Goal: Task Accomplishment & Management: Complete application form

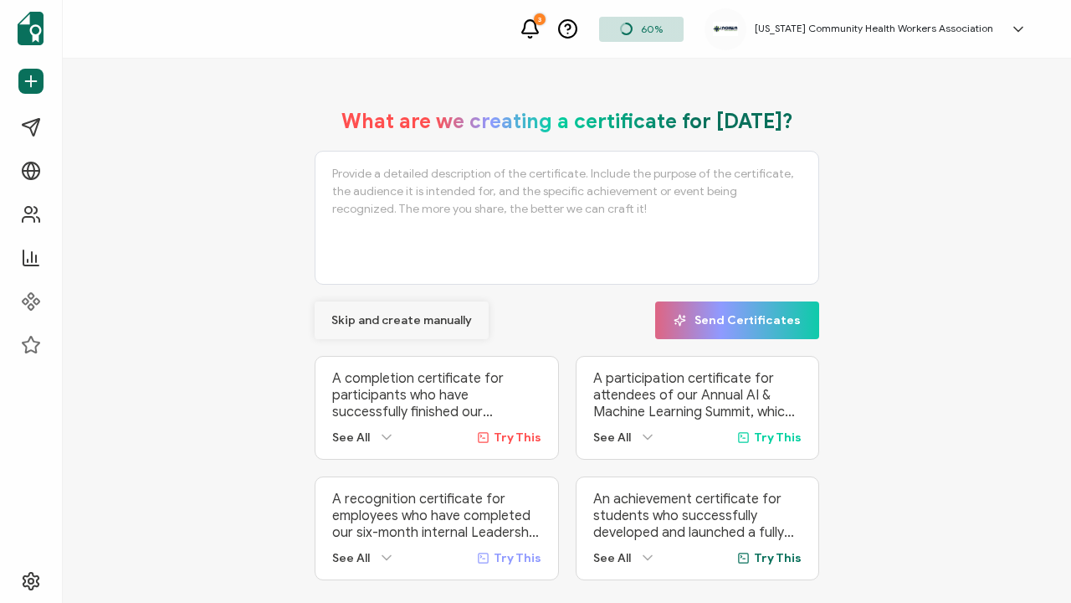
click at [429, 322] on span "Skip and create manually" at bounding box center [401, 321] width 141 height 12
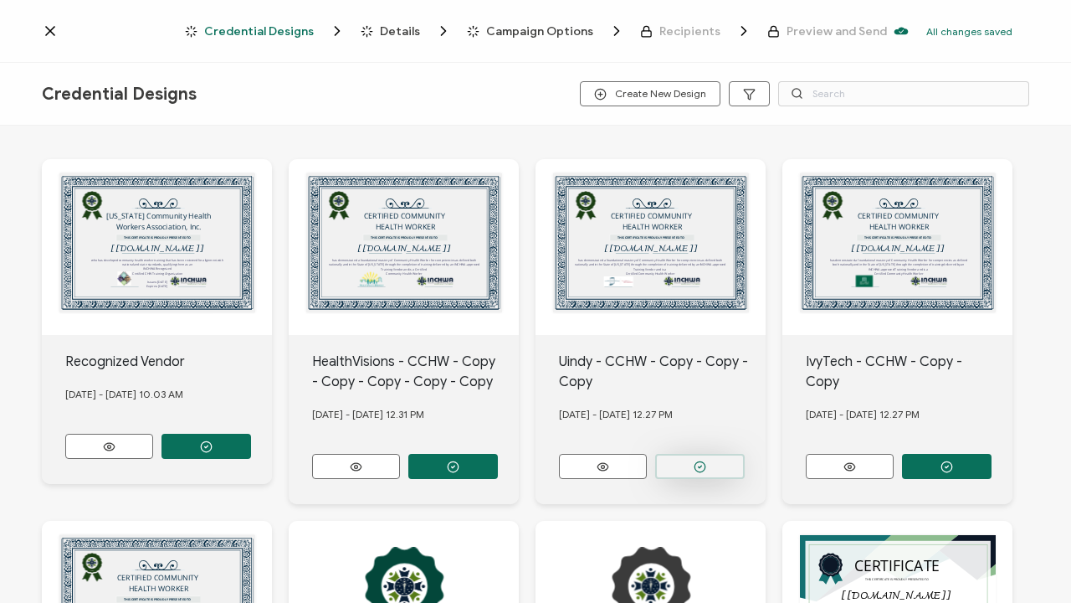
click at [709, 460] on button "button" at bounding box center [700, 466] width 90 height 25
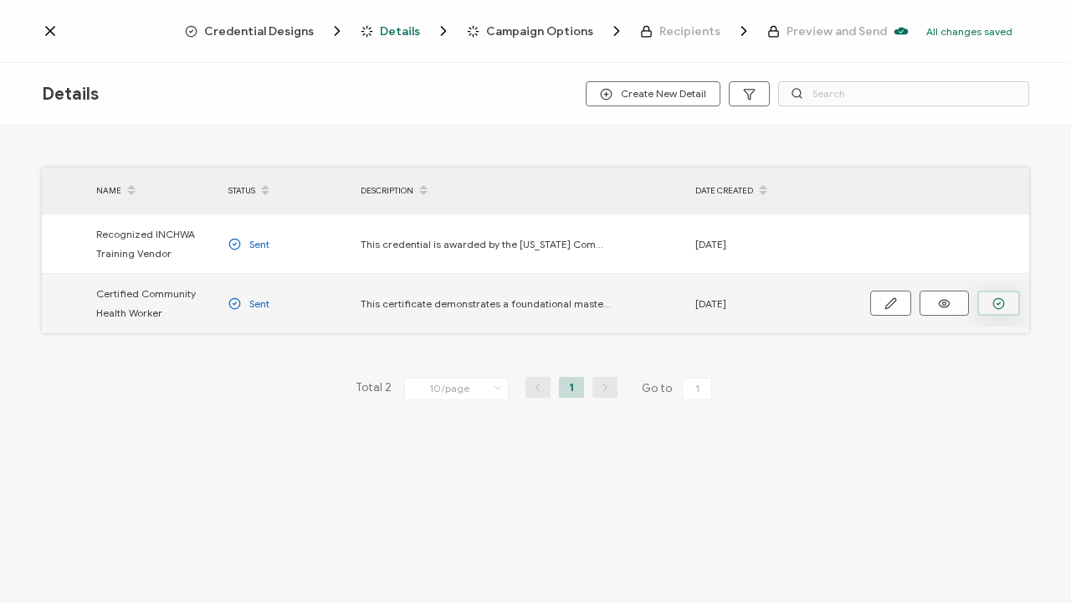
click at [1002, 303] on icon "button" at bounding box center [999, 303] width 13 height 13
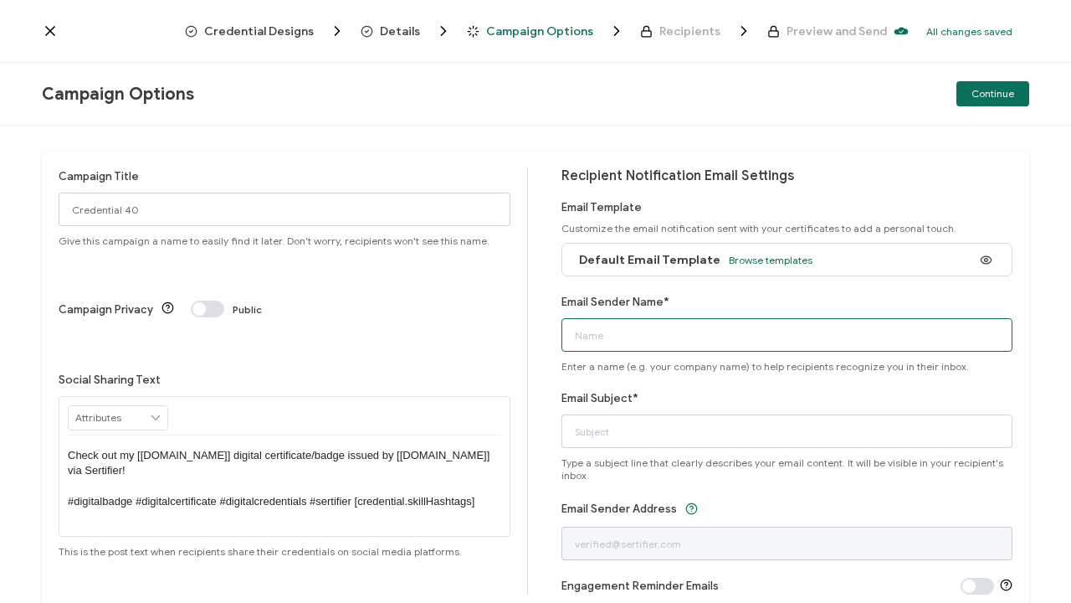
click at [603, 336] on input "Email Sender Name*" at bounding box center [788, 334] width 452 height 33
type input "[US_STATE] Community Health Workers Association"
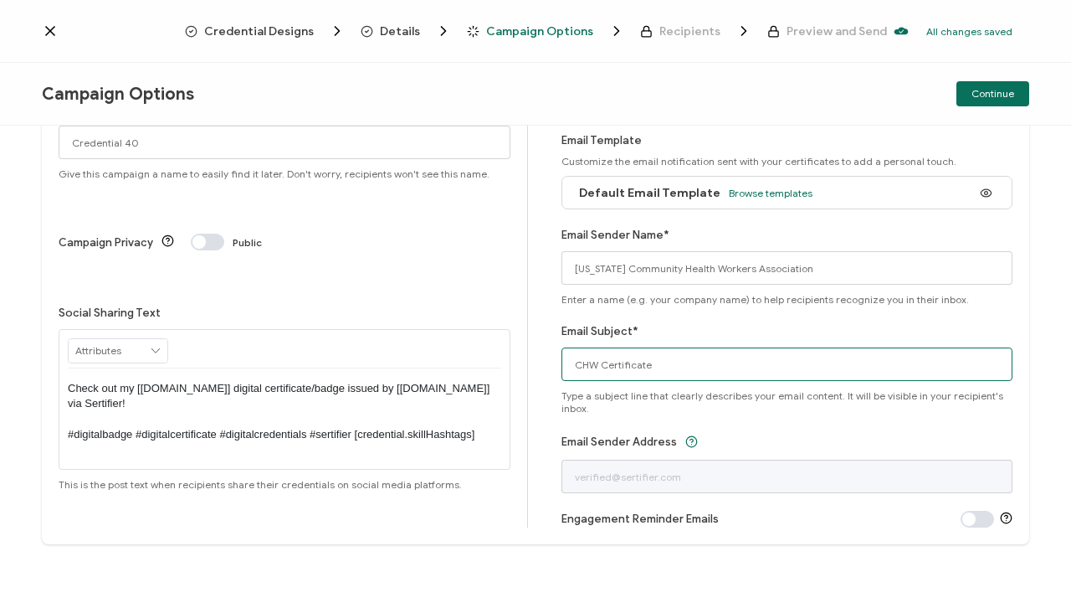
scroll to position [67, 0]
type input "CHW Certificate"
click at [1003, 97] on span "Continue" at bounding box center [993, 94] width 43 height 10
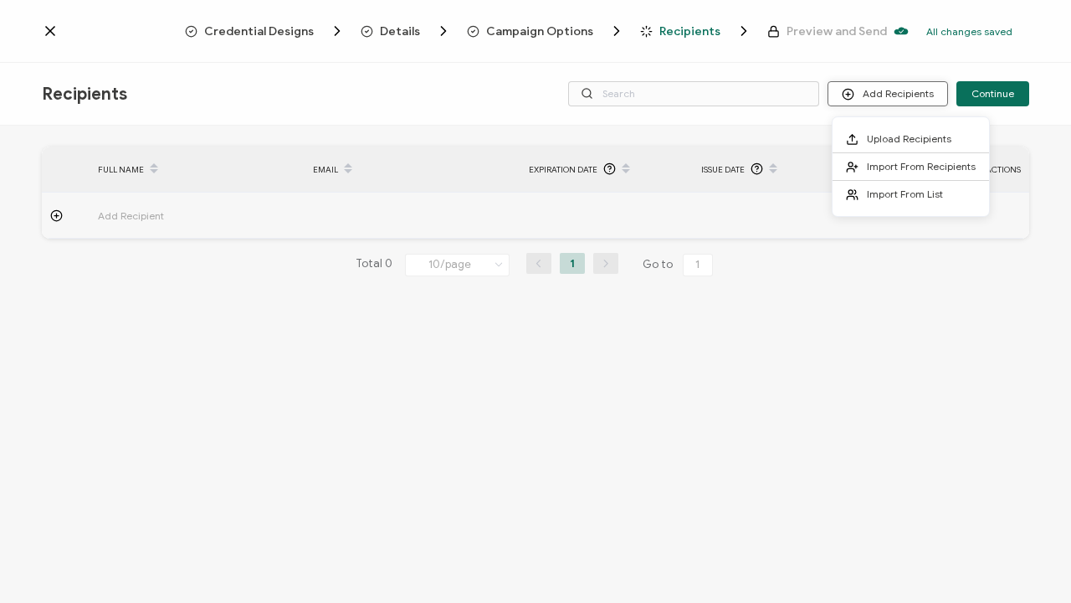
click at [929, 97] on button "Add Recipients" at bounding box center [888, 93] width 121 height 25
click at [929, 140] on span "Upload Recipients" at bounding box center [909, 138] width 85 height 13
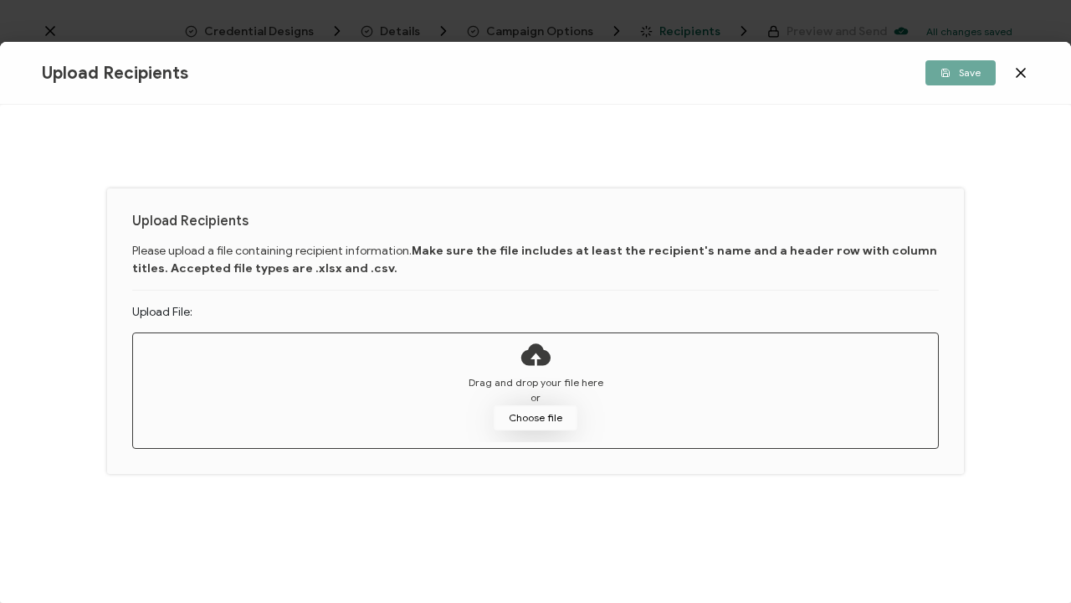
click at [551, 416] on button "Choose file" at bounding box center [536, 417] width 84 height 25
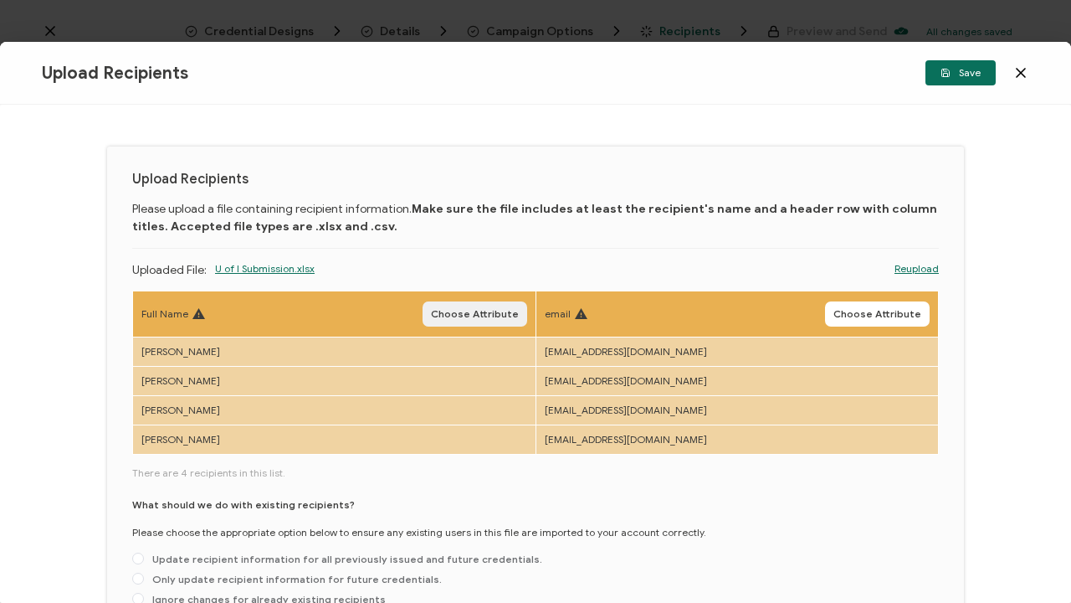
click at [488, 314] on span "Choose Attribute" at bounding box center [475, 314] width 88 height 10
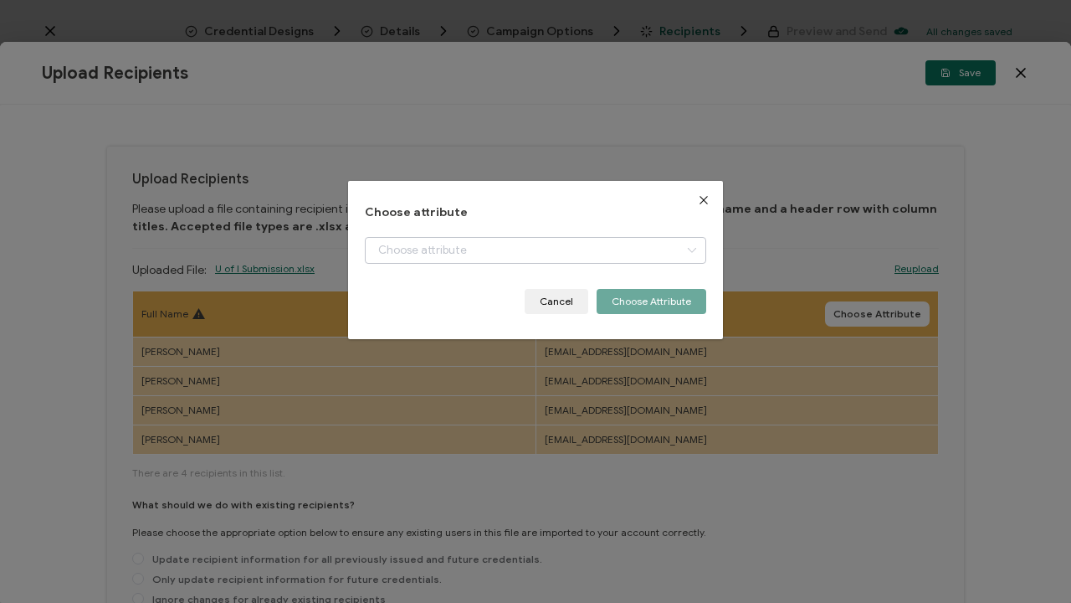
click at [689, 250] on icon "dialog" at bounding box center [691, 250] width 21 height 27
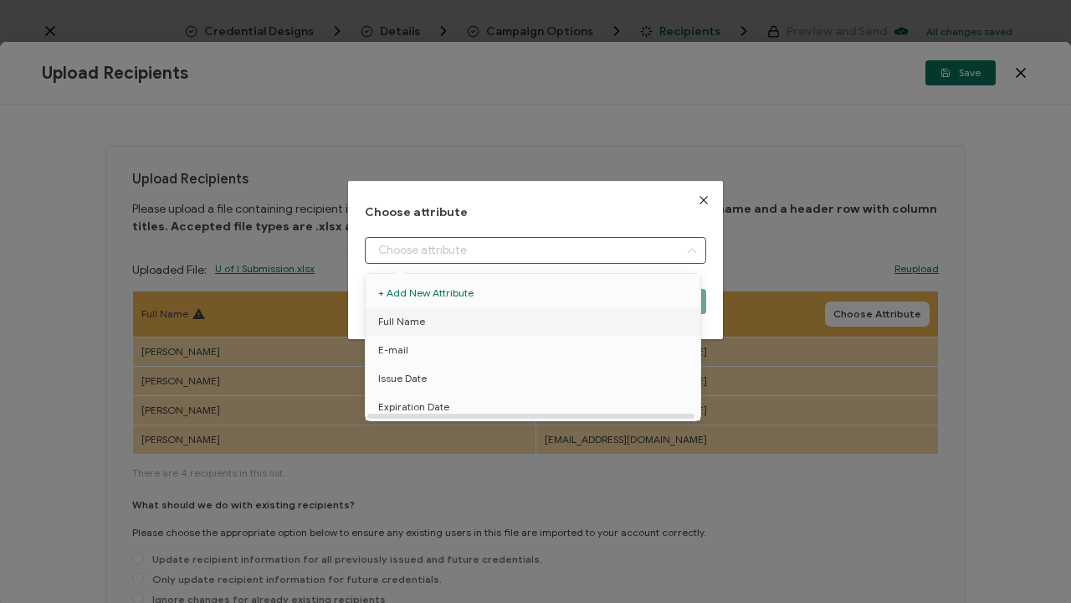
click at [600, 326] on li "Full Name" at bounding box center [536, 321] width 349 height 28
type input "Full Name"
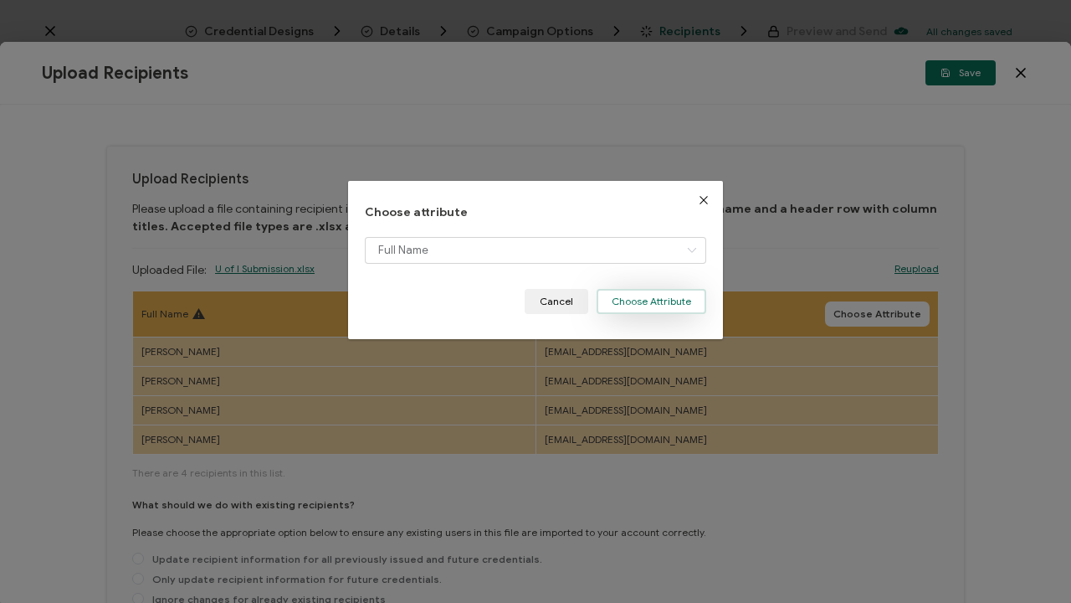
click at [662, 304] on button "Choose Attribute" at bounding box center [652, 301] width 110 height 25
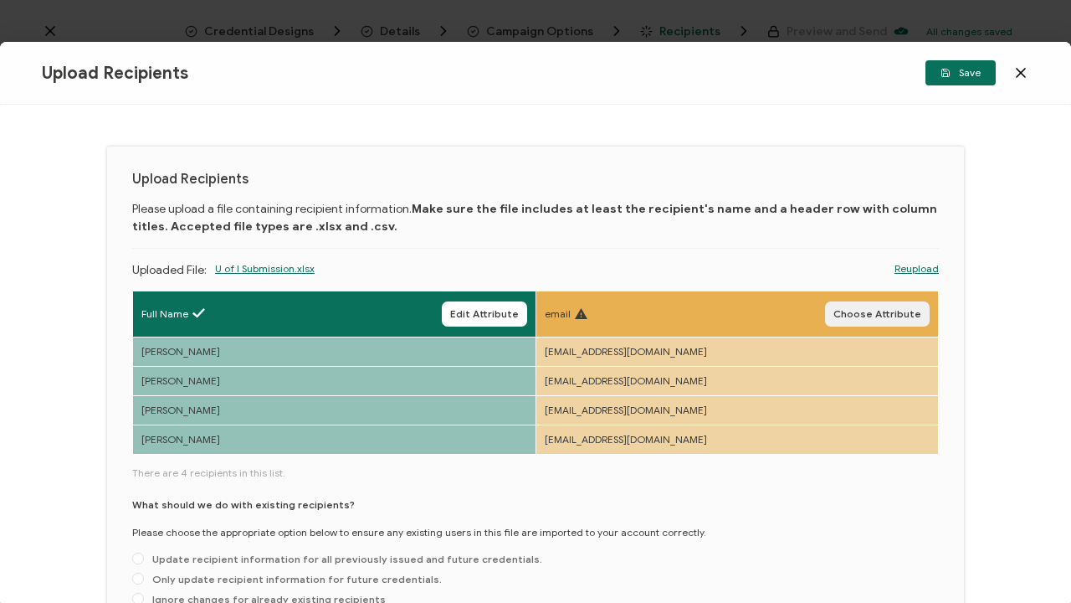
click at [878, 311] on span "Choose Attribute" at bounding box center [878, 314] width 88 height 10
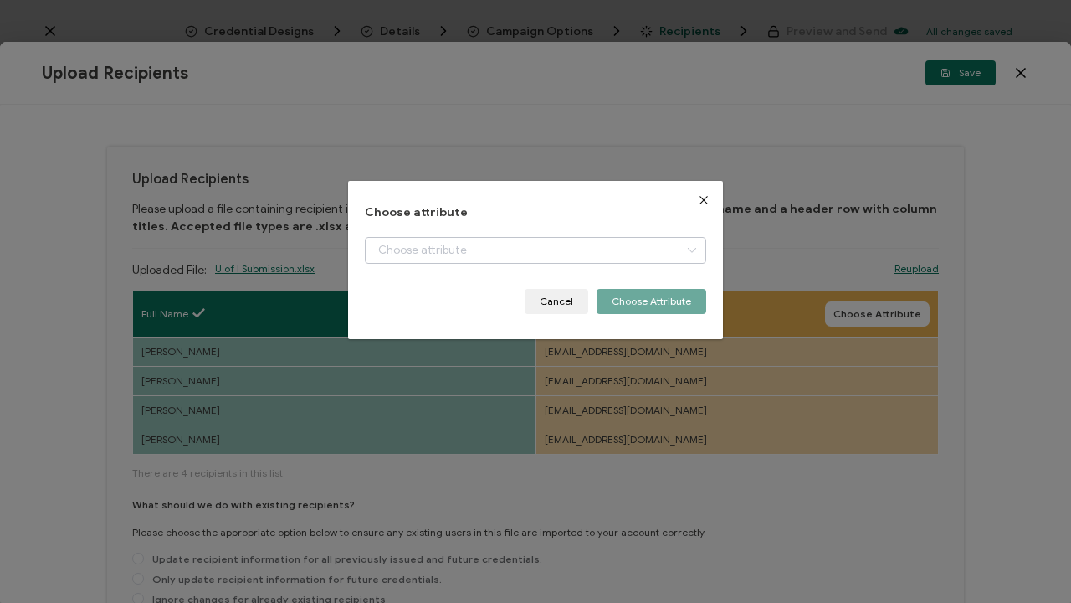
click at [686, 248] on icon "dialog" at bounding box center [691, 250] width 21 height 27
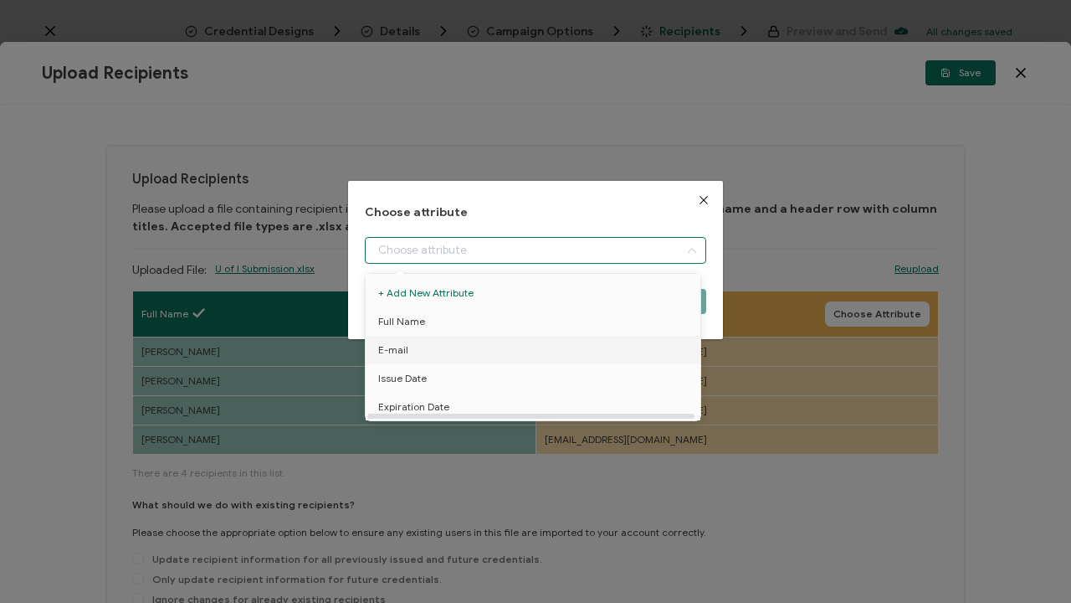
click at [609, 360] on li "E-mail" at bounding box center [536, 350] width 349 height 28
type input "E-mail"
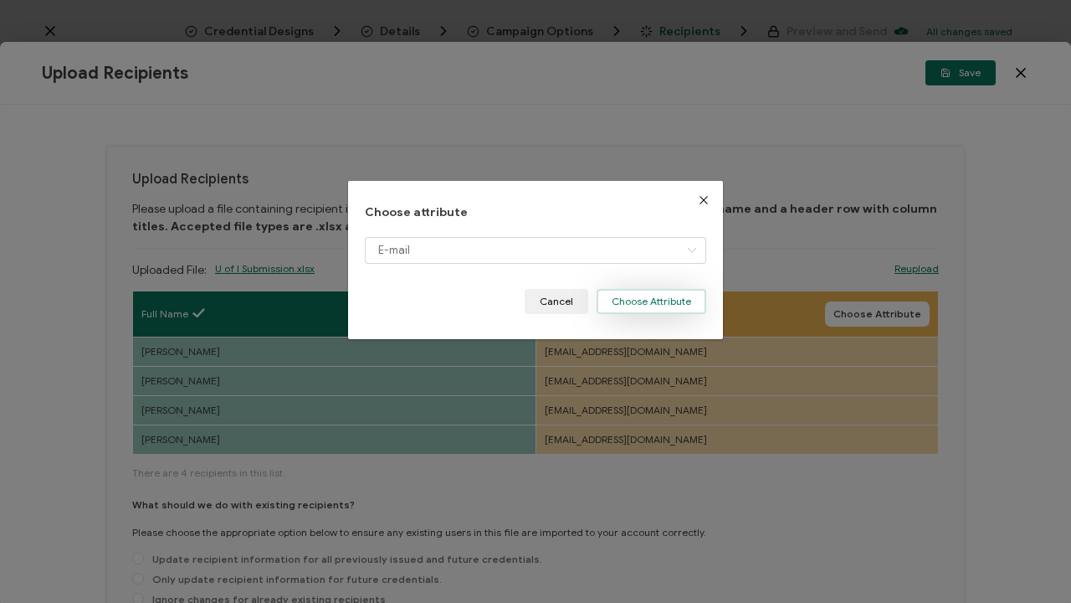
click at [665, 300] on button "Choose Attribute" at bounding box center [652, 301] width 110 height 25
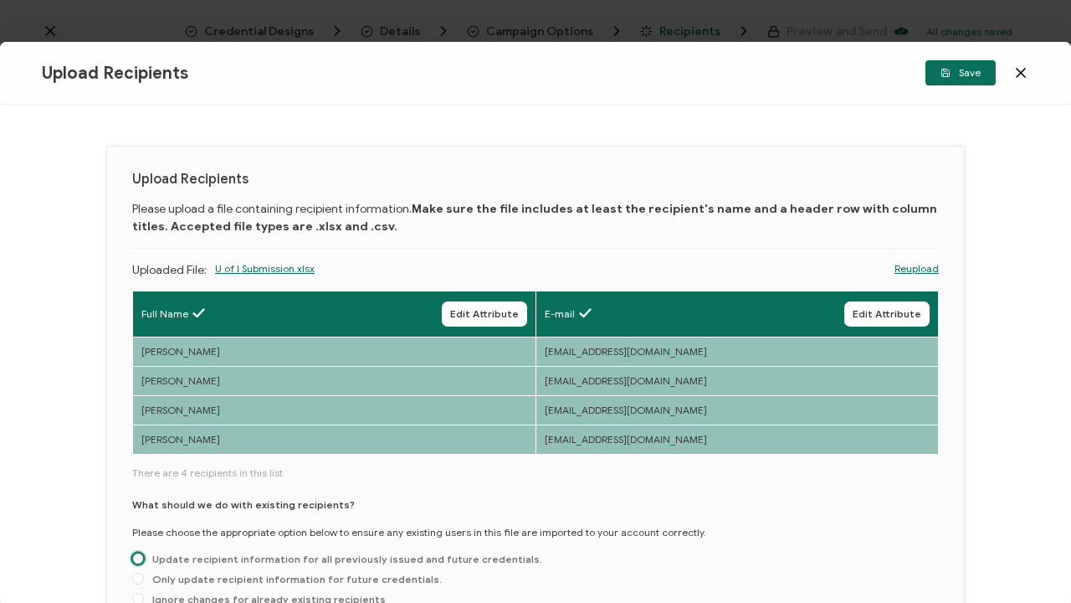
click at [135, 560] on span at bounding box center [138, 558] width 12 height 12
click at [135, 560] on input "Update recipient information for all previously issued and future credentials." at bounding box center [138, 558] width 12 height 13
radio input "true"
click at [960, 76] on span "Save" at bounding box center [961, 73] width 40 height 10
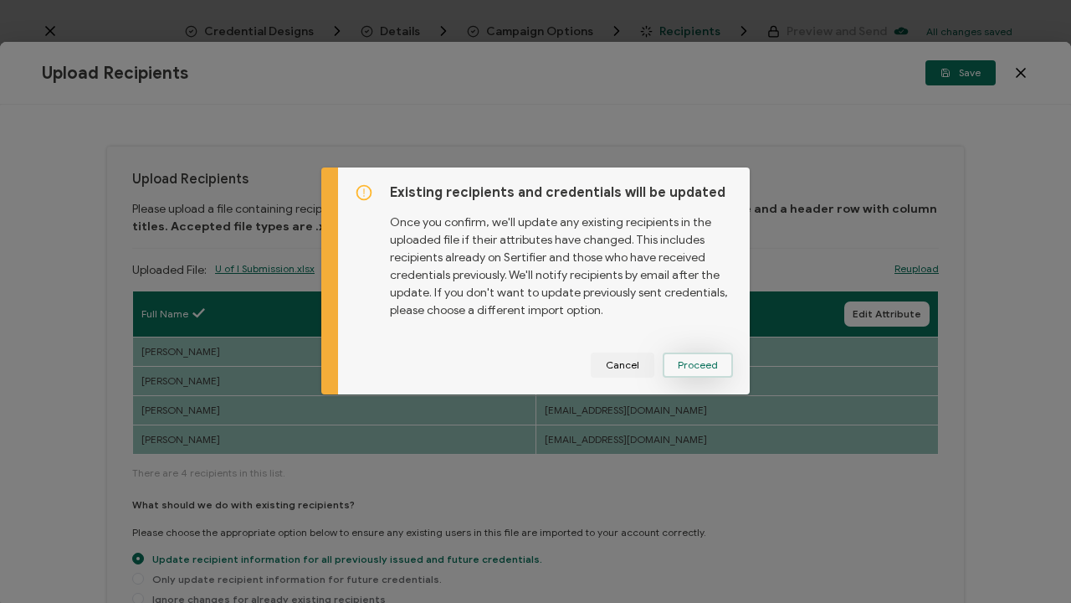
click at [710, 369] on span "Proceed" at bounding box center [698, 365] width 40 height 10
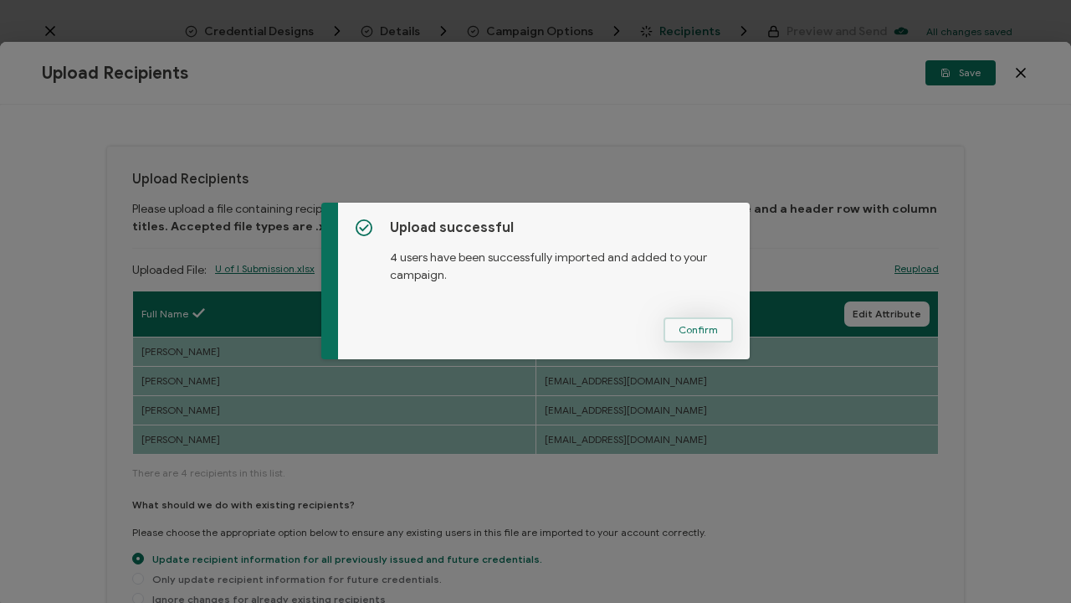
click at [701, 328] on span "Confirm" at bounding box center [698, 330] width 39 height 10
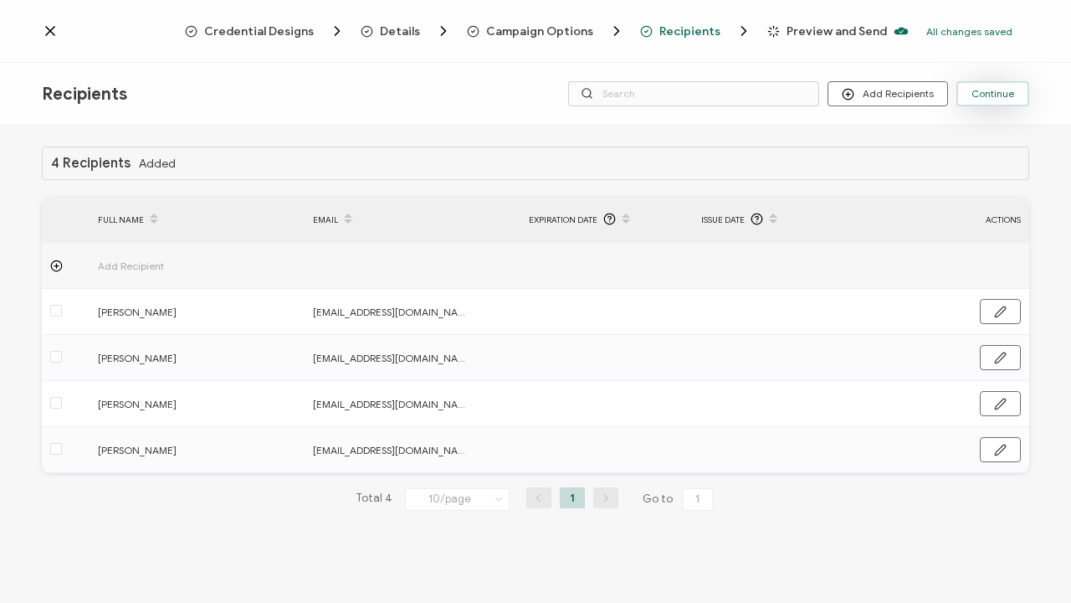
click at [1007, 92] on span "Continue" at bounding box center [993, 94] width 43 height 10
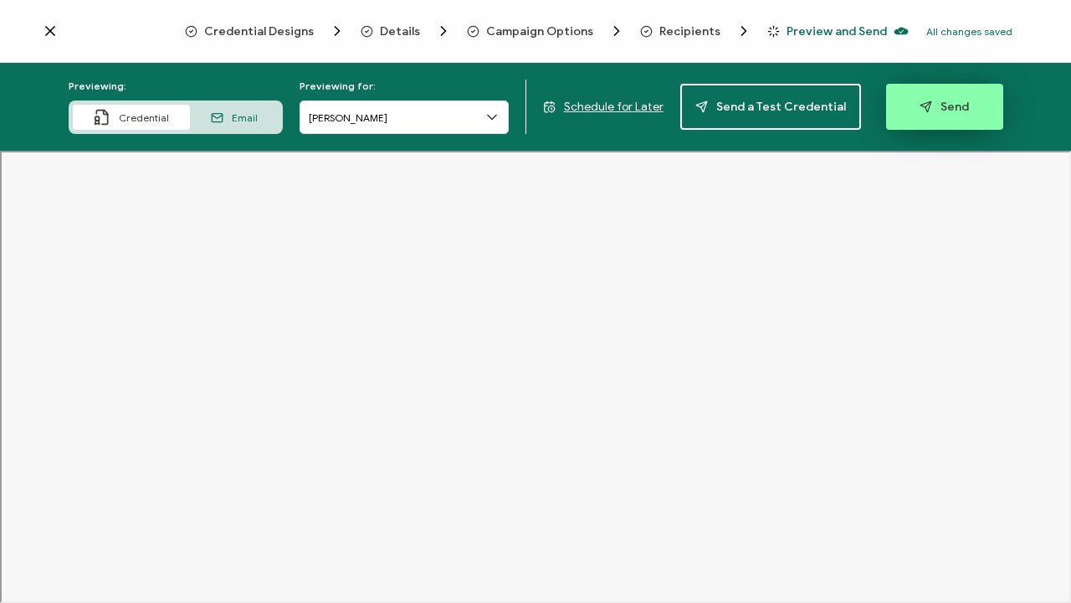
click at [923, 107] on icon "button" at bounding box center [926, 106] width 13 height 13
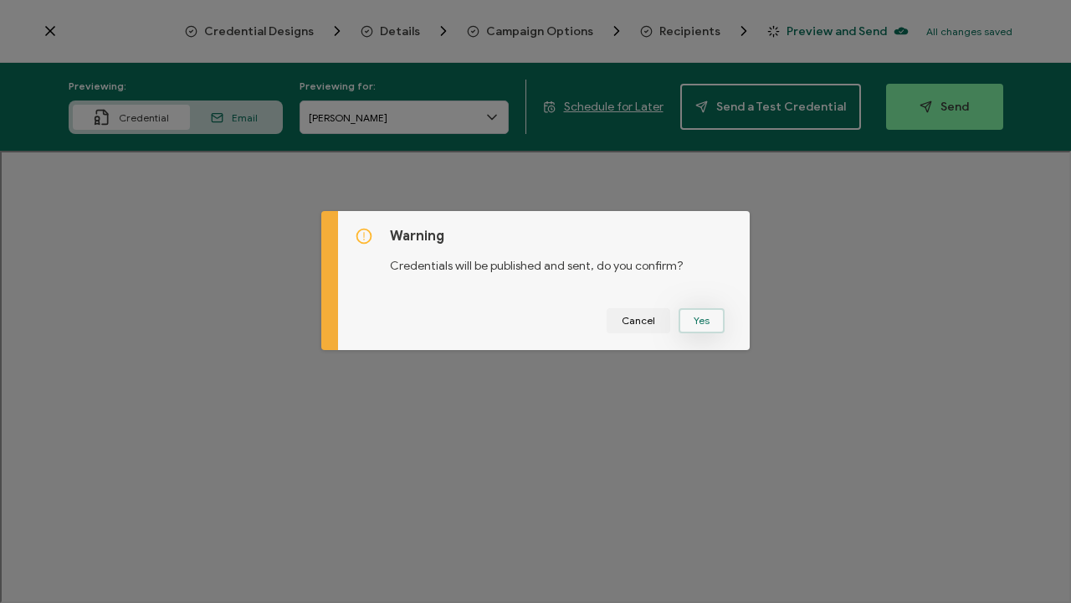
click at [706, 321] on button "Yes" at bounding box center [702, 320] width 46 height 25
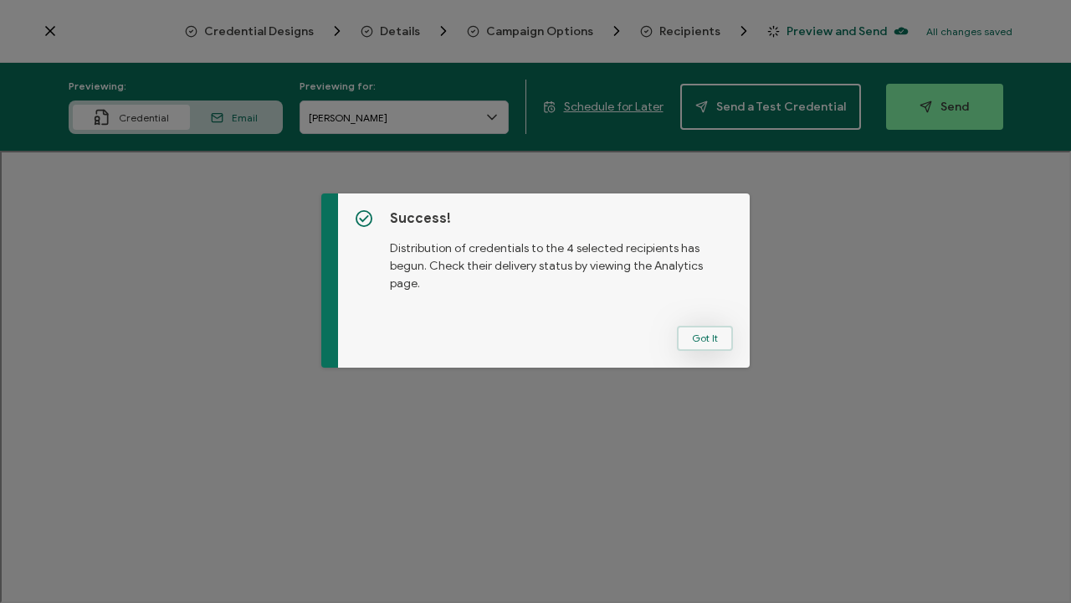
click at [709, 341] on button "Got It" at bounding box center [705, 338] width 56 height 25
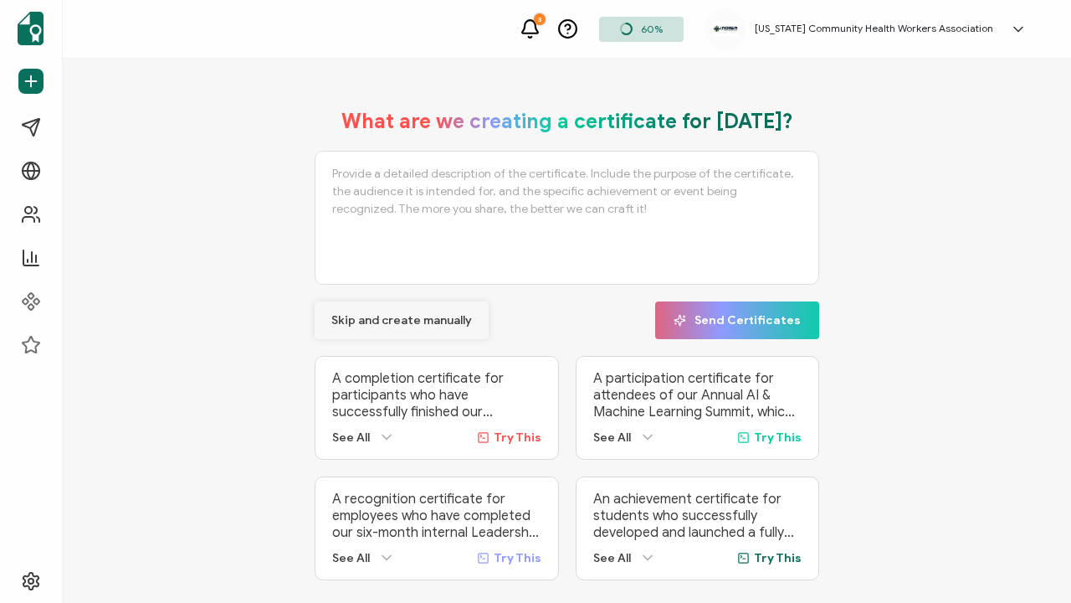
click at [444, 319] on span "Skip and create manually" at bounding box center [401, 321] width 141 height 12
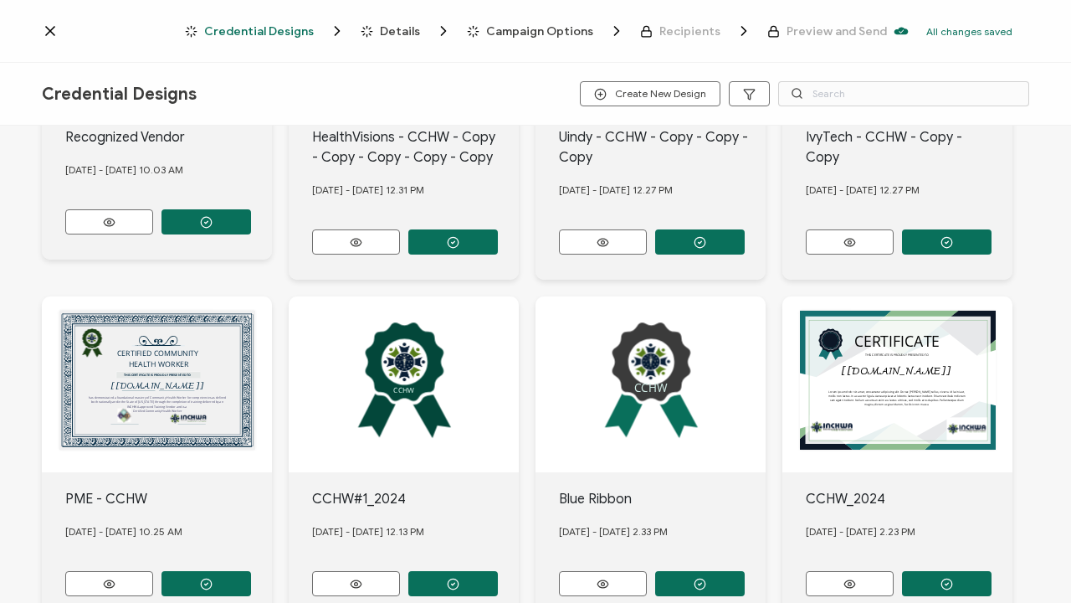
scroll to position [229, 0]
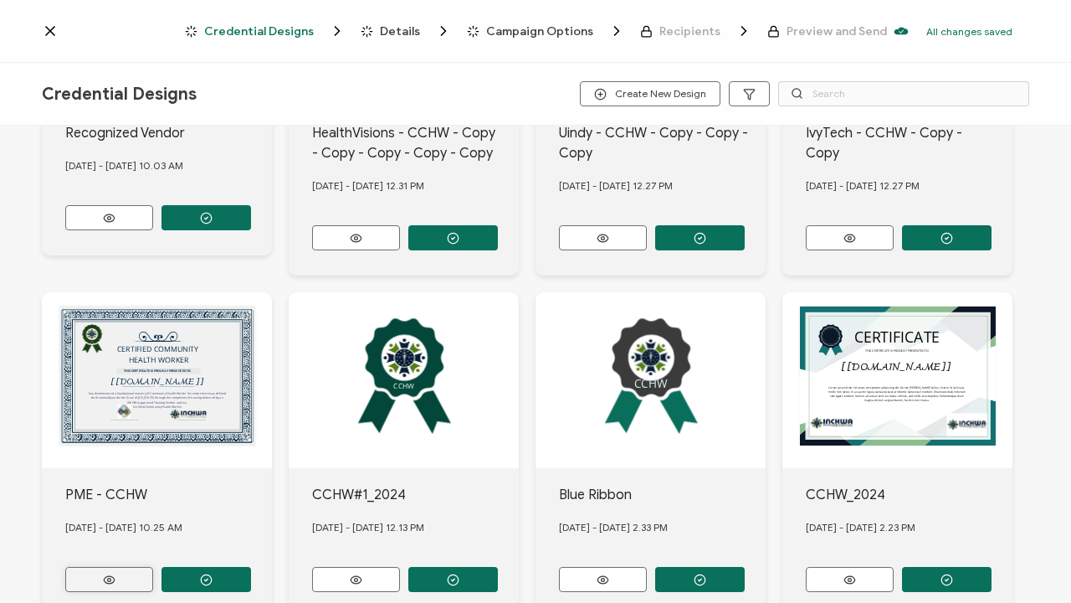
click at [120, 575] on button at bounding box center [109, 579] width 88 height 25
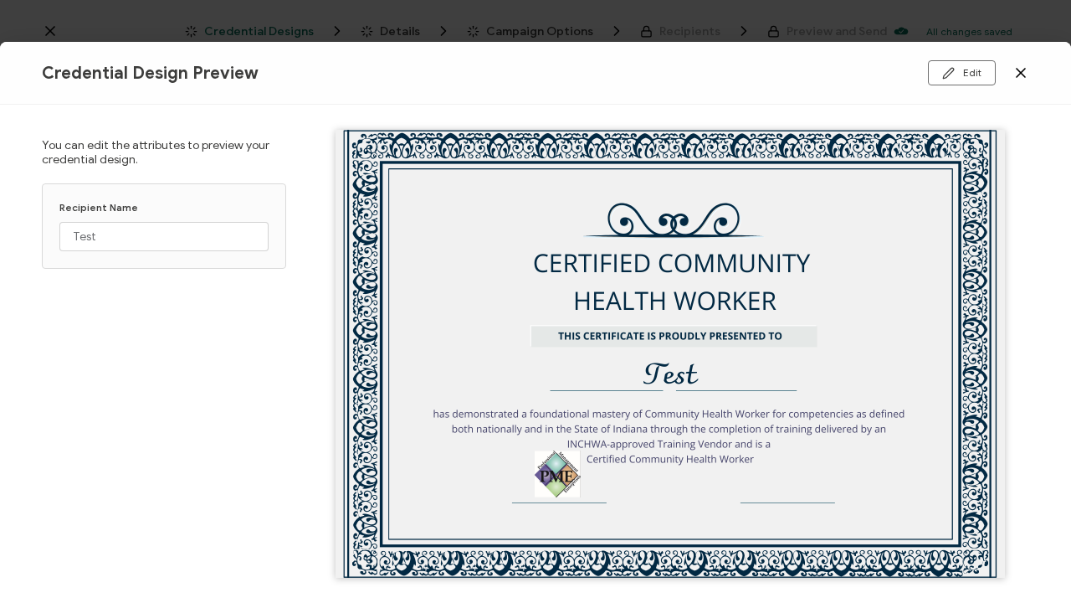
click at [1018, 71] on icon at bounding box center [1021, 72] width 17 height 17
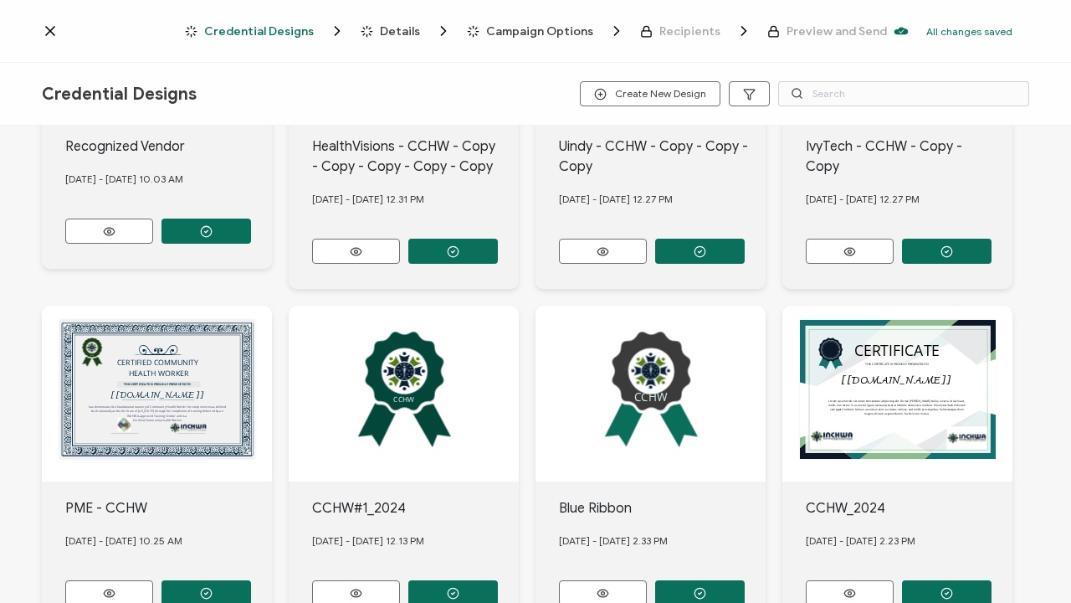
scroll to position [239, 0]
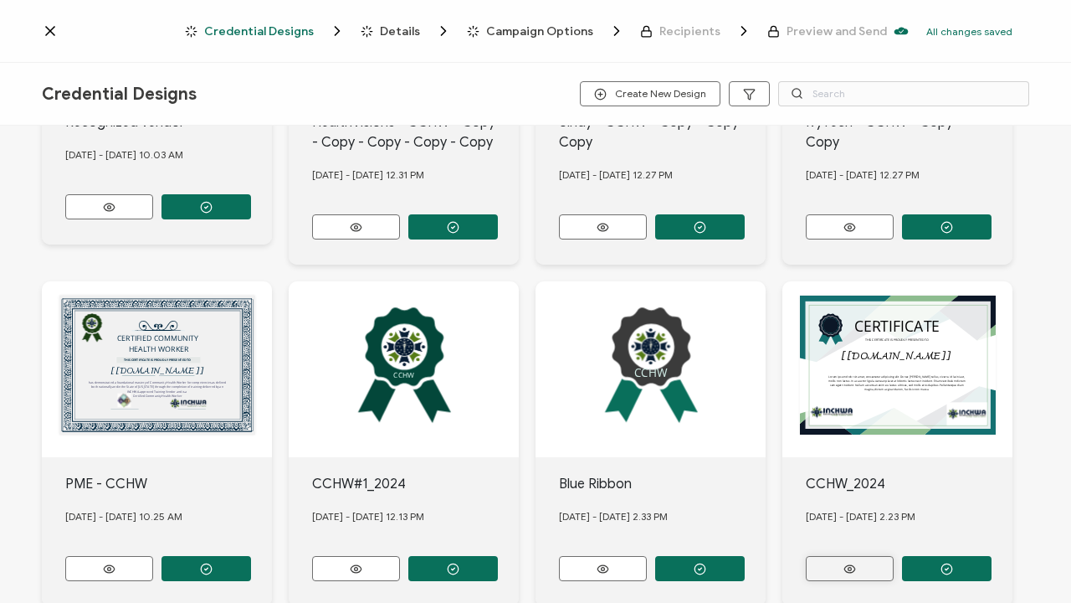
click at [871, 561] on button at bounding box center [850, 568] width 88 height 25
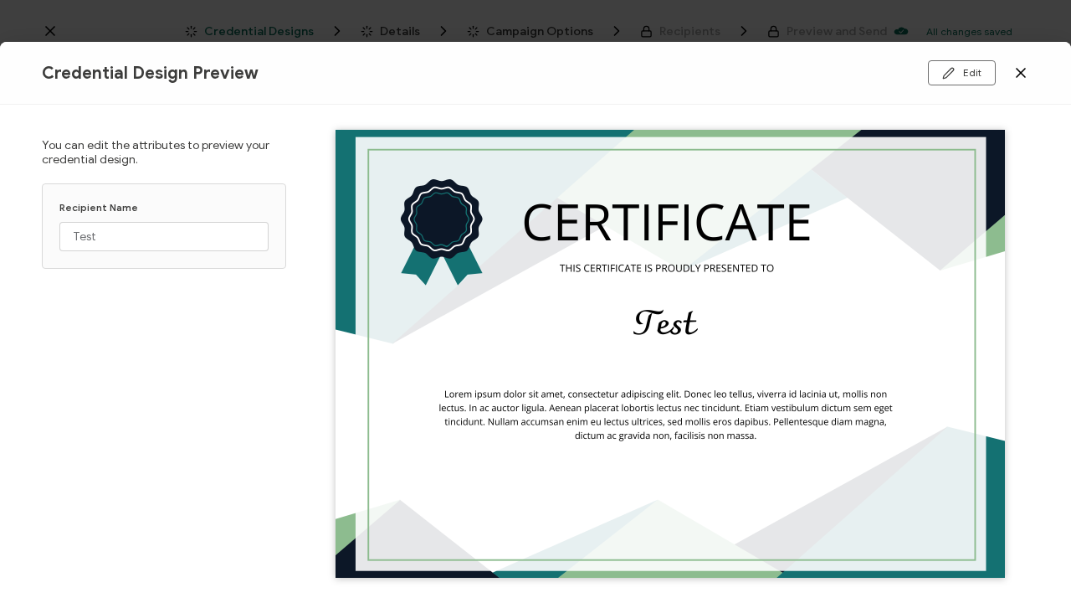
click at [1022, 73] on icon at bounding box center [1021, 73] width 8 height 8
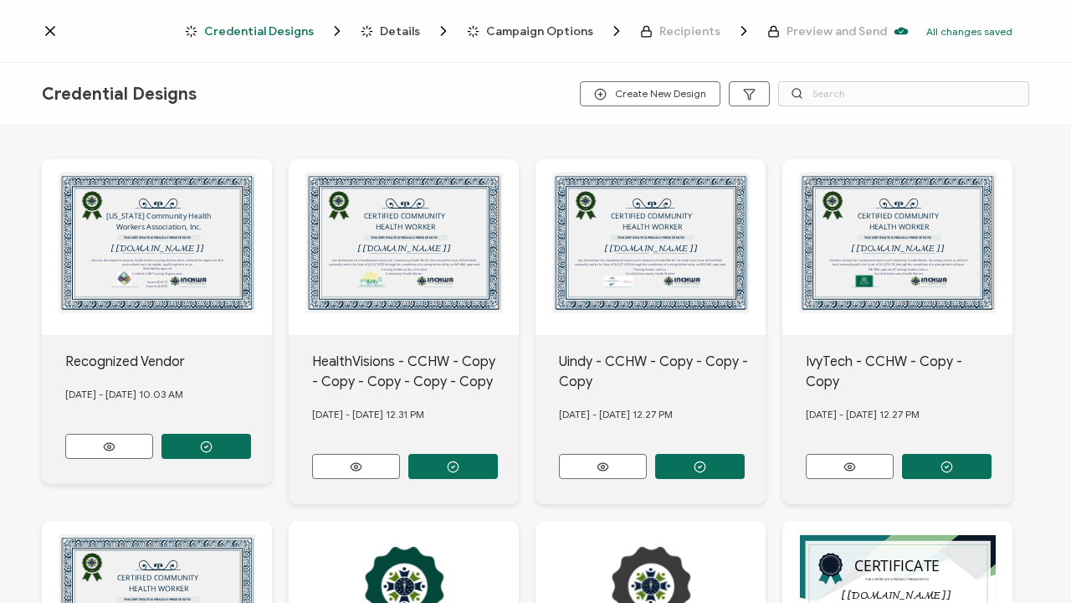
click at [406, 359] on div "HealthVisions - CCHW - Copy - Copy - Copy - Copy - Copy" at bounding box center [416, 372] width 208 height 40
click at [403, 258] on div "CERTIFIED COMMUNITY HEALTH WORKER THIS CERTIFICATE IS PROUDLY PRESENTED TO The …" at bounding box center [404, 247] width 230 height 176
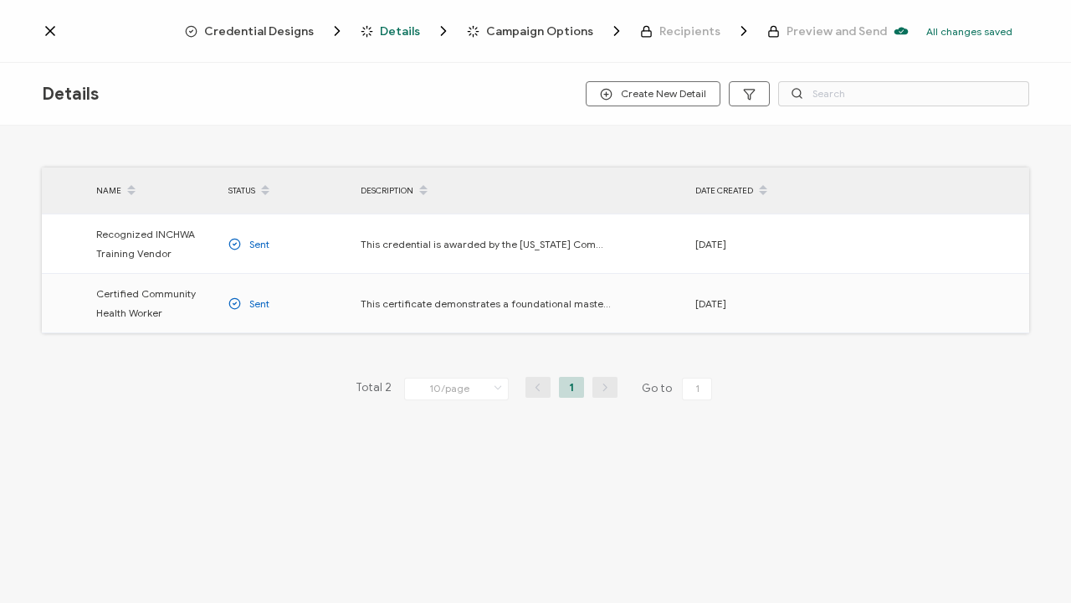
click at [46, 33] on icon at bounding box center [50, 31] width 17 height 17
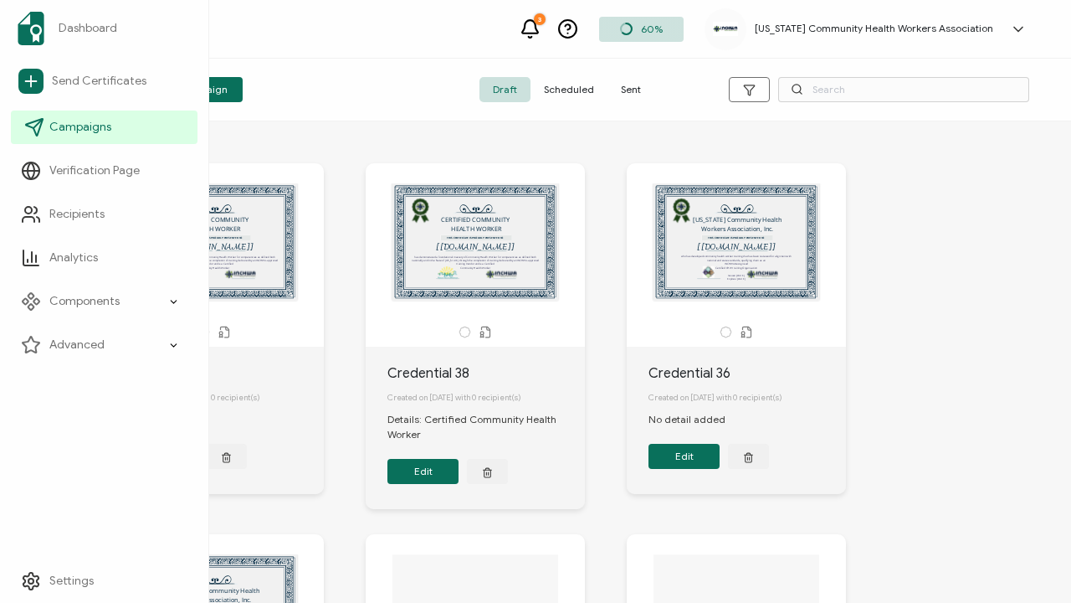
click at [90, 122] on span "Campaigns" at bounding box center [80, 127] width 62 height 17
click at [99, 125] on span "Campaigns" at bounding box center [80, 127] width 62 height 17
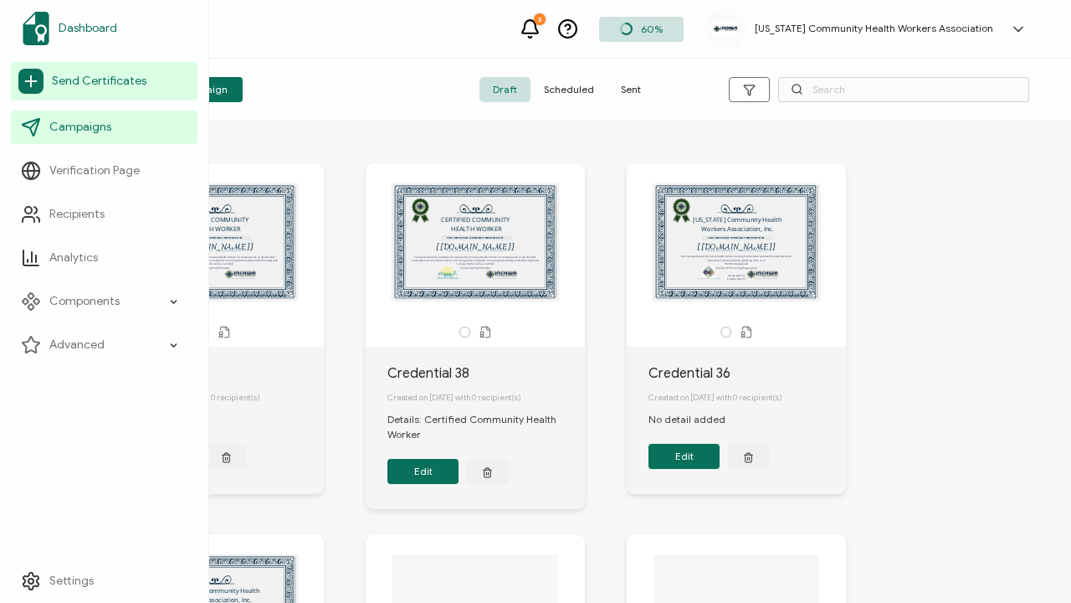
click at [102, 28] on span "Dashboard" at bounding box center [88, 28] width 59 height 17
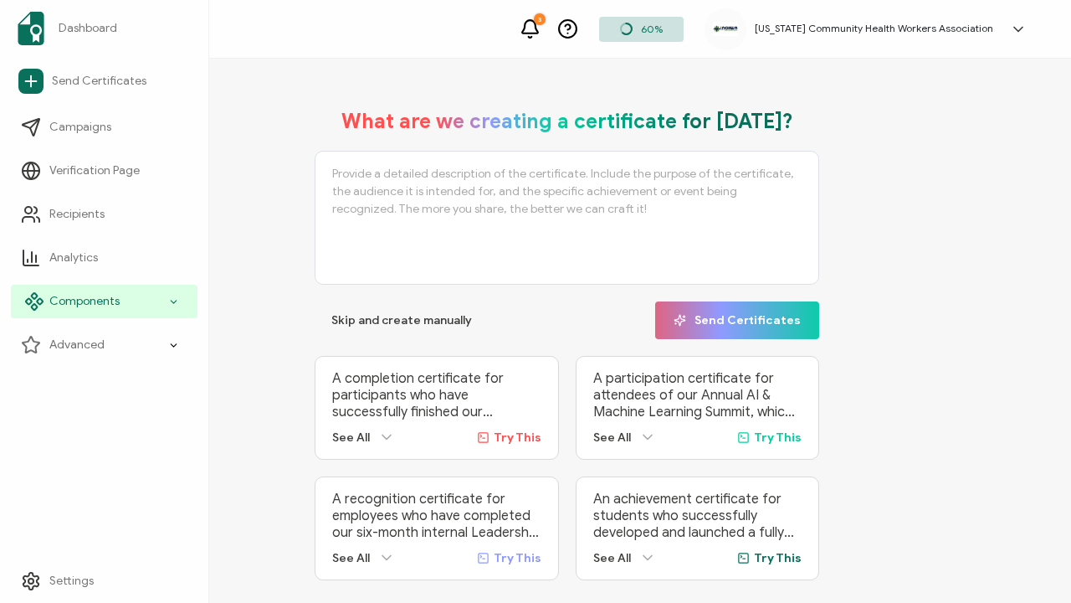
click at [173, 301] on icon at bounding box center [173, 301] width 11 height 19
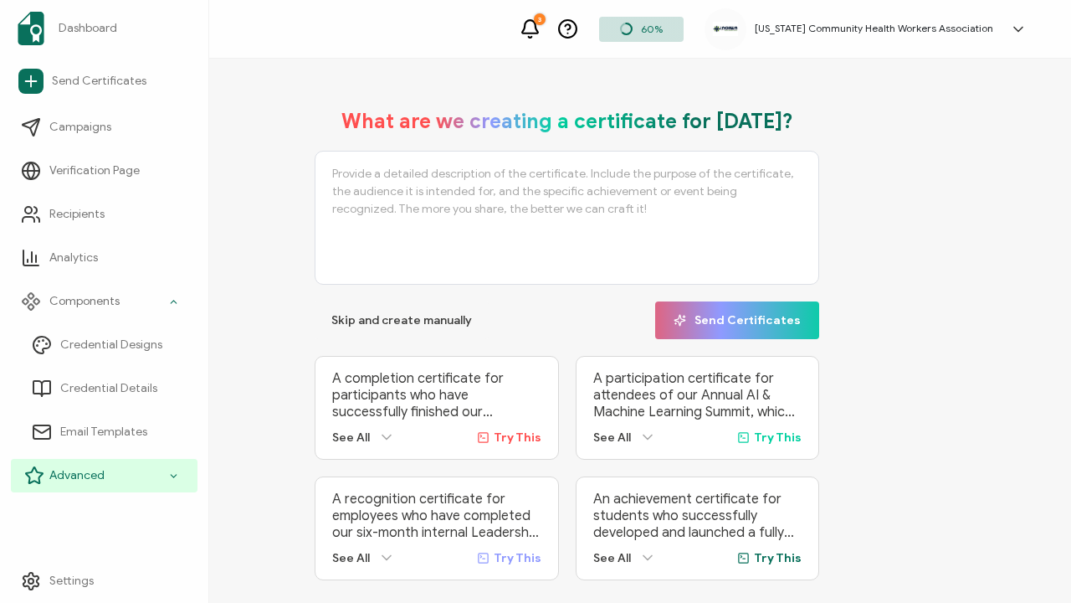
click at [176, 481] on icon at bounding box center [173, 475] width 11 height 19
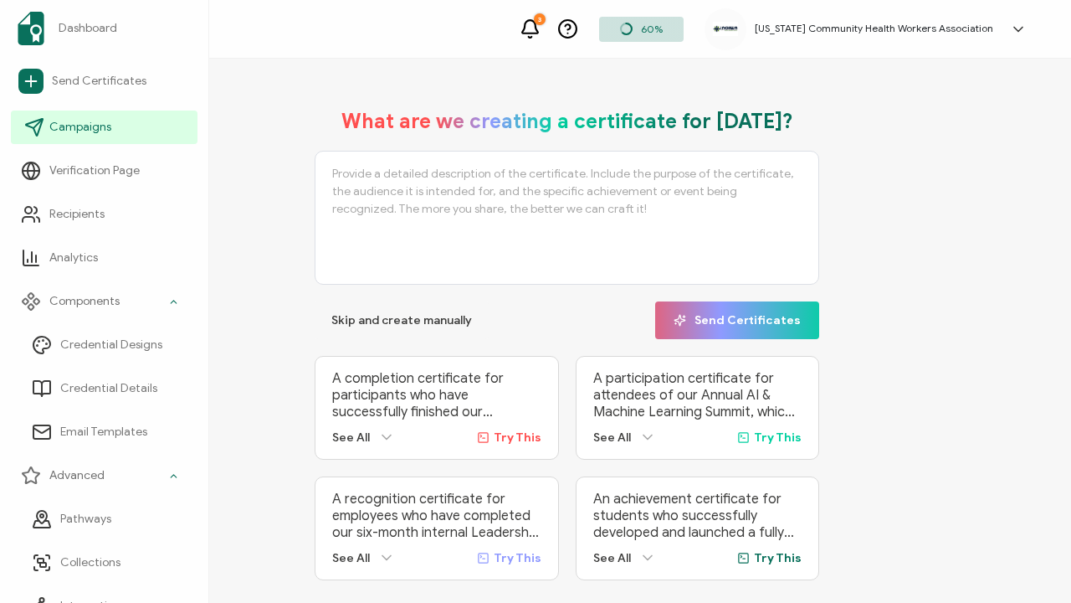
click at [106, 128] on span "Campaigns" at bounding box center [80, 127] width 62 height 17
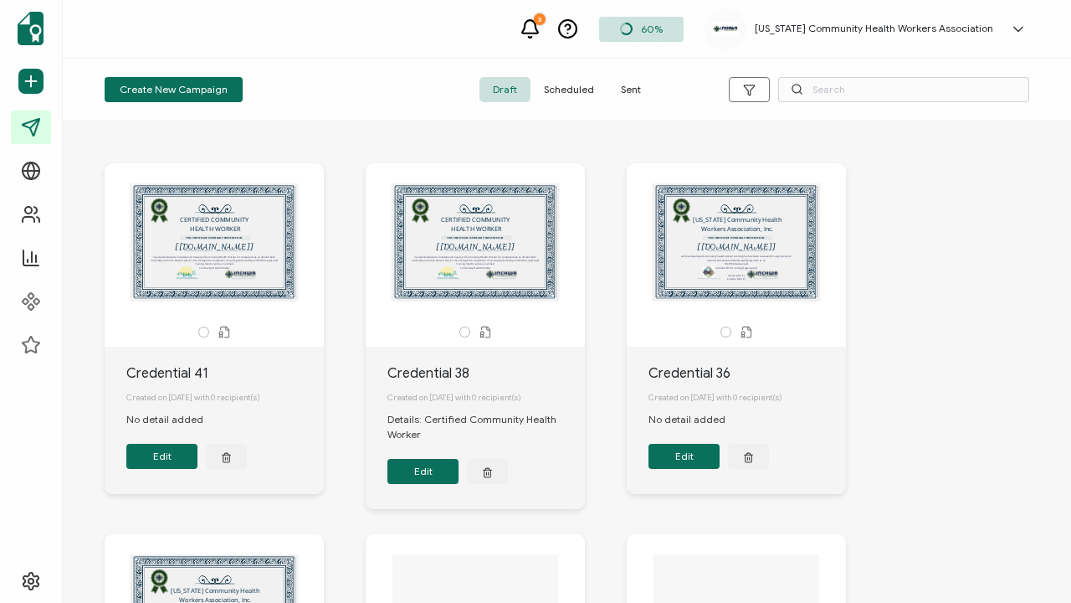
click at [430, 475] on button "Edit" at bounding box center [423, 471] width 71 height 25
click at [214, 88] on span "Create New Campaign" at bounding box center [174, 90] width 108 height 10
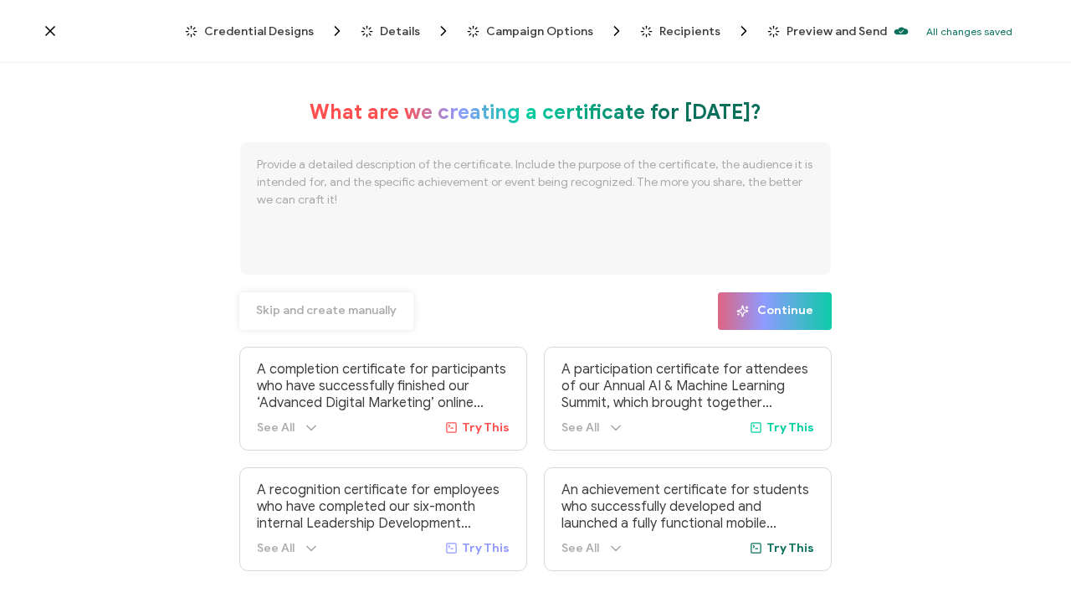
click at [333, 309] on span "Skip and create manually" at bounding box center [326, 311] width 141 height 12
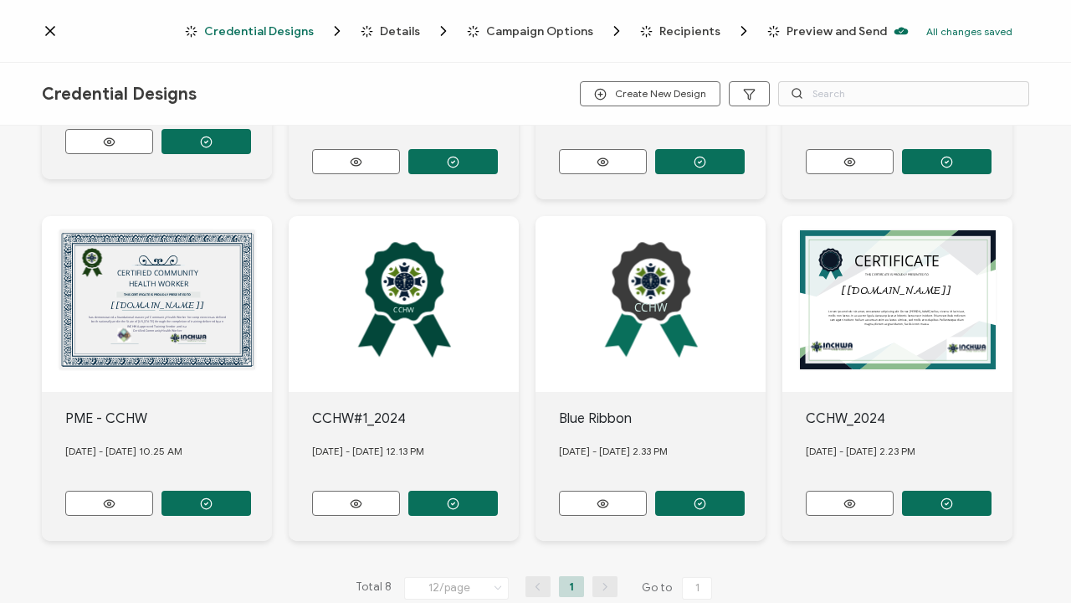
scroll to position [306, 0]
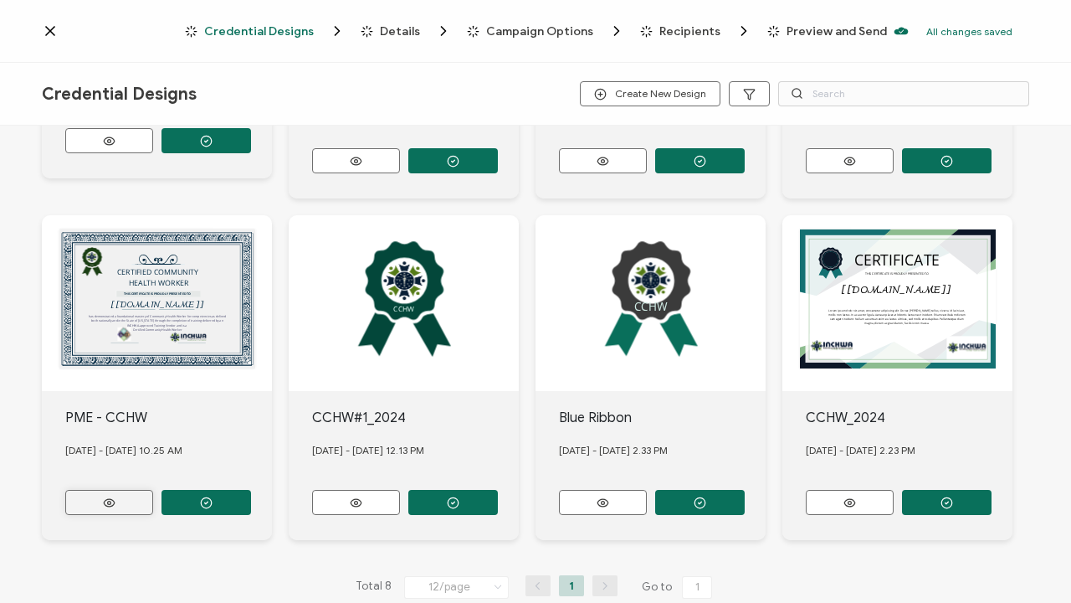
click at [136, 500] on button at bounding box center [109, 502] width 88 height 25
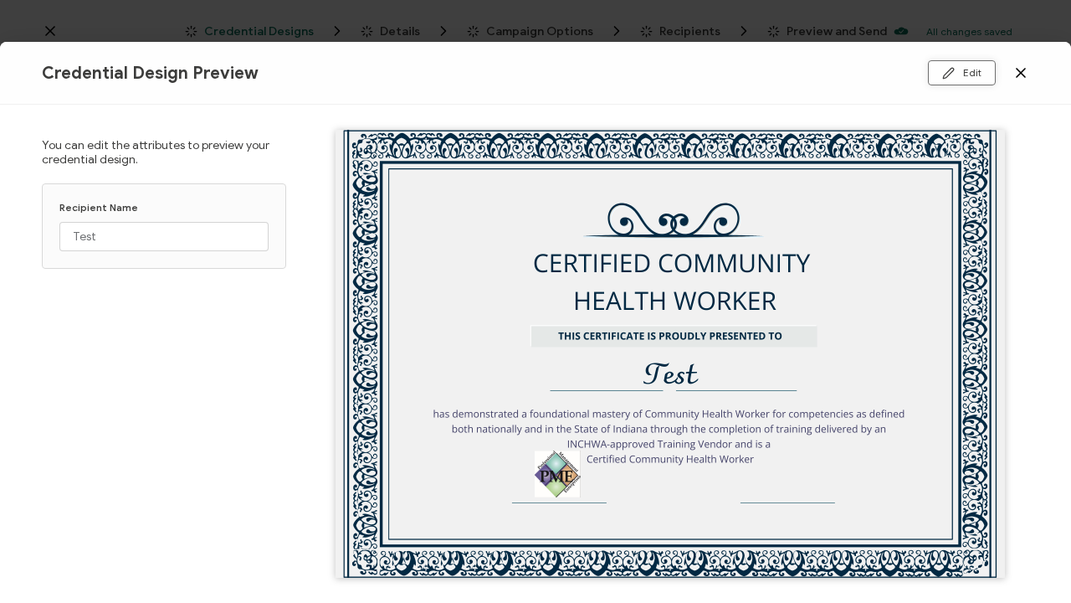
click at [977, 74] on button "Edit" at bounding box center [962, 72] width 68 height 25
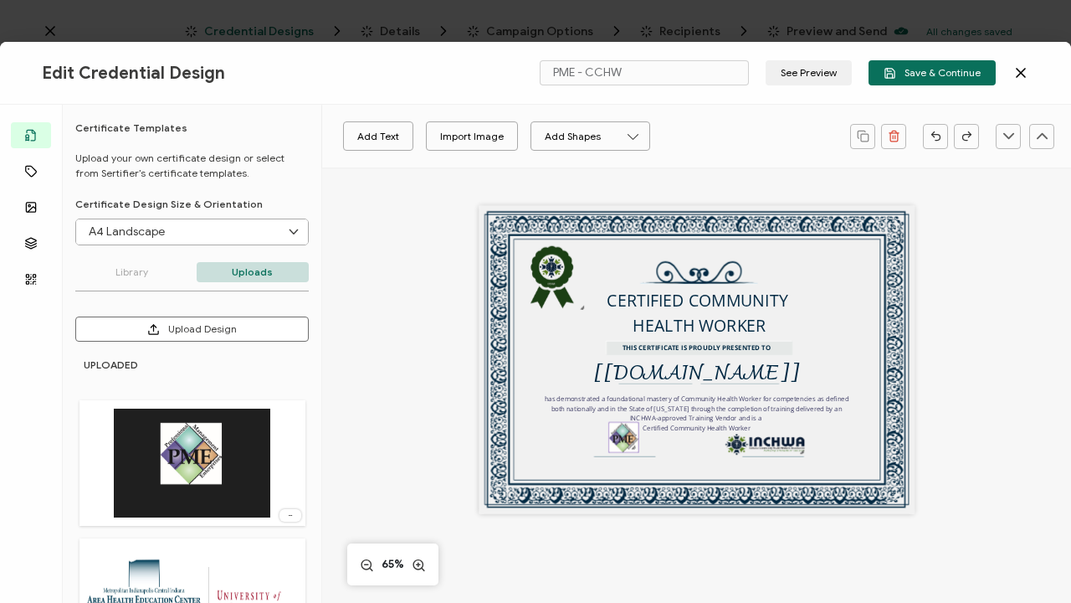
click at [620, 440] on img at bounding box center [623, 437] width 28 height 29
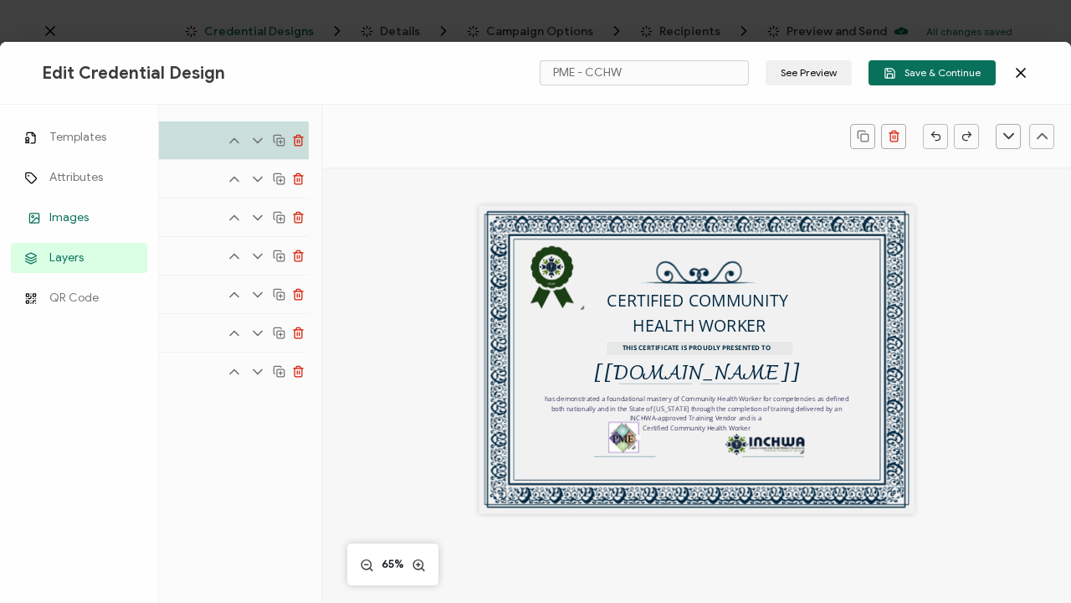
click at [69, 222] on span "Images" at bounding box center [68, 217] width 39 height 17
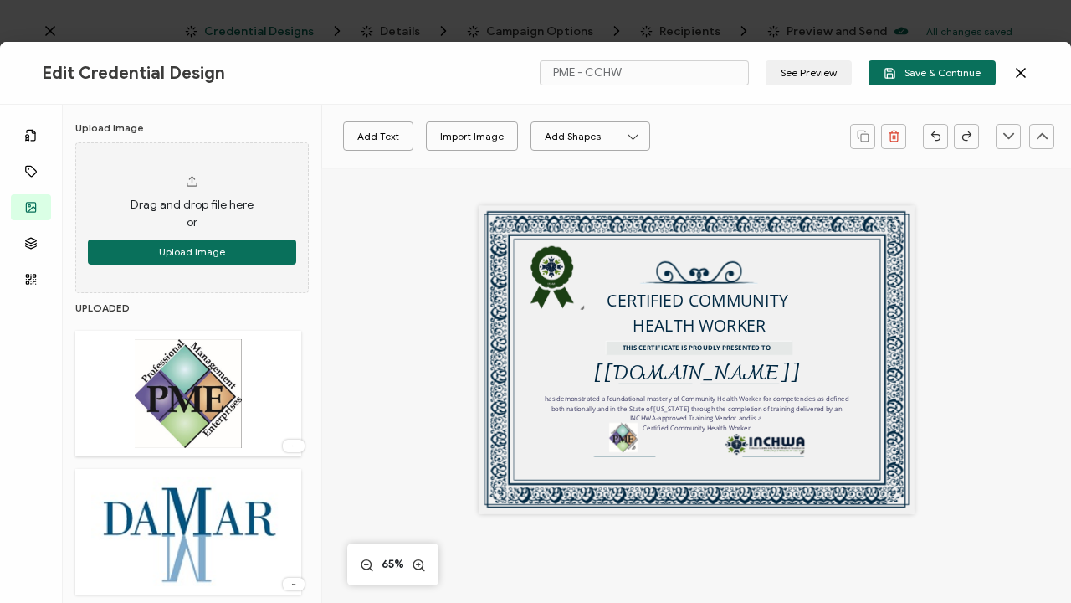
click at [206, 530] on img at bounding box center [188, 531] width 194 height 109
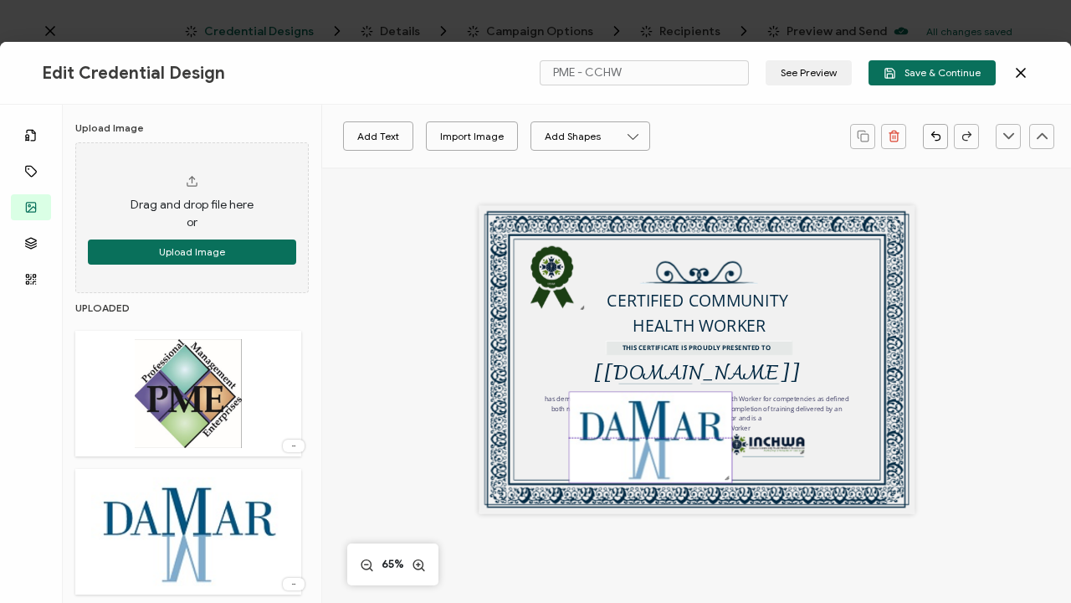
click at [659, 439] on img at bounding box center [651, 438] width 162 height 90
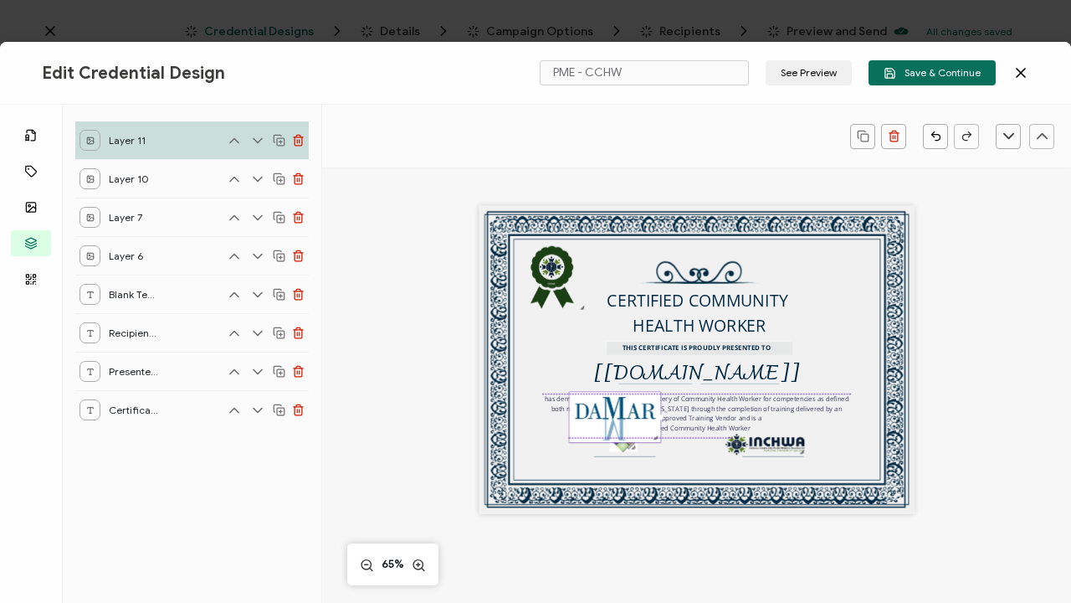
drag, startPoint x: 723, startPoint y: 476, endPoint x: 615, endPoint y: 418, distance: 122.8
click at [615, 418] on div at bounding box center [615, 417] width 92 height 51
drag, startPoint x: 652, startPoint y: 437, endPoint x: 627, endPoint y: 422, distance: 29.3
click at [627, 422] on div at bounding box center [606, 412] width 75 height 41
click at [624, 445] on img at bounding box center [623, 437] width 28 height 29
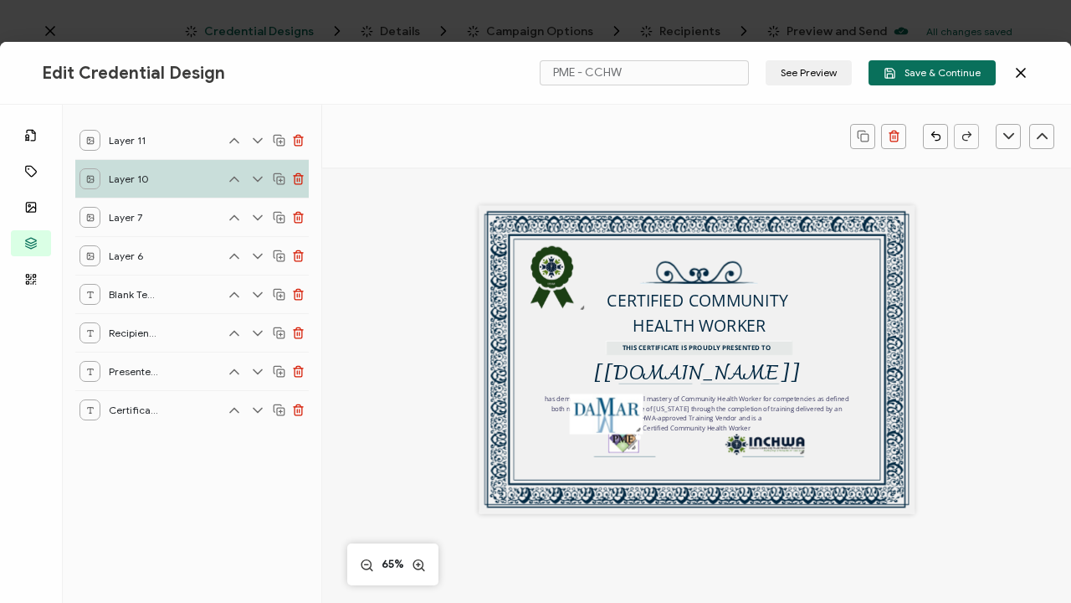
click at [624, 445] on img at bounding box center [623, 437] width 28 height 29
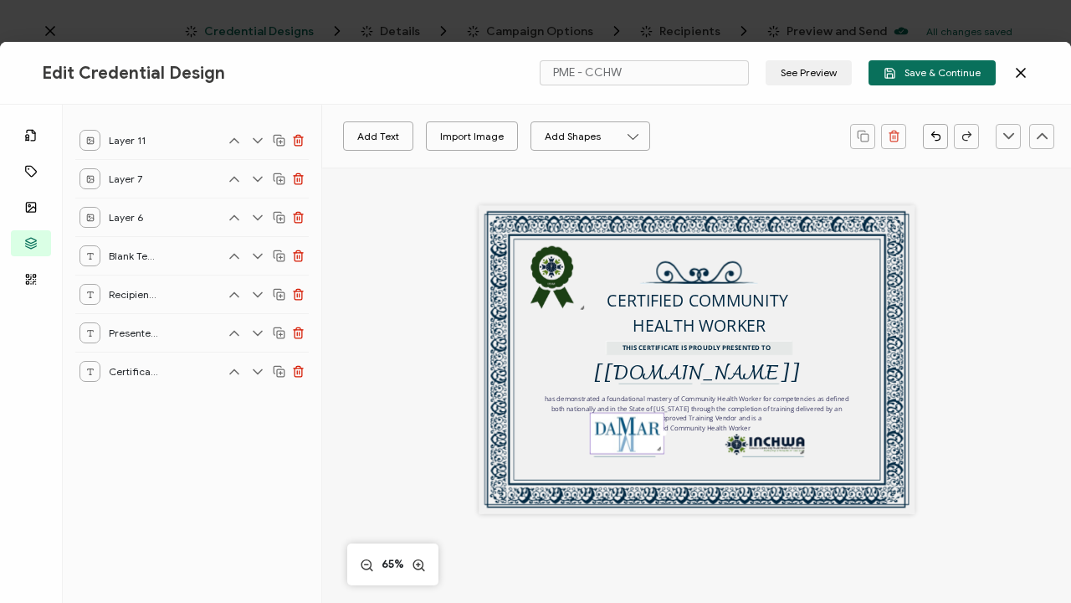
click at [636, 439] on img at bounding box center [628, 433] width 74 height 40
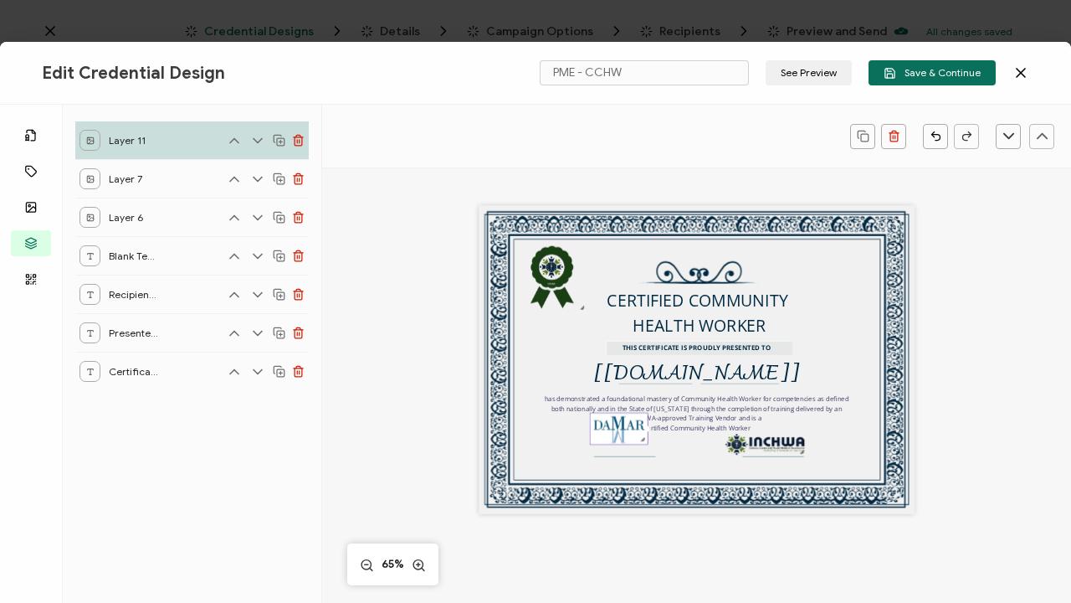
drag, startPoint x: 654, startPoint y: 449, endPoint x: 630, endPoint y: 439, distance: 25.5
click at [630, 439] on div at bounding box center [619, 429] width 59 height 32
drag, startPoint x: 628, startPoint y: 427, endPoint x: 628, endPoint y: 442, distance: 15.1
click at [628, 442] on img at bounding box center [619, 428] width 57 height 31
click at [645, 447] on div "CERTIFIED COMMUNITY HEALTH WORKER THIS CERTIFICATE IS PROUDLY PRESENTED TO The …" at bounding box center [697, 360] width 435 height 308
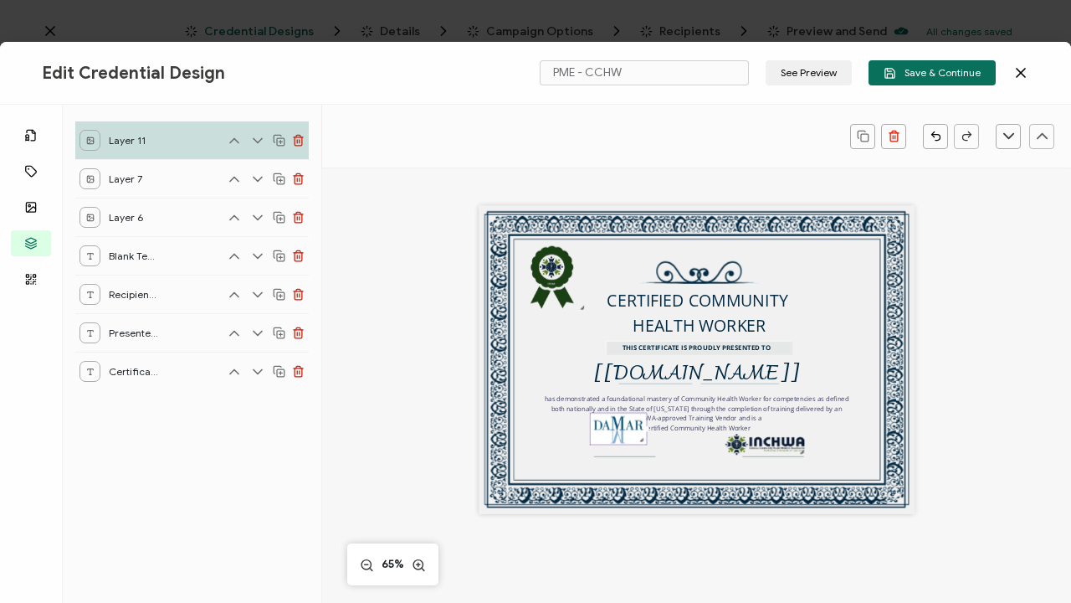
drag, startPoint x: 634, startPoint y: 424, endPoint x: 635, endPoint y: 438, distance: 13.5
click at [635, 438] on div at bounding box center [618, 429] width 57 height 33
click at [636, 443] on div at bounding box center [617, 428] width 54 height 30
drag, startPoint x: 619, startPoint y: 419, endPoint x: 619, endPoint y: 433, distance: 14.2
click at [619, 433] on img at bounding box center [618, 427] width 54 height 29
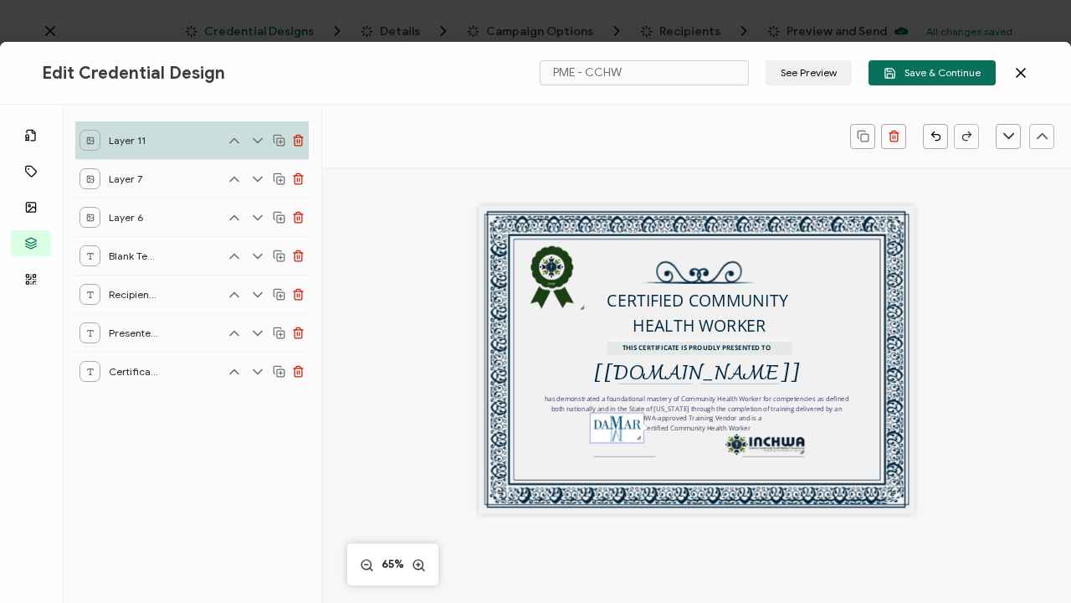
click at [602, 426] on img at bounding box center [618, 427] width 54 height 29
click at [549, 432] on div "has demonstrated a foundational mastery of Community Health Worker for competen…" at bounding box center [696, 413] width 309 height 40
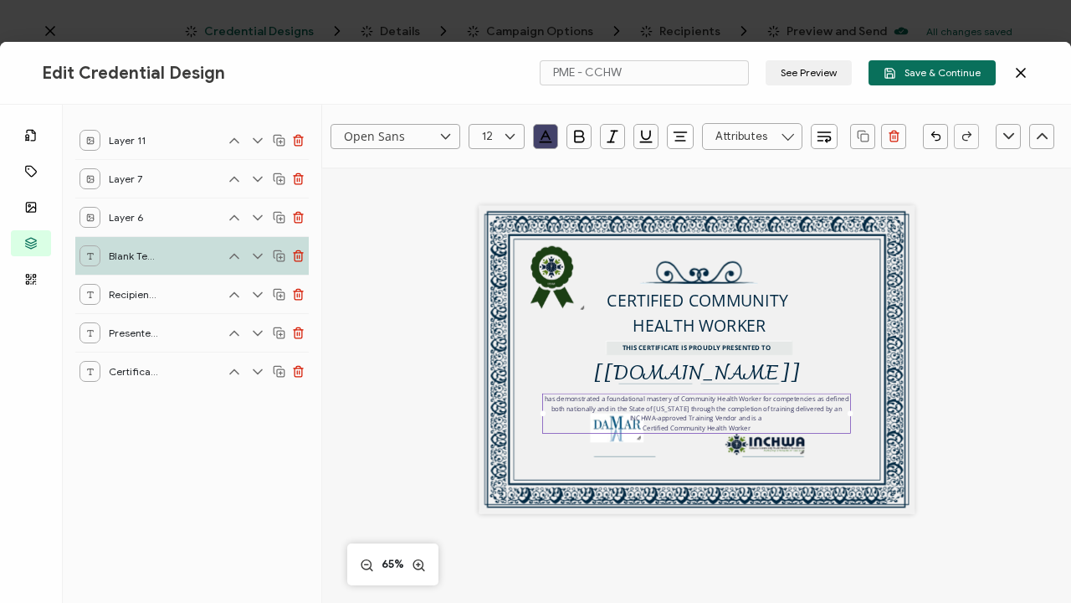
drag, startPoint x: 624, startPoint y: 438, endPoint x: 625, endPoint y: 446, distance: 8.5
click at [625, 446] on div "CERTIFIED COMMUNITY HEALTH WORKER THIS CERTIFICATE IS PROUDLY PRESENTED TO The …" at bounding box center [697, 360] width 435 height 308
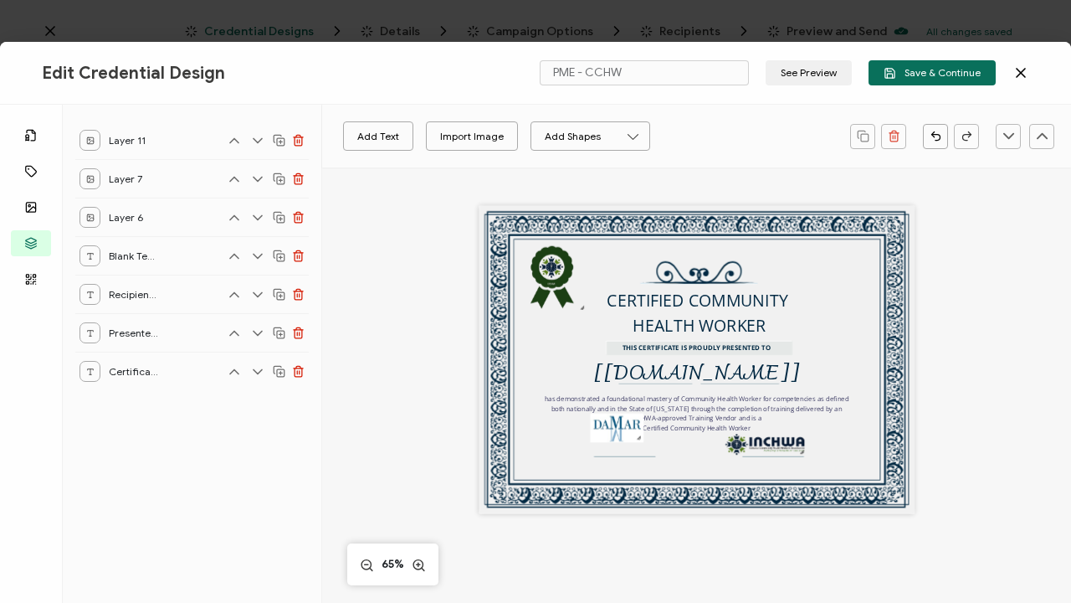
drag, startPoint x: 626, startPoint y: 439, endPoint x: 626, endPoint y: 453, distance: 14.2
click at [627, 453] on div "CERTIFIED COMMUNITY HEALTH WORKER THIS CERTIFICATE IS PROUDLY PRESENTED TO The …" at bounding box center [697, 360] width 435 height 308
click at [619, 425] on img at bounding box center [618, 427] width 54 height 29
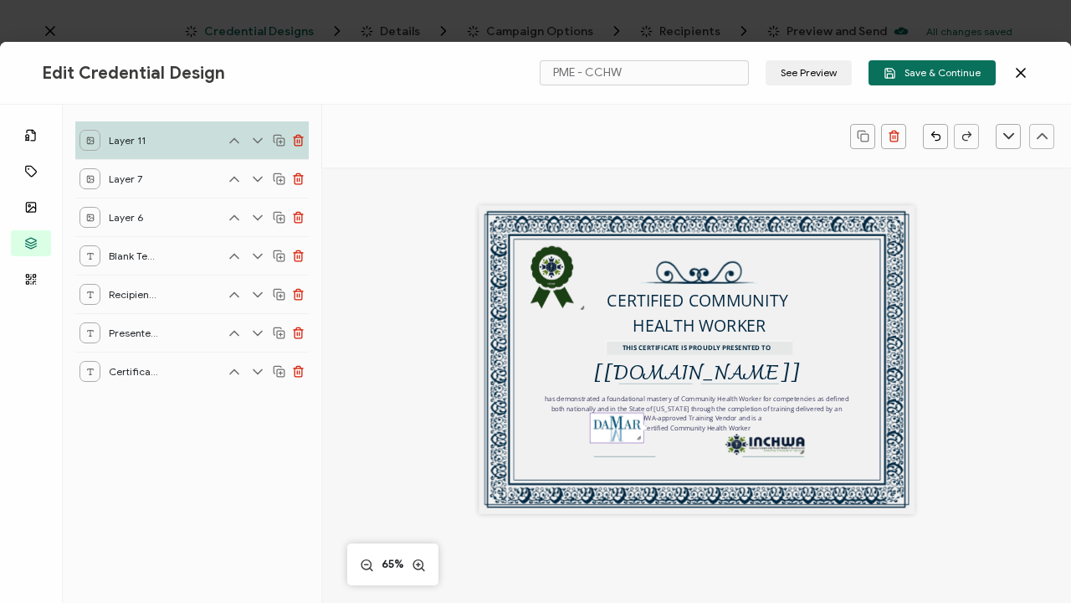
drag, startPoint x: 603, startPoint y: 422, endPoint x: 619, endPoint y: 445, distance: 28.3
click at [619, 443] on div at bounding box center [617, 428] width 54 height 30
drag, startPoint x: 612, startPoint y: 422, endPoint x: 606, endPoint y: 357, distance: 65.5
click at [606, 357] on div "CERTIFIED COMMUNITY HEALTH WORKER THIS CERTIFICATE IS PROUDLY PRESENTED TO The …" at bounding box center [697, 360] width 435 height 308
drag, startPoint x: 637, startPoint y: 439, endPoint x: 629, endPoint y: 434, distance: 9.8
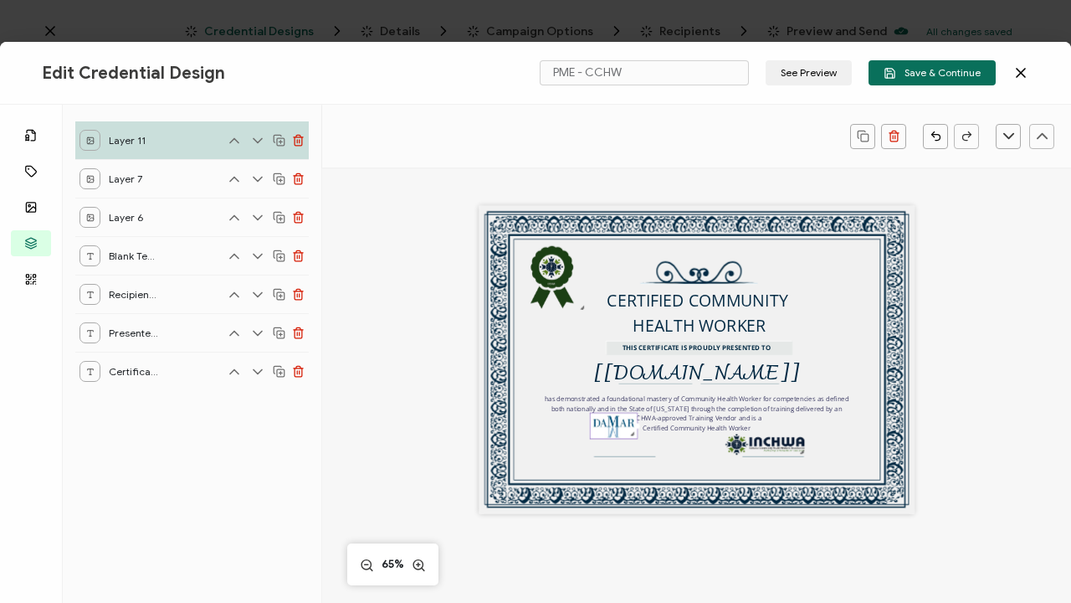
click at [629, 434] on div at bounding box center [632, 433] width 8 height 8
drag, startPoint x: 611, startPoint y: 419, endPoint x: 611, endPoint y: 433, distance: 13.4
click at [611, 433] on img at bounding box center [614, 425] width 47 height 25
drag, startPoint x: 611, startPoint y: 438, endPoint x: 611, endPoint y: 451, distance: 13.4
click at [611, 451] on div "CERTIFIED COMMUNITY HEALTH WORKER THIS CERTIFICATE IS PROUDLY PRESENTED TO The …" at bounding box center [697, 360] width 435 height 308
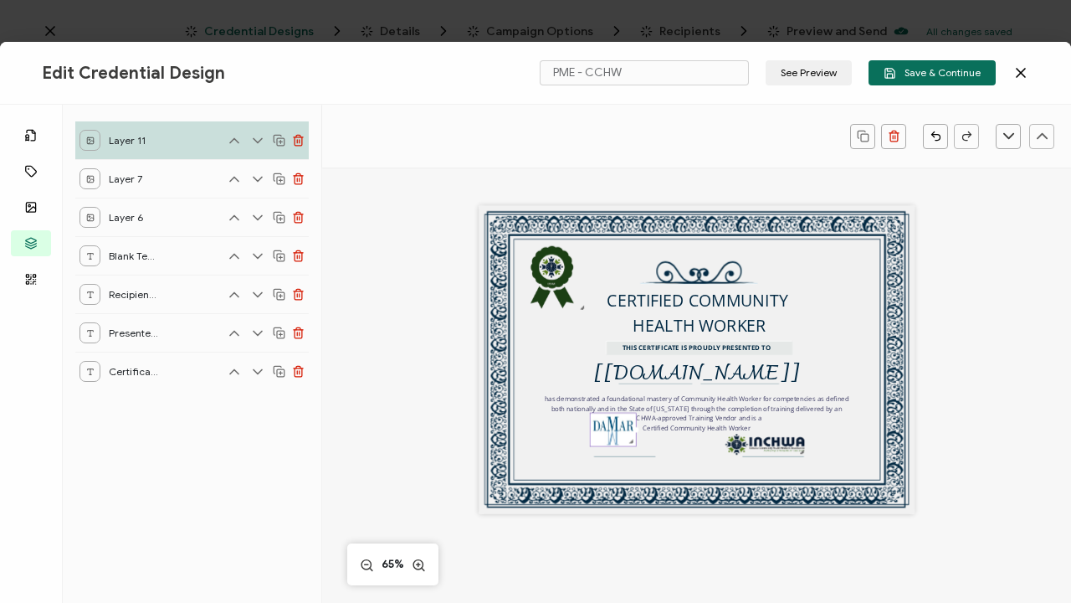
drag, startPoint x: 613, startPoint y: 428, endPoint x: 618, endPoint y: 441, distance: 14.3
click at [618, 441] on img at bounding box center [614, 429] width 46 height 33
click at [624, 439] on div at bounding box center [628, 438] width 8 height 8
drag, startPoint x: 609, startPoint y: 429, endPoint x: 645, endPoint y: 439, distance: 38.4
click at [645, 439] on div "CERTIFIED COMMUNITY HEALTH WORKER THIS CERTIFICATE IS PROUDLY PRESENTED TO The …" at bounding box center [697, 360] width 435 height 308
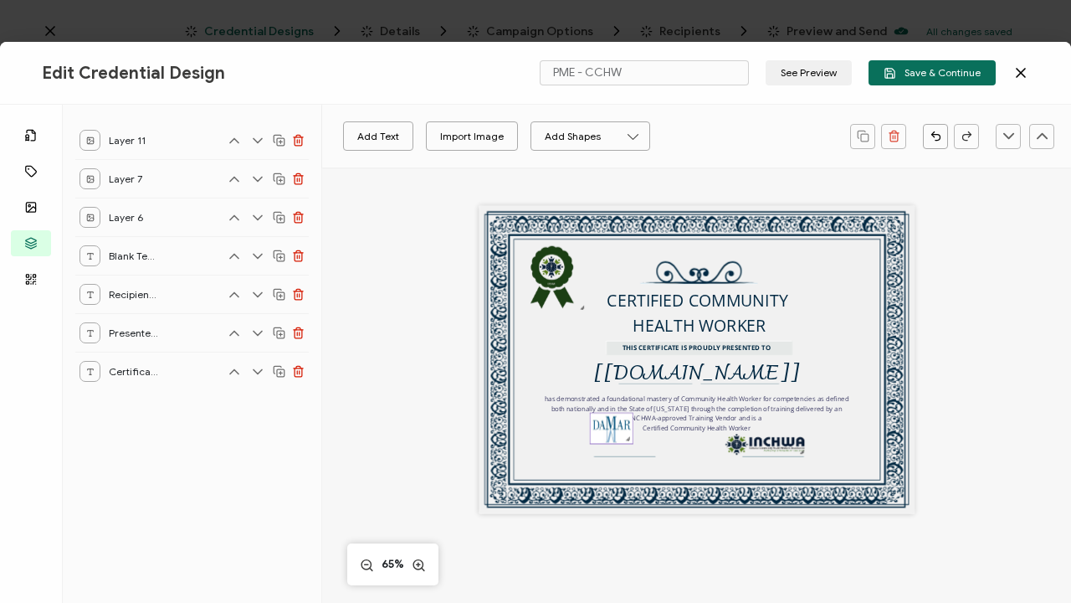
drag, startPoint x: 609, startPoint y: 429, endPoint x: 624, endPoint y: 446, distance: 23.2
click at [624, 444] on div at bounding box center [612, 428] width 44 height 31
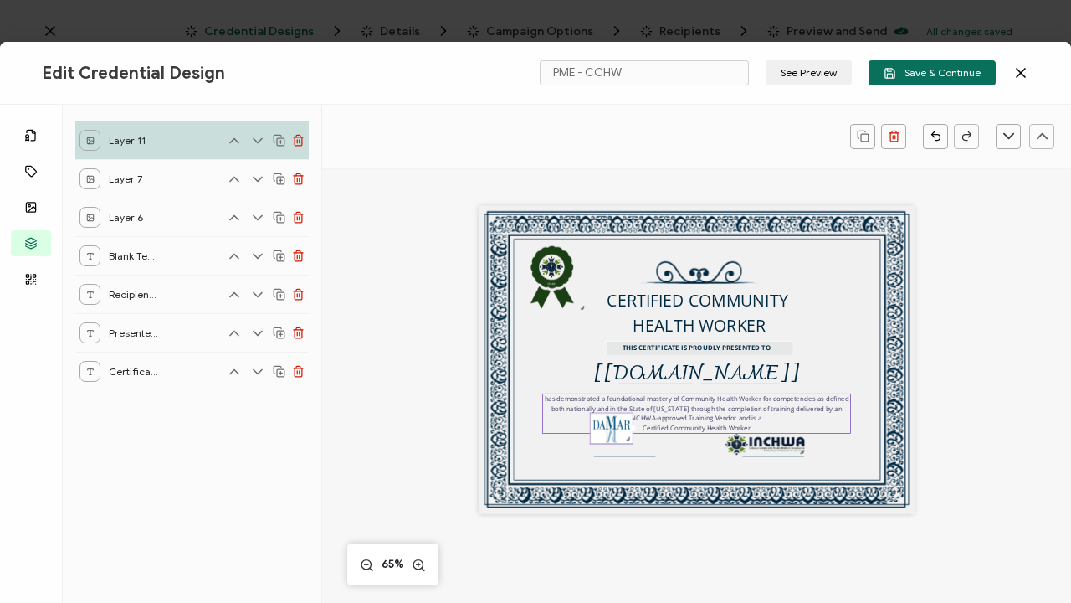
drag, startPoint x: 614, startPoint y: 430, endPoint x: 574, endPoint y: 420, distance: 41.4
click at [574, 419] on div "CERTIFIED COMMUNITY HEALTH WORKER THIS CERTIFICATE IS PROUDLY PRESENTED TO The …" at bounding box center [697, 360] width 435 height 308
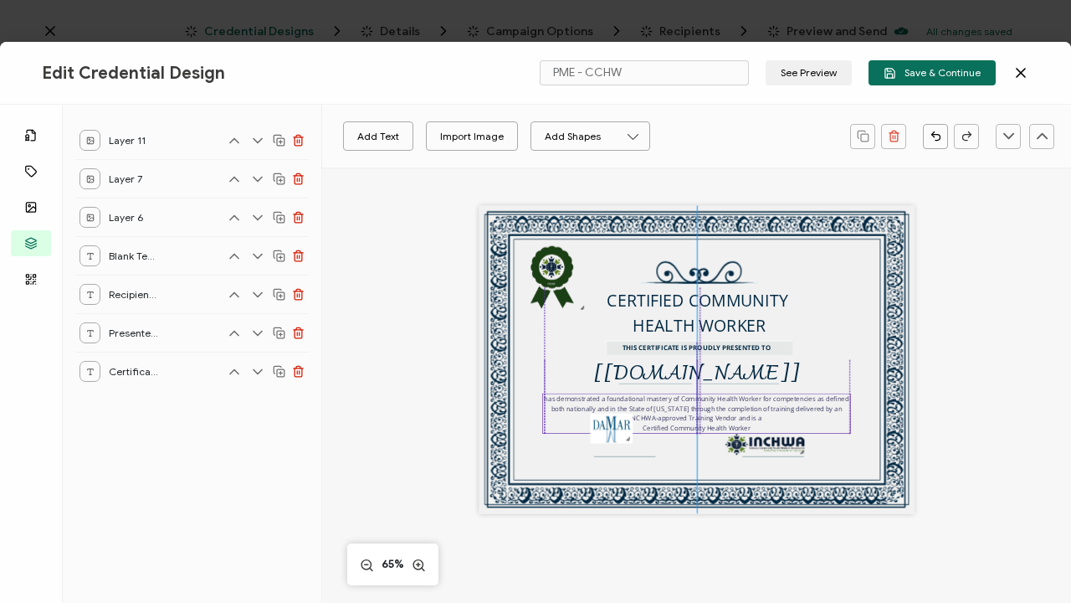
click at [612, 413] on pre "has demonstrated a foundational mastery of Community Health Worker for competen…" at bounding box center [697, 413] width 306 height 39
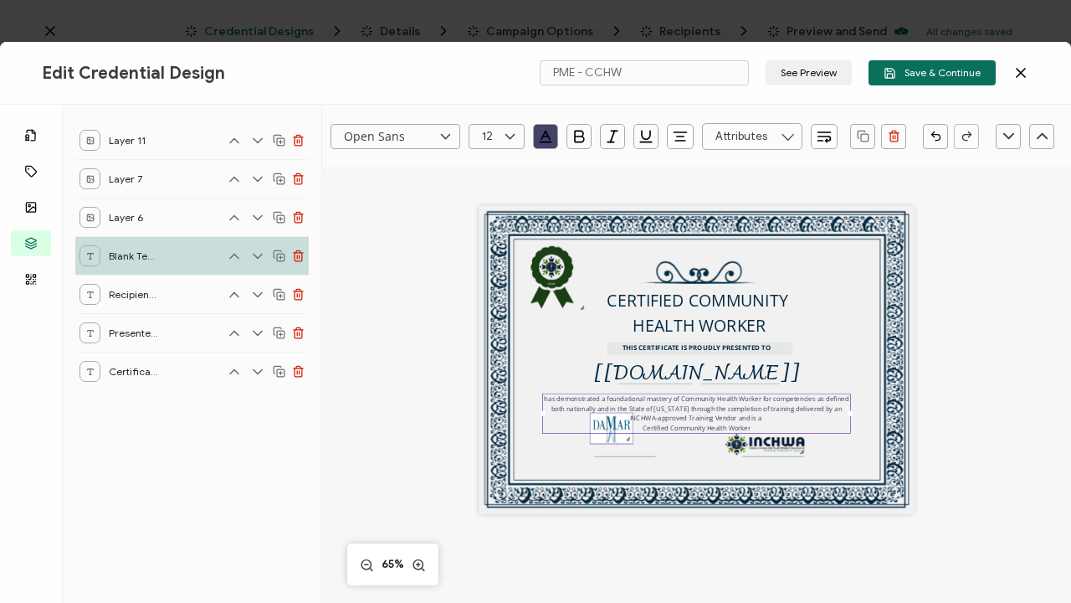
click at [614, 439] on img at bounding box center [612, 428] width 43 height 30
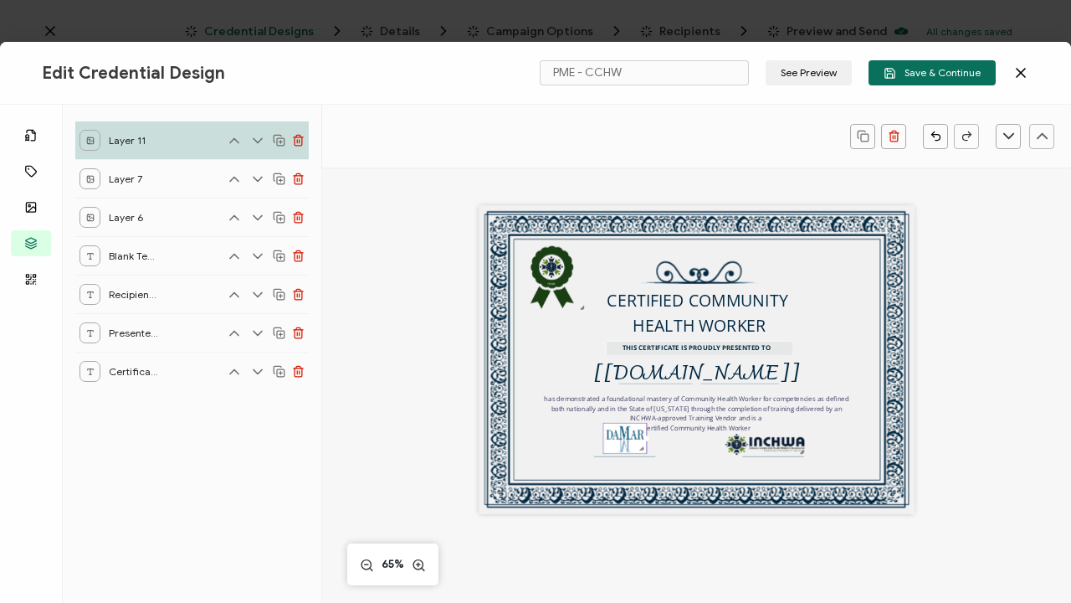
drag, startPoint x: 610, startPoint y: 422, endPoint x: 624, endPoint y: 432, distance: 16.7
click at [624, 432] on img at bounding box center [625, 439] width 43 height 30
drag, startPoint x: 639, startPoint y: 449, endPoint x: 629, endPoint y: 444, distance: 10.1
click at [630, 444] on div at bounding box center [634, 443] width 8 height 8
click at [623, 443] on img at bounding box center [621, 436] width 35 height 25
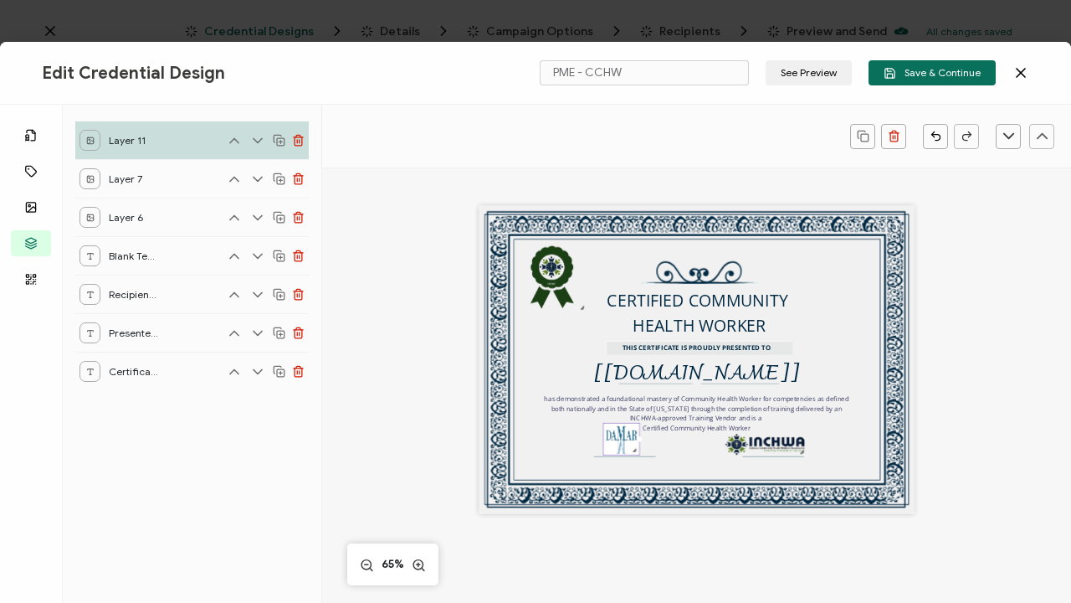
drag, startPoint x: 618, startPoint y: 447, endPoint x: 618, endPoint y: 459, distance: 11.7
click at [618, 459] on div "CERTIFIED COMMUNITY HEALTH WORKER THIS CERTIFICATE IS PROUDLY PRESENTED TO The …" at bounding box center [697, 360] width 435 height 308
click at [620, 434] on img at bounding box center [621, 439] width 34 height 31
click at [179, 175] on div "Layer 7" at bounding box center [192, 178] width 234 height 39
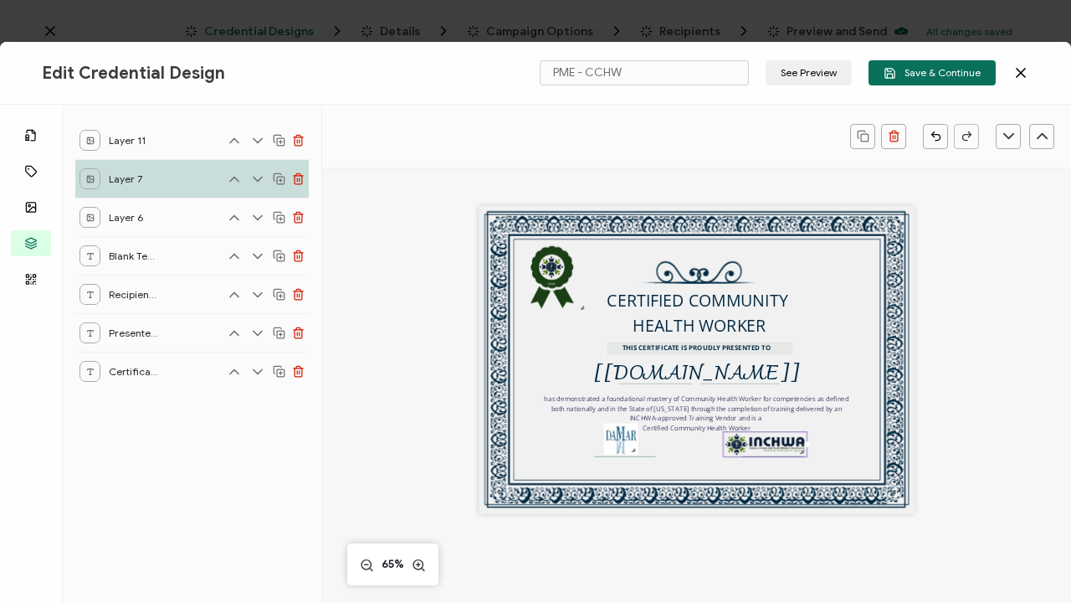
click at [182, 214] on div "Layer 6" at bounding box center [192, 217] width 234 height 39
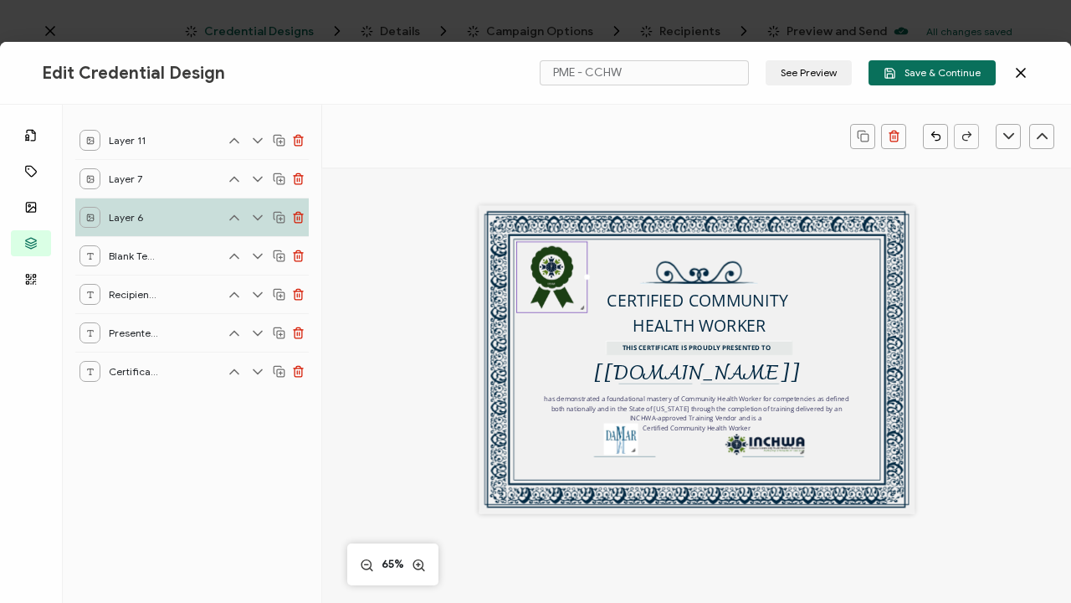
click at [187, 254] on div "Blank Text Area" at bounding box center [192, 255] width 234 height 39
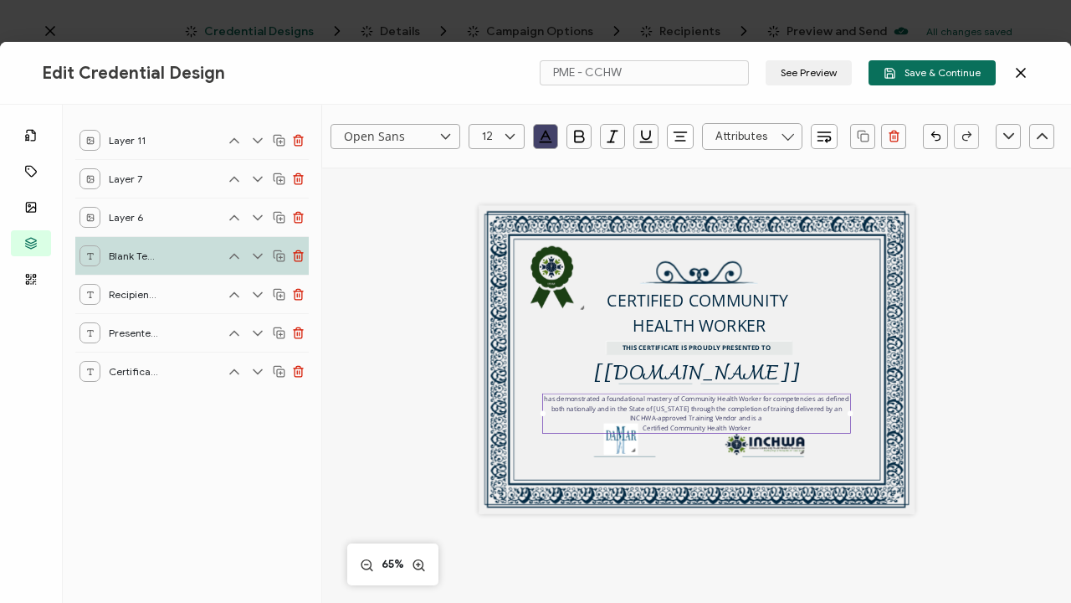
click at [187, 295] on div "Recipient Name" at bounding box center [192, 294] width 234 height 39
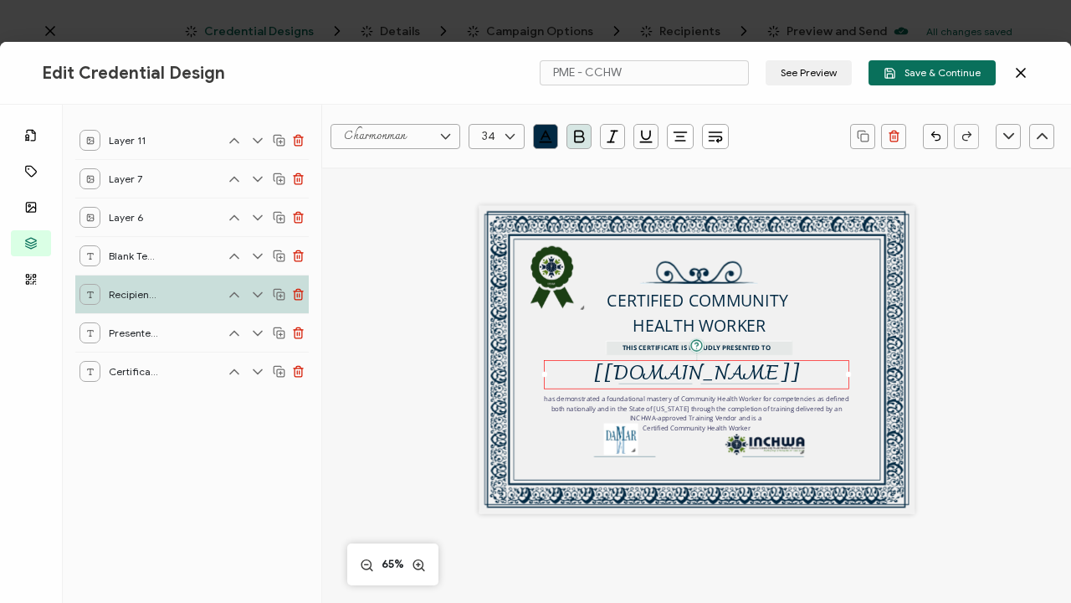
click at [185, 338] on div "Presented To Part" at bounding box center [192, 332] width 234 height 39
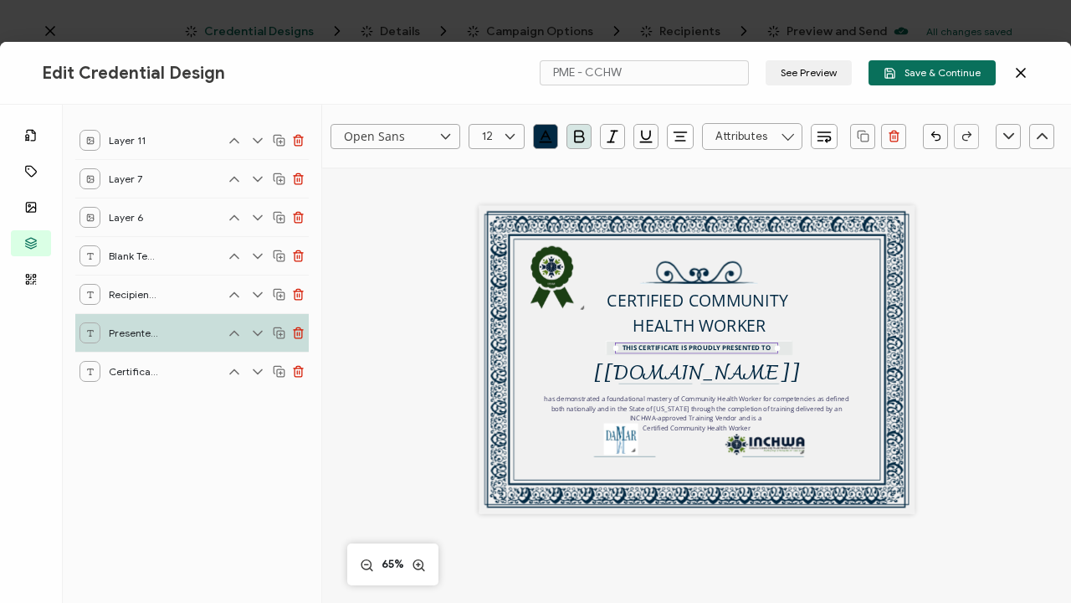
click at [182, 371] on div "Certificate Header" at bounding box center [192, 371] width 234 height 39
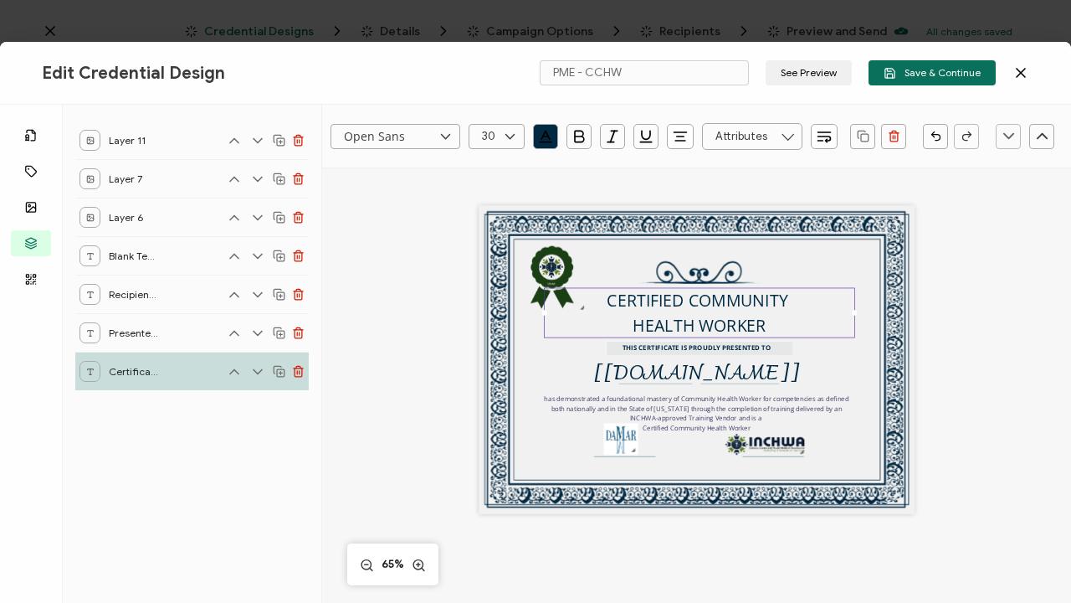
click at [189, 138] on div "Layer 11" at bounding box center [192, 140] width 234 height 38
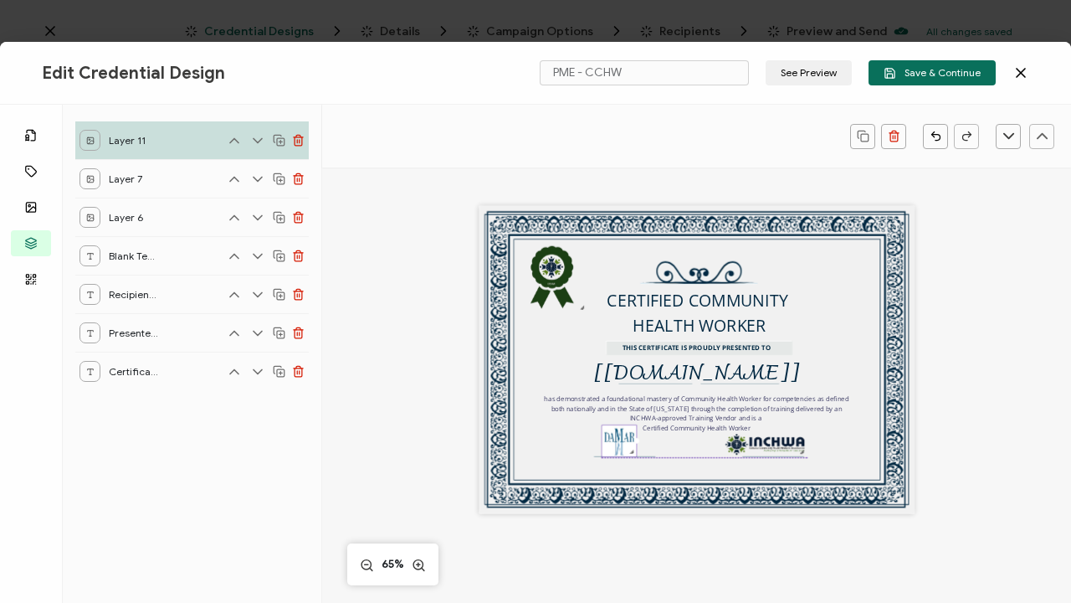
click at [619, 433] on img at bounding box center [620, 440] width 34 height 31
click at [626, 445] on div at bounding box center [628, 448] width 8 height 8
click at [621, 442] on img at bounding box center [618, 439] width 31 height 28
click at [969, 67] on span "Save & Continue" at bounding box center [932, 73] width 97 height 13
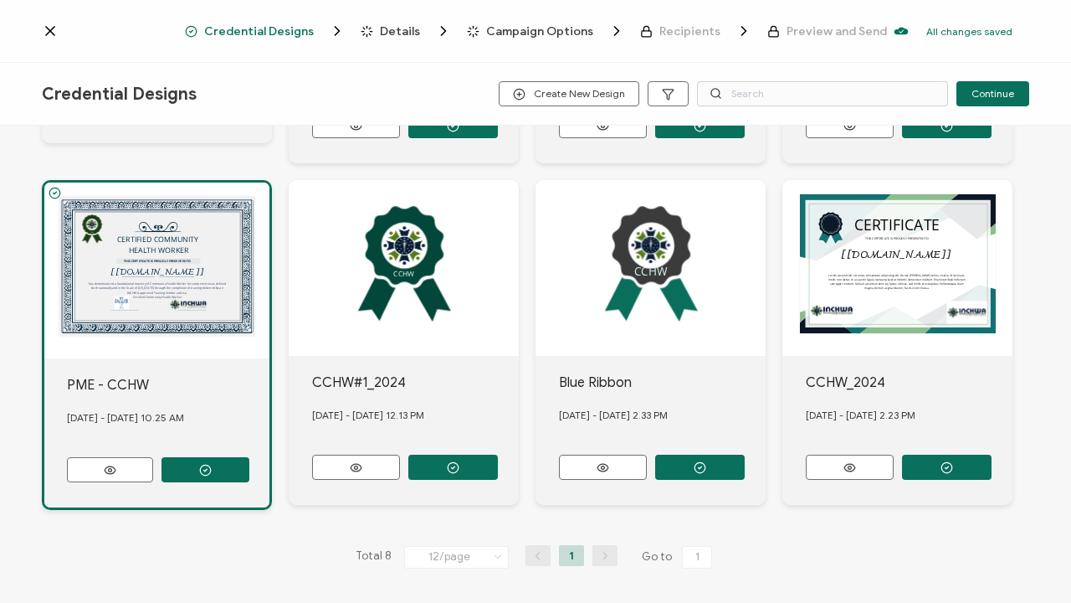
scroll to position [438, 0]
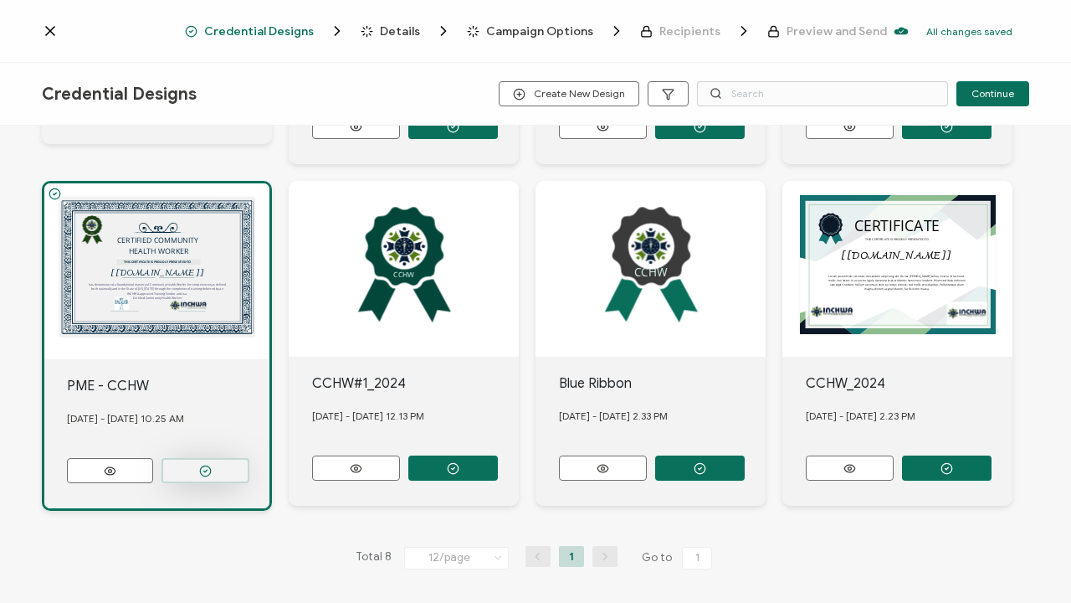
click at [208, 465] on icon "button" at bounding box center [205, 471] width 13 height 13
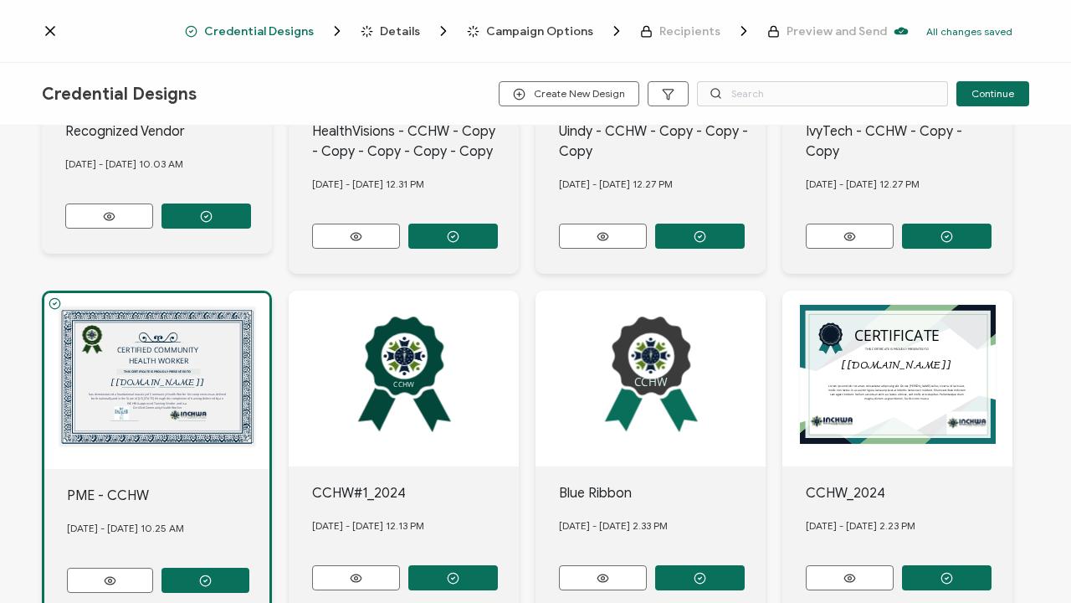
scroll to position [332, 0]
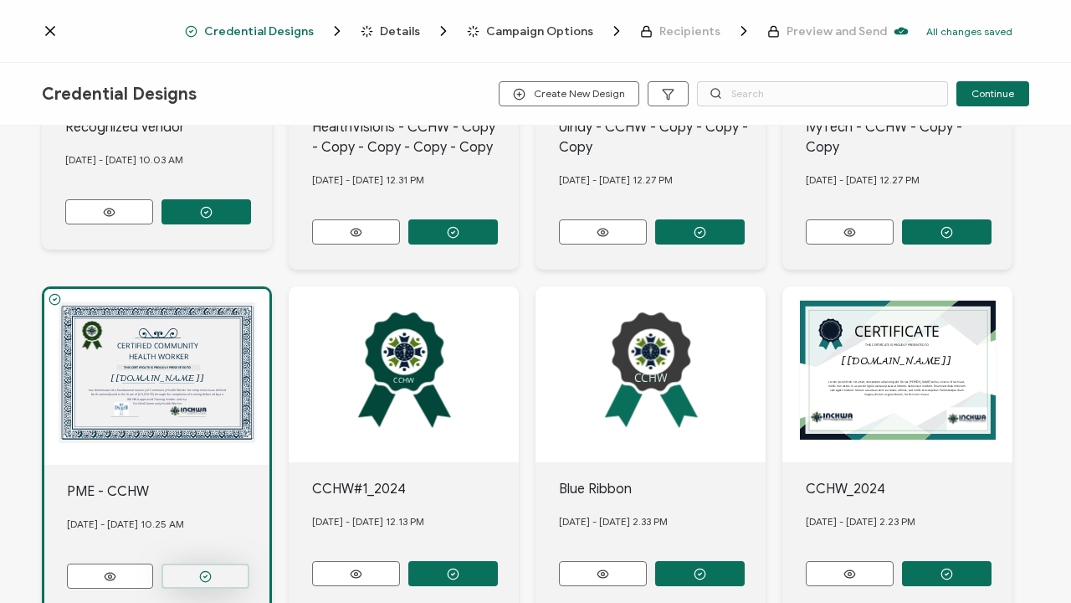
click at [233, 572] on button "button" at bounding box center [206, 575] width 88 height 25
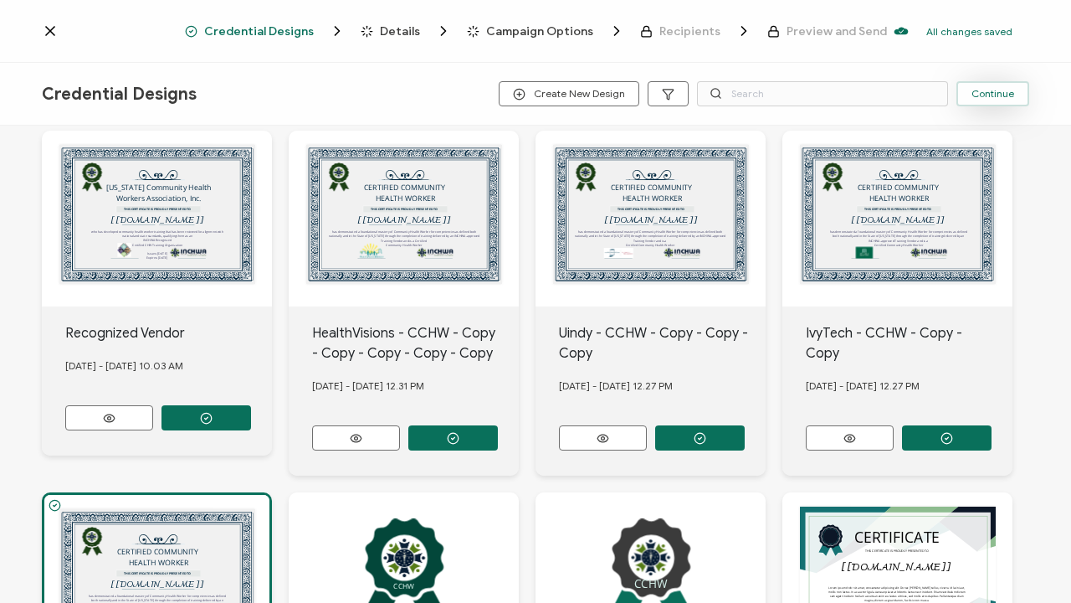
click at [999, 95] on span "Continue" at bounding box center [993, 94] width 43 height 10
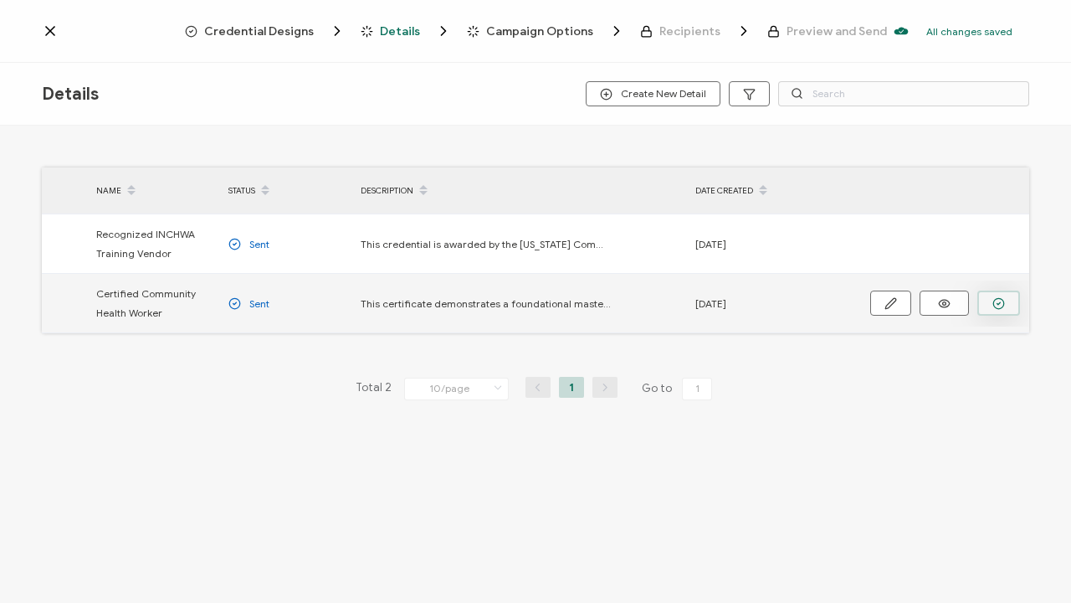
click at [1000, 300] on icon "button" at bounding box center [999, 303] width 13 height 13
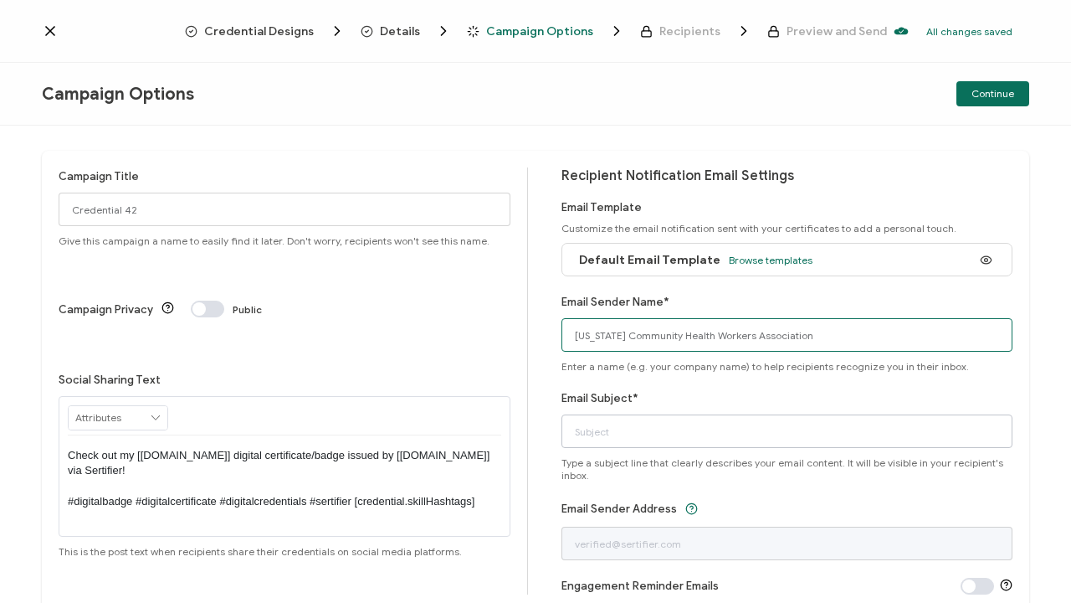
type input "[US_STATE] Community Health Workers Association"
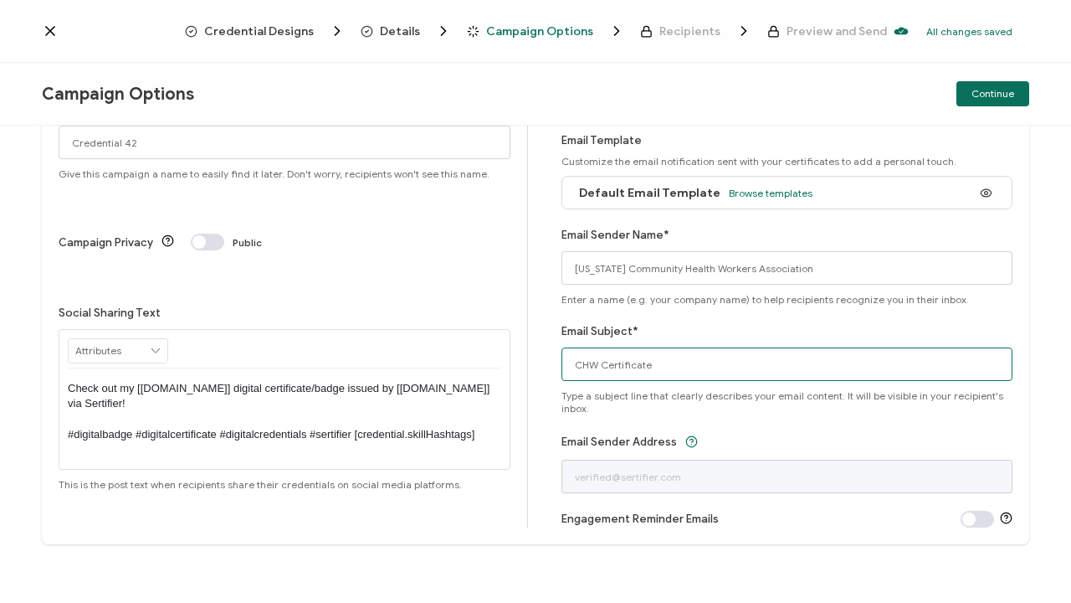
scroll to position [67, 0]
type input "CHW Certificate"
click at [968, 521] on span at bounding box center [977, 519] width 33 height 17
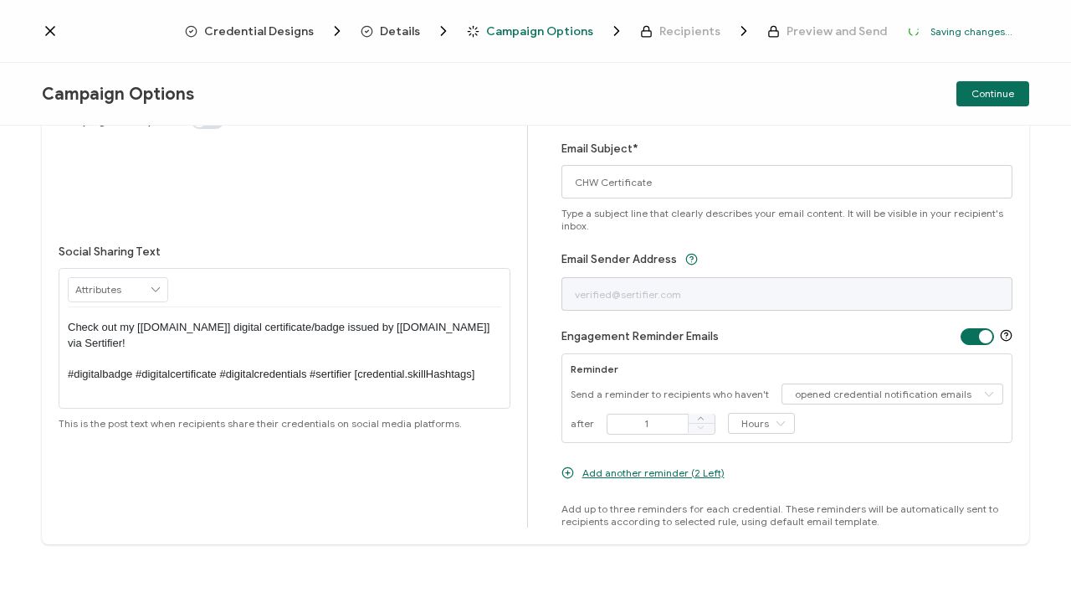
scroll to position [249, 0]
click at [644, 425] on input "1" at bounding box center [661, 423] width 109 height 21
type input "7"
click at [781, 424] on icon at bounding box center [780, 423] width 21 height 21
click at [771, 496] on li "Days" at bounding box center [759, 492] width 71 height 28
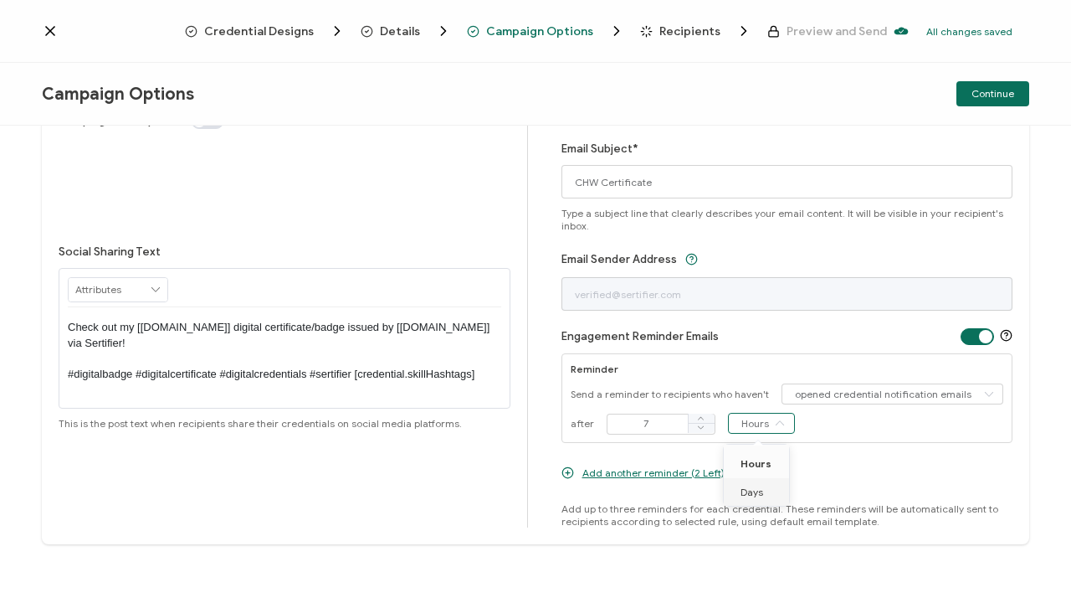
type input "Days"
click at [634, 473] on span "Add another reminder (2 Left)" at bounding box center [654, 472] width 142 height 13
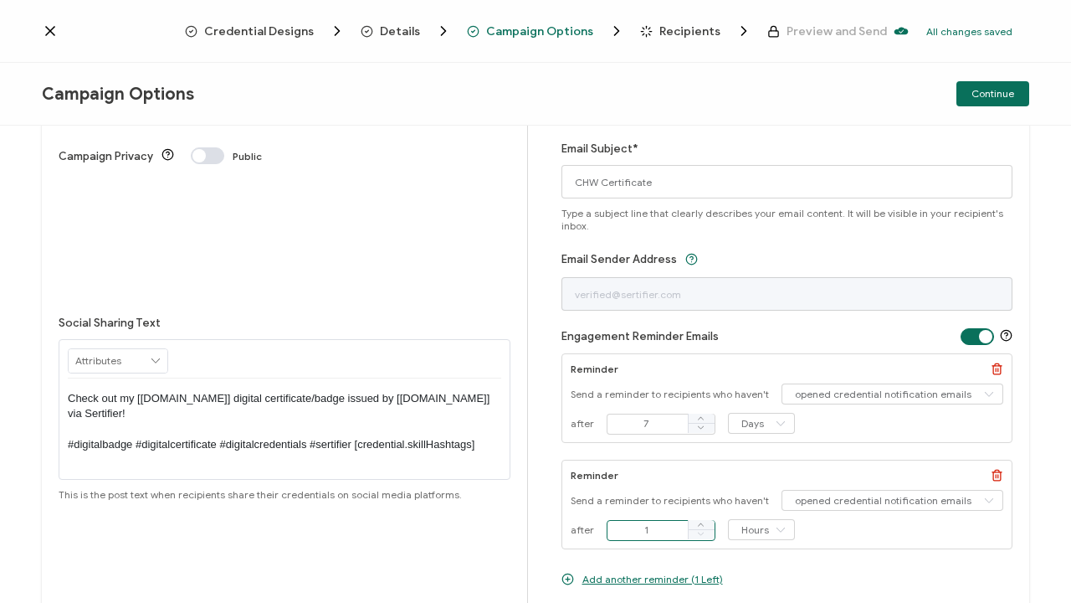
click at [650, 526] on input "1" at bounding box center [661, 530] width 109 height 21
type input "14"
click at [779, 531] on icon at bounding box center [780, 529] width 21 height 21
click at [766, 486] on li "Days" at bounding box center [759, 486] width 71 height 28
type input "Days"
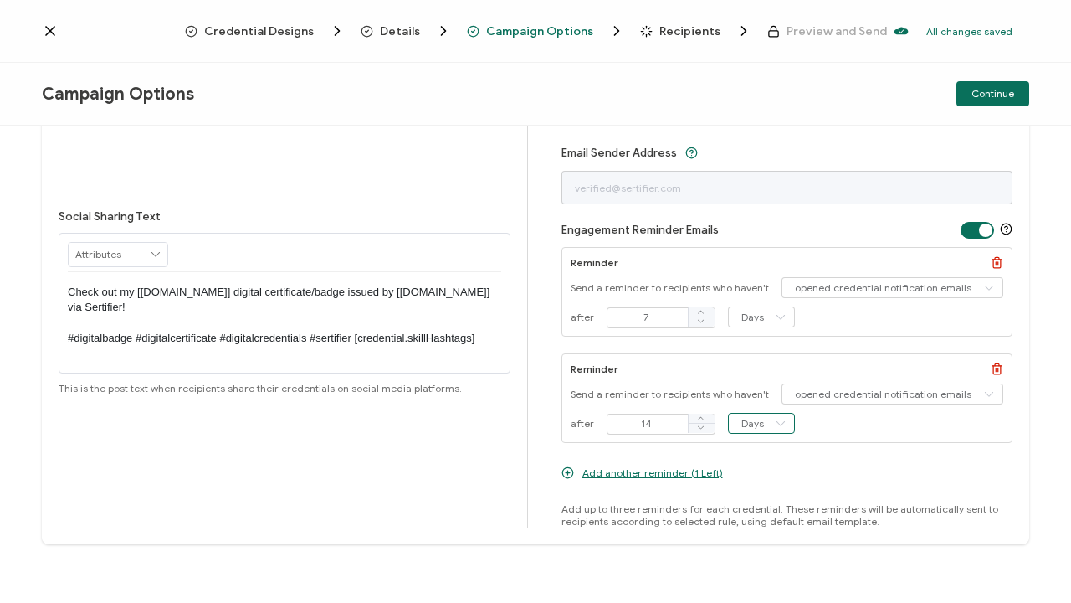
scroll to position [356, 0]
click at [661, 472] on span "Add another reminder (1 Left)" at bounding box center [653, 472] width 141 height 13
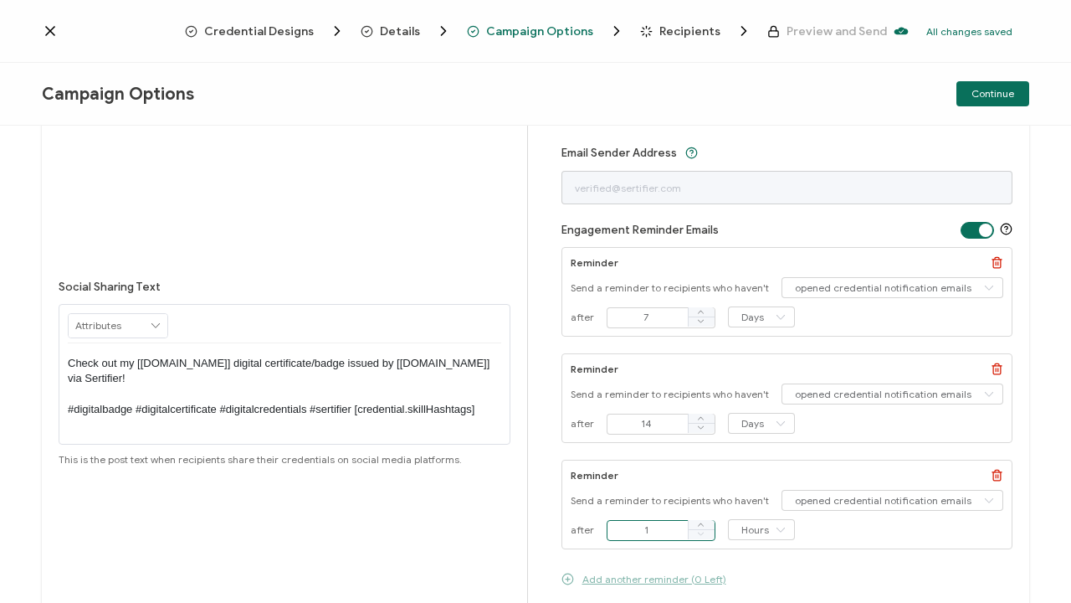
click at [638, 529] on input "1" at bounding box center [661, 530] width 109 height 21
type input "21"
click at [782, 526] on icon at bounding box center [780, 529] width 21 height 21
click at [767, 490] on li "Days" at bounding box center [759, 486] width 71 height 28
type input "Hours"
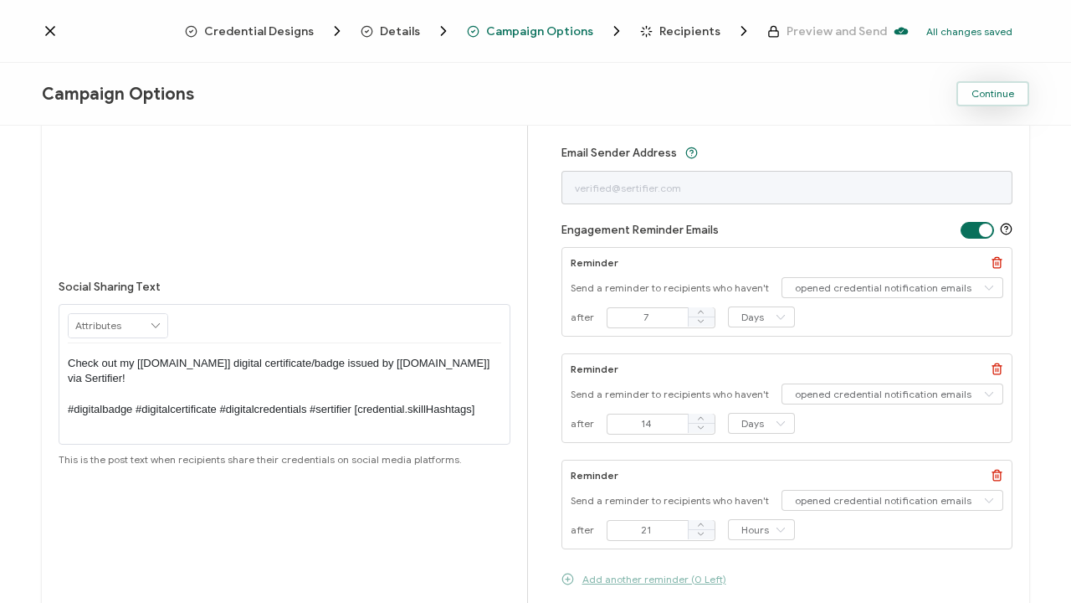
click at [994, 94] on span "Continue" at bounding box center [993, 94] width 43 height 10
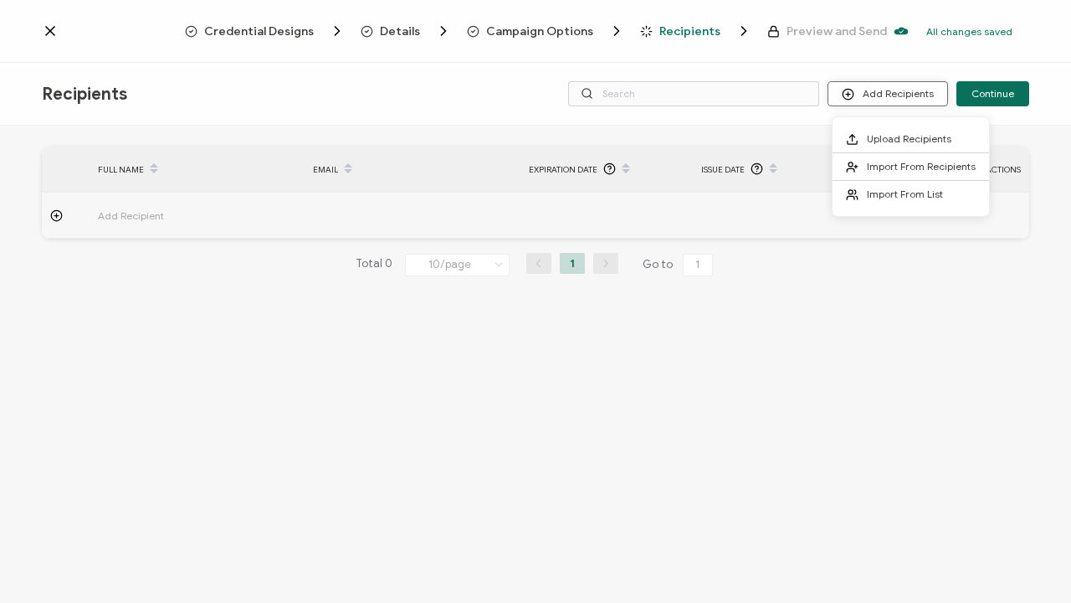
click at [918, 94] on button "Add Recipients" at bounding box center [888, 93] width 121 height 25
click at [919, 138] on span "Upload Recipients" at bounding box center [909, 138] width 85 height 13
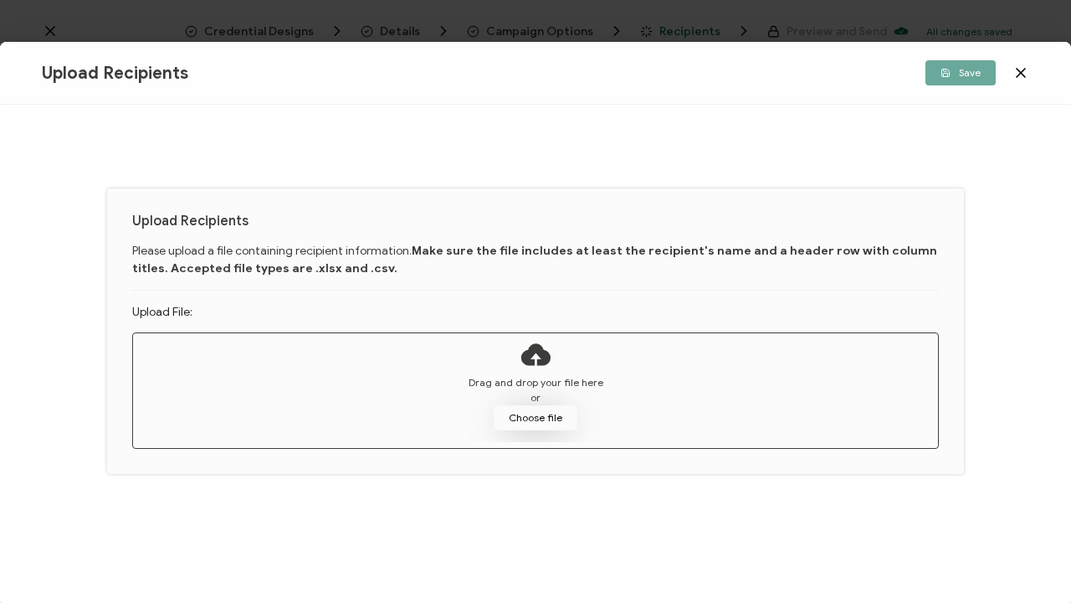
click at [558, 418] on button "Choose file" at bounding box center [536, 417] width 84 height 25
click at [539, 420] on button "Choose file" at bounding box center [536, 417] width 84 height 25
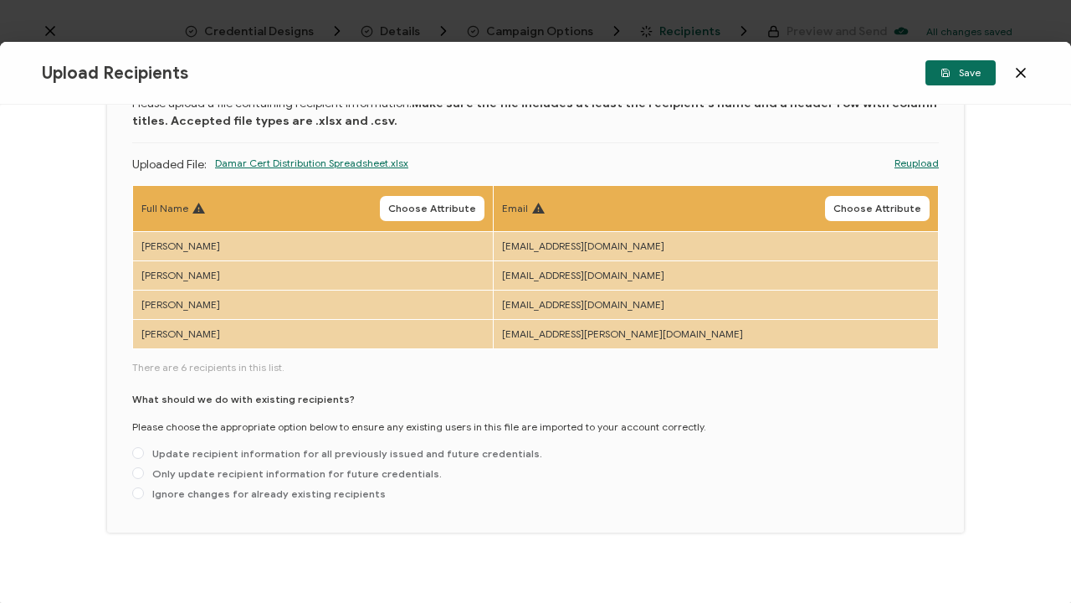
scroll to position [114, 0]
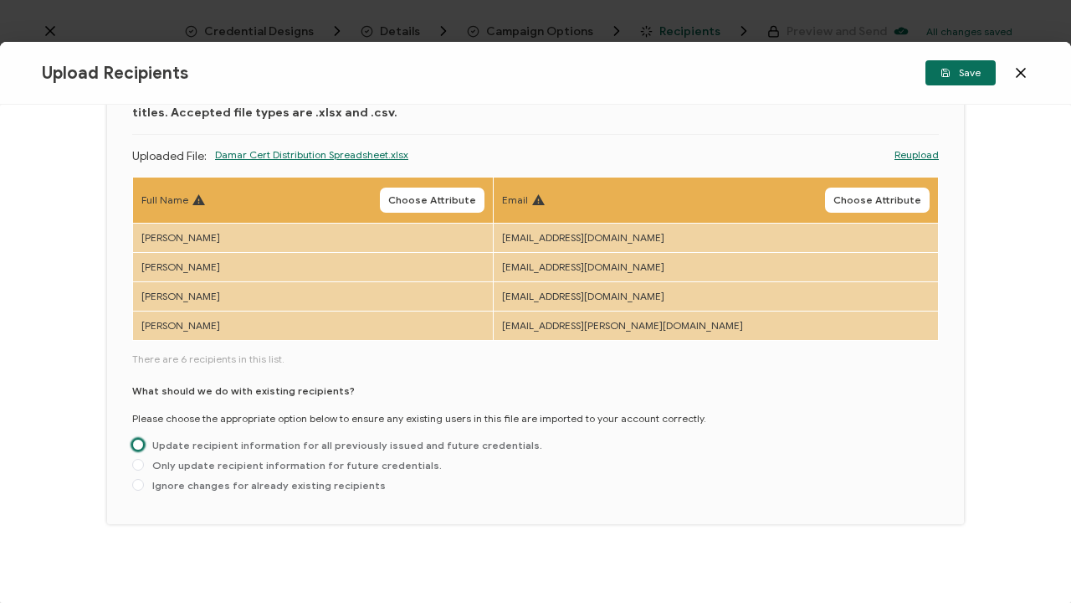
click at [138, 448] on span at bounding box center [138, 445] width 12 height 12
click at [138, 448] on input "Update recipient information for all previously issued and future credentials." at bounding box center [138, 445] width 12 height 13
radio input "true"
click at [470, 201] on span "Choose Attribute" at bounding box center [432, 200] width 88 height 10
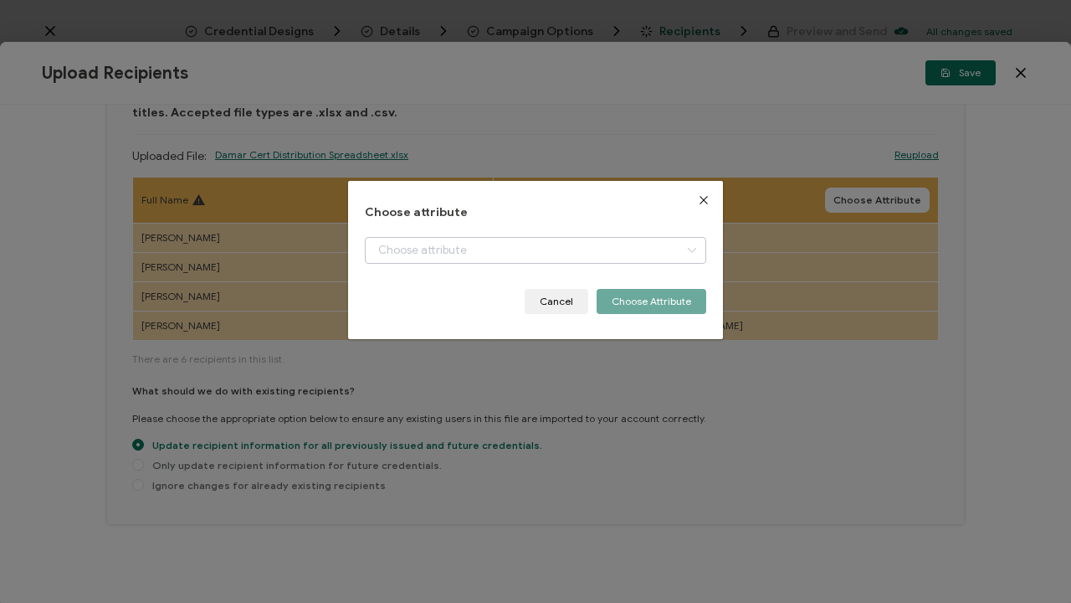
click at [690, 248] on icon "dialog" at bounding box center [691, 250] width 21 height 27
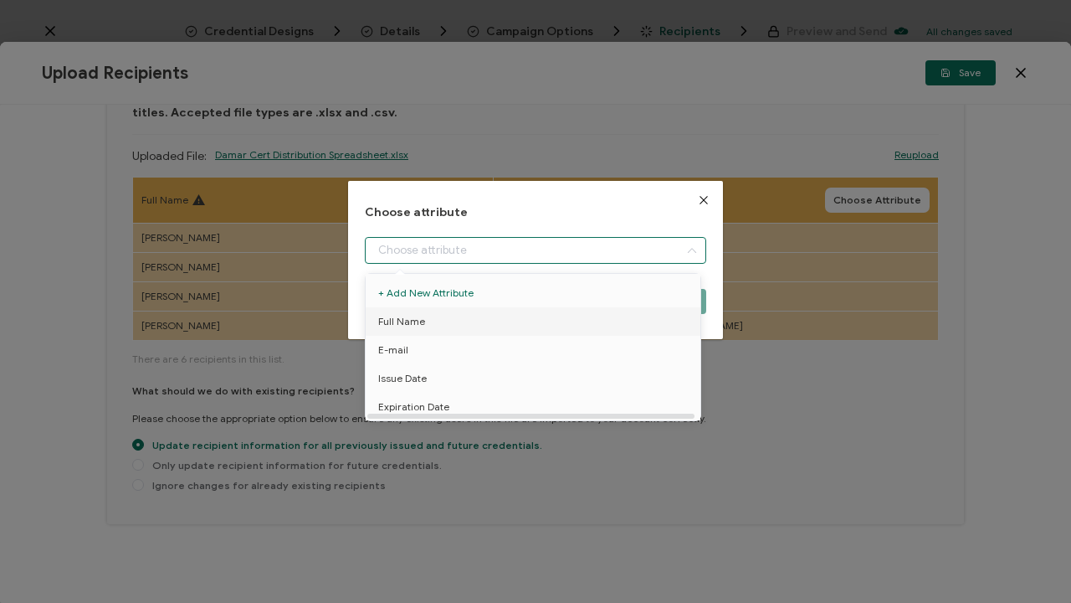
click at [569, 324] on li "Full Name" at bounding box center [536, 321] width 349 height 28
type input "Full Name"
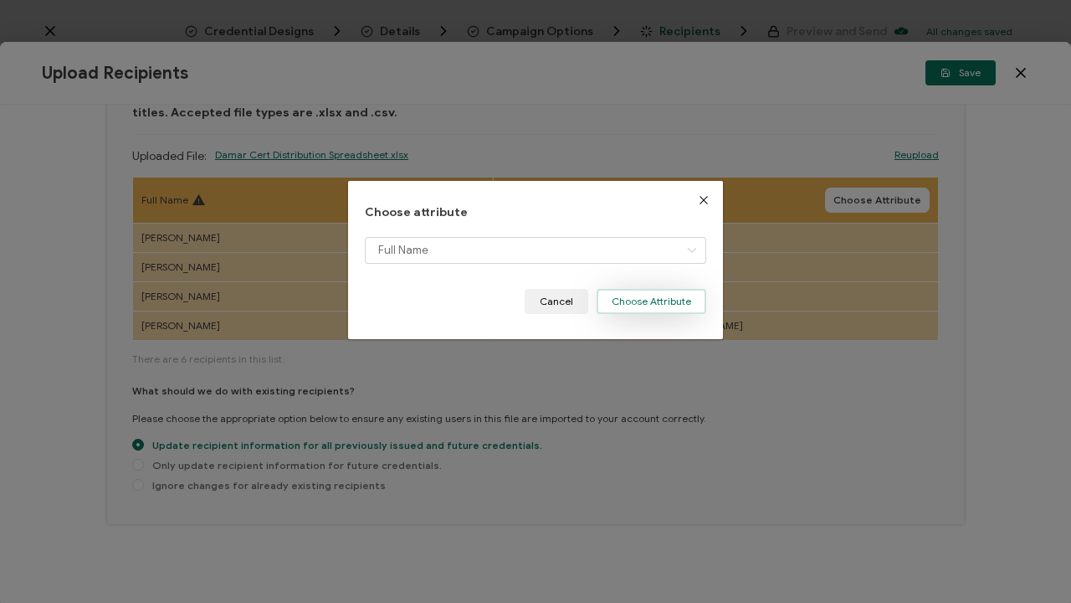
click at [680, 306] on button "Choose Attribute" at bounding box center [652, 301] width 110 height 25
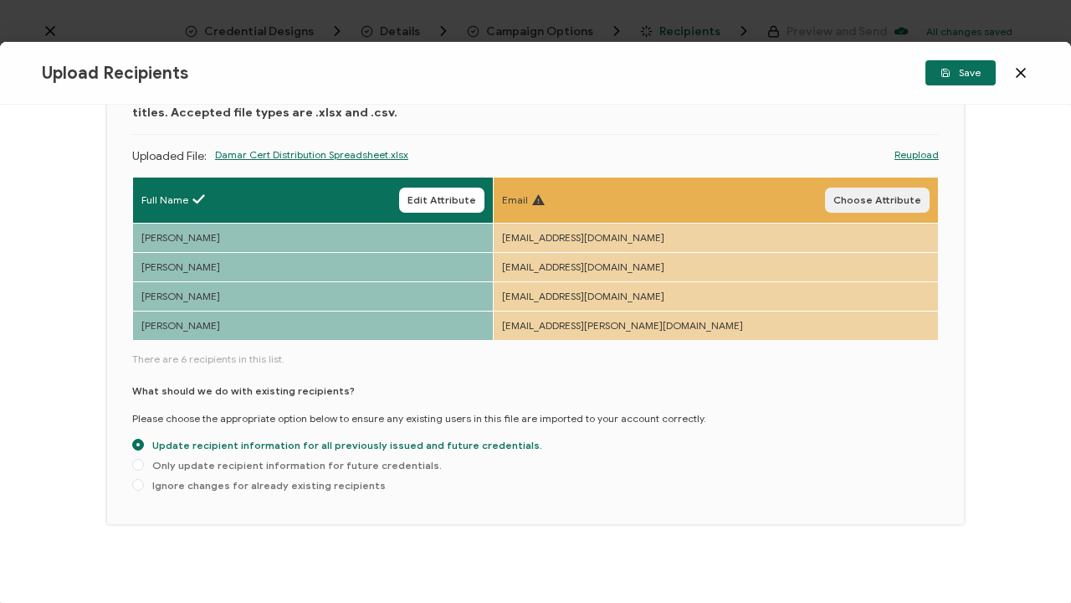
click at [887, 197] on span "Choose Attribute" at bounding box center [878, 200] width 88 height 10
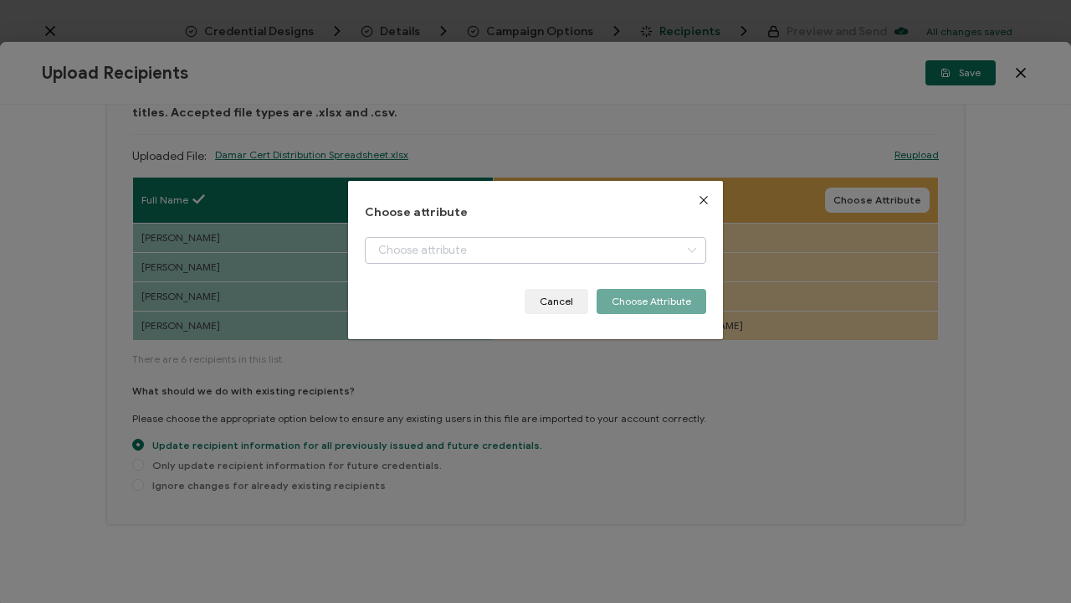
click at [686, 248] on icon "dialog" at bounding box center [691, 250] width 21 height 27
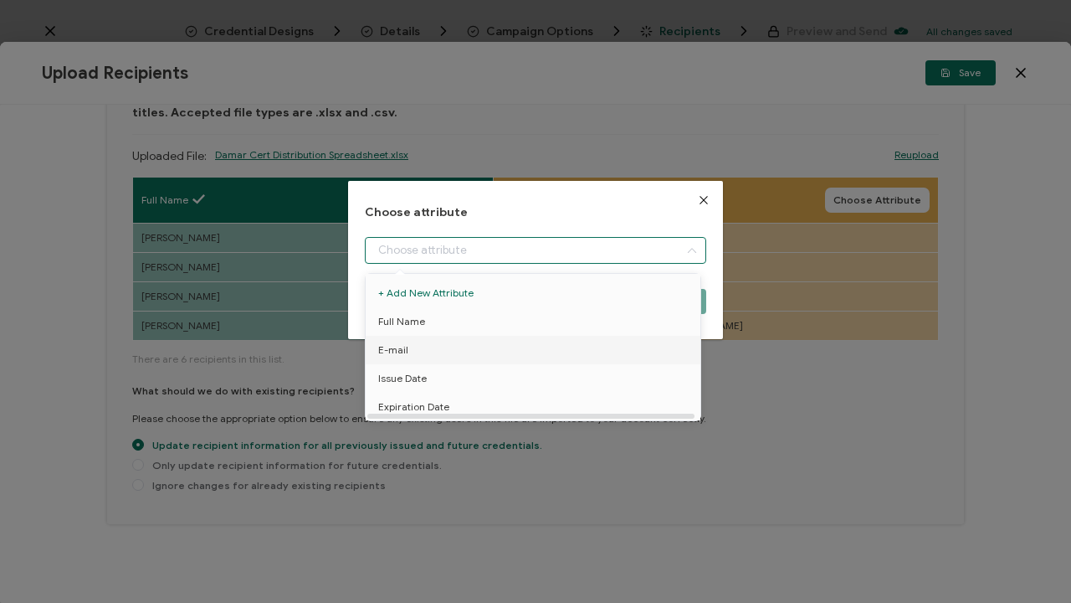
click at [597, 352] on li "E-mail" at bounding box center [536, 350] width 349 height 28
type input "E-mail"
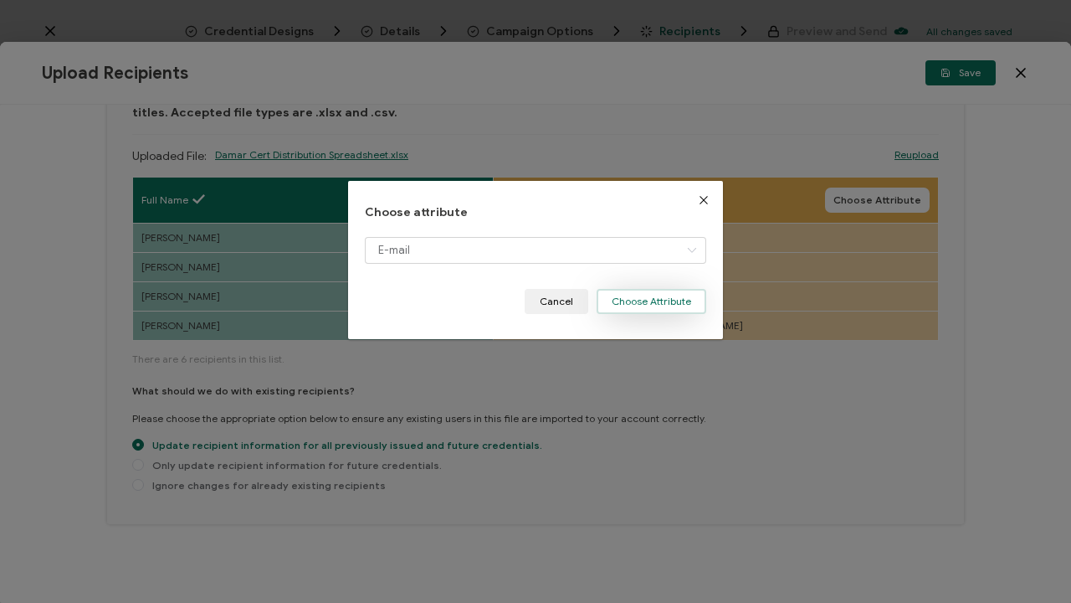
click at [665, 295] on button "Choose Attribute" at bounding box center [652, 301] width 110 height 25
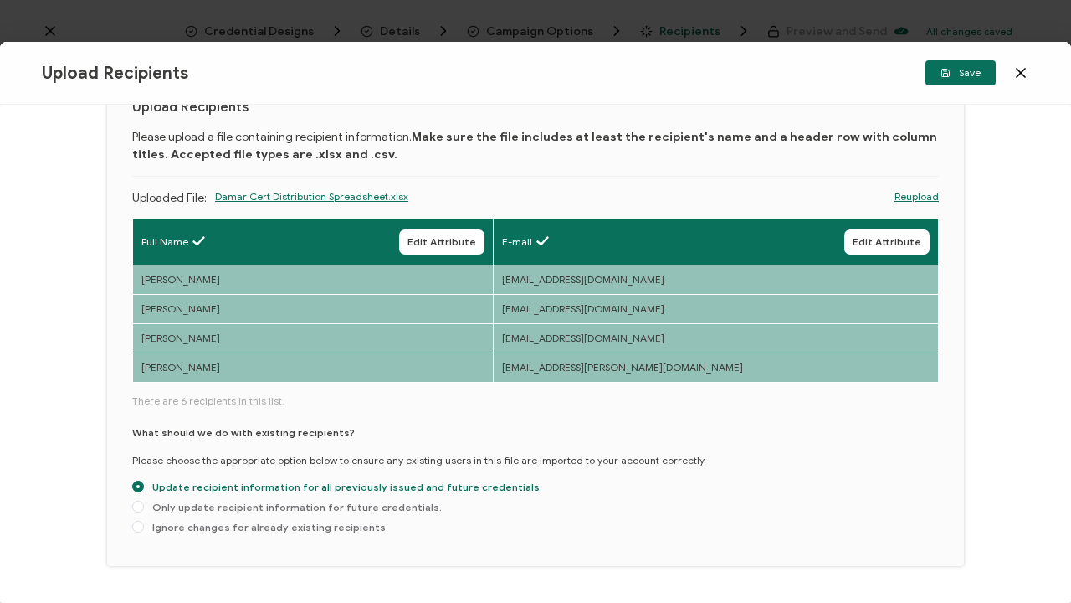
scroll to position [4, 0]
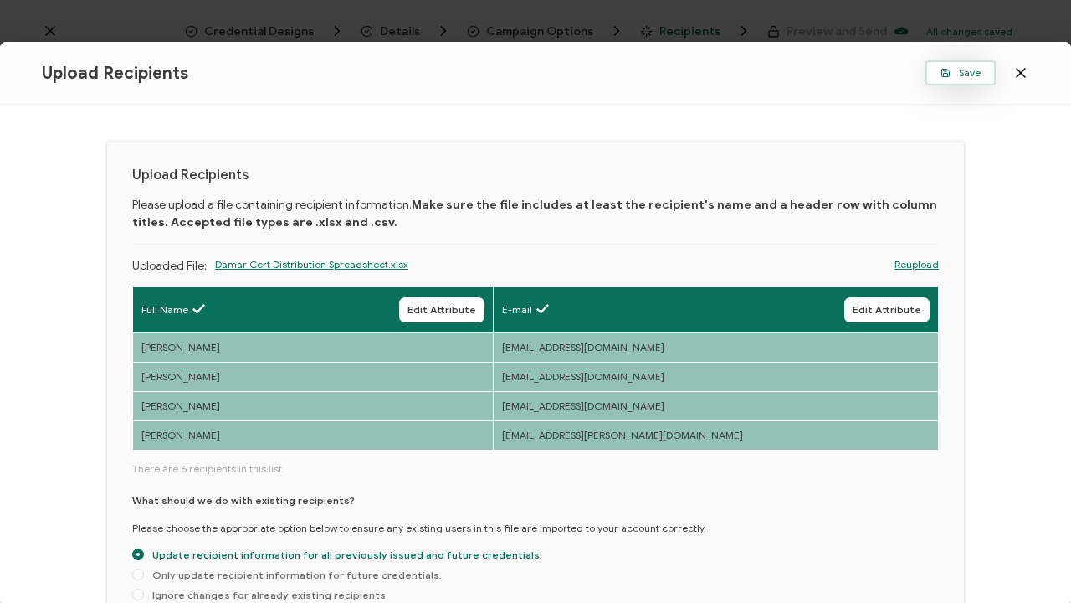
click at [971, 70] on span "Save" at bounding box center [961, 73] width 40 height 10
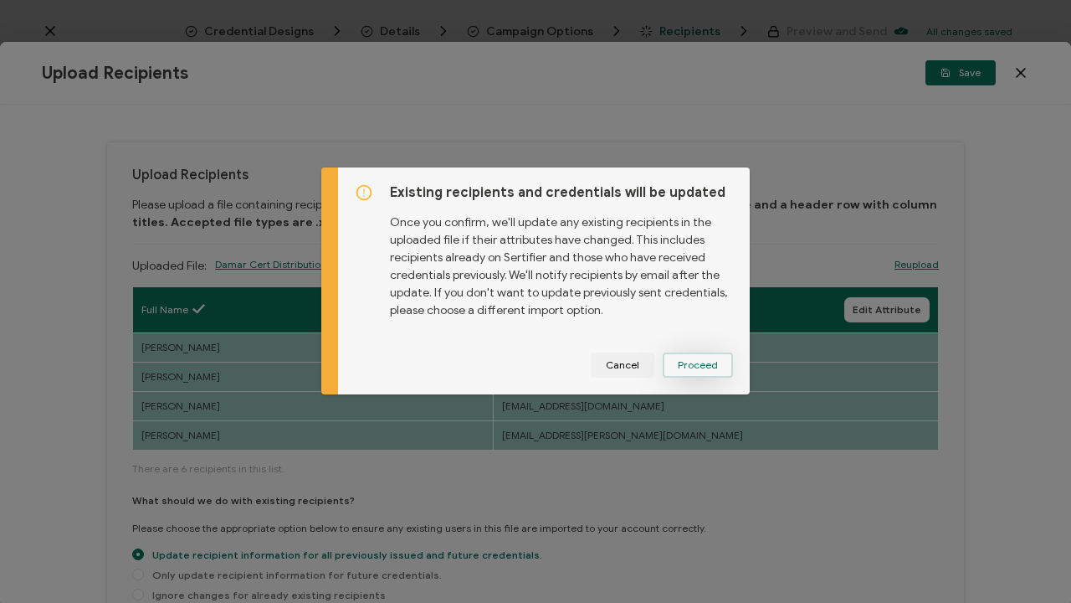
click at [704, 368] on span "Proceed" at bounding box center [698, 365] width 40 height 10
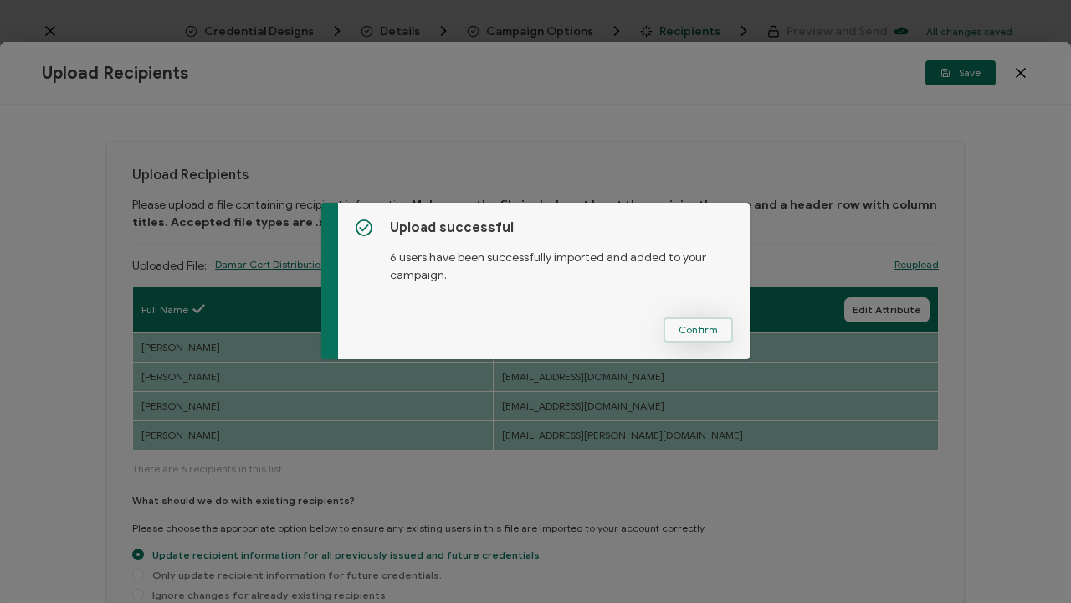
click at [704, 321] on button "Confirm" at bounding box center [698, 329] width 69 height 25
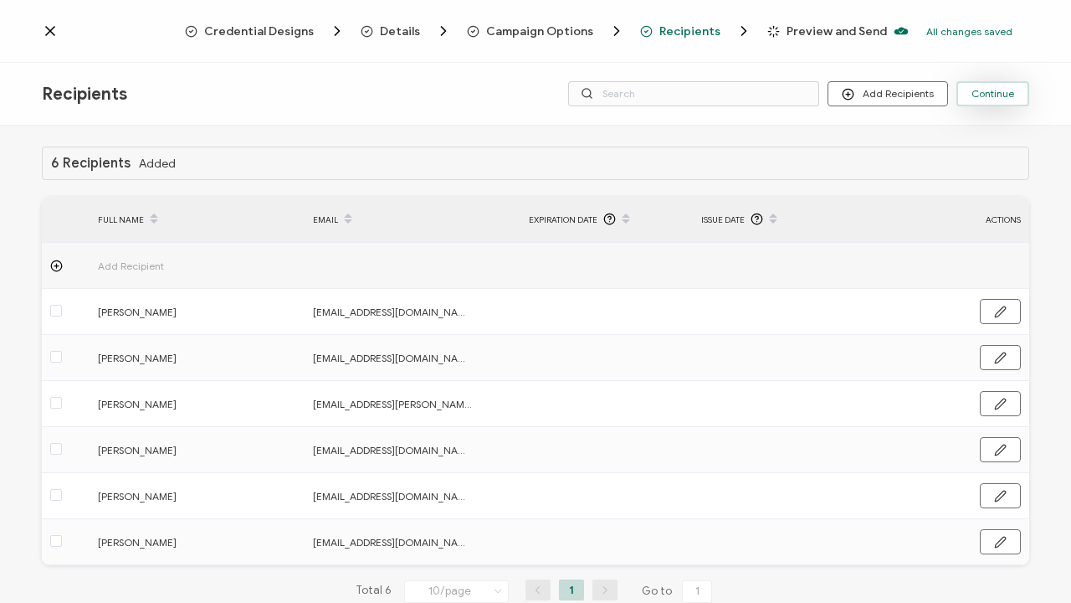
click at [1004, 92] on span "Continue" at bounding box center [993, 94] width 43 height 10
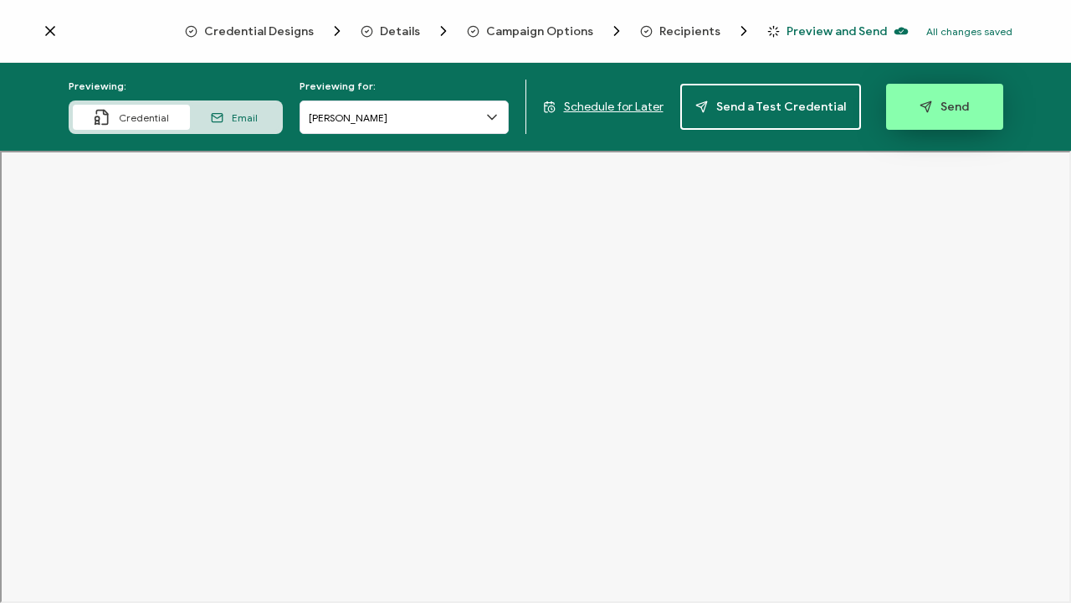
click at [953, 107] on span "Send" at bounding box center [944, 106] width 49 height 13
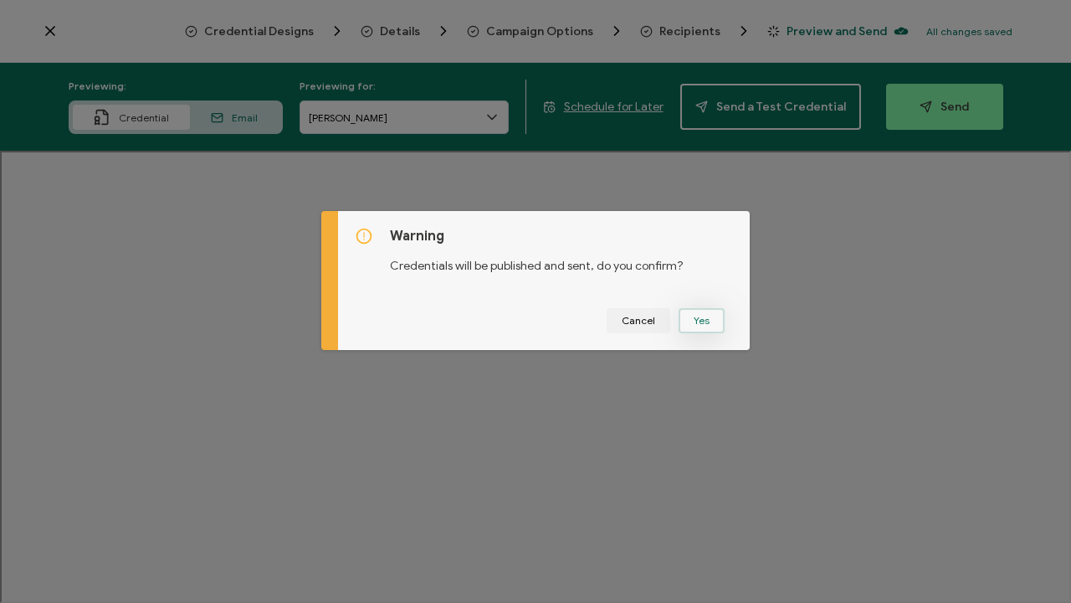
click at [701, 326] on button "Yes" at bounding box center [702, 320] width 46 height 25
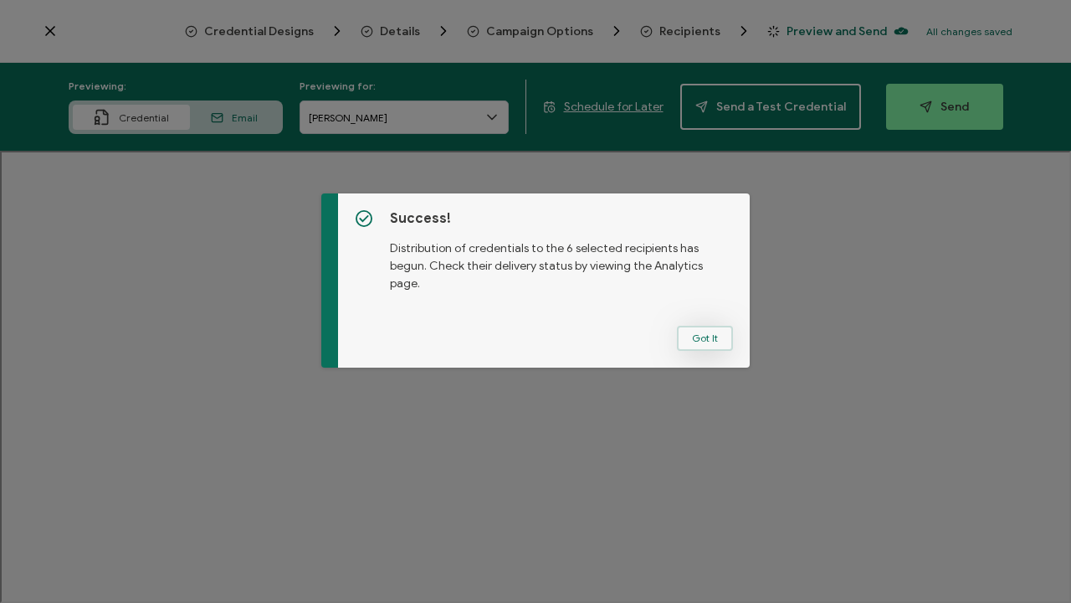
click at [703, 340] on button "Got It" at bounding box center [705, 338] width 56 height 25
